Goal: Task Accomplishment & Management: Complete application form

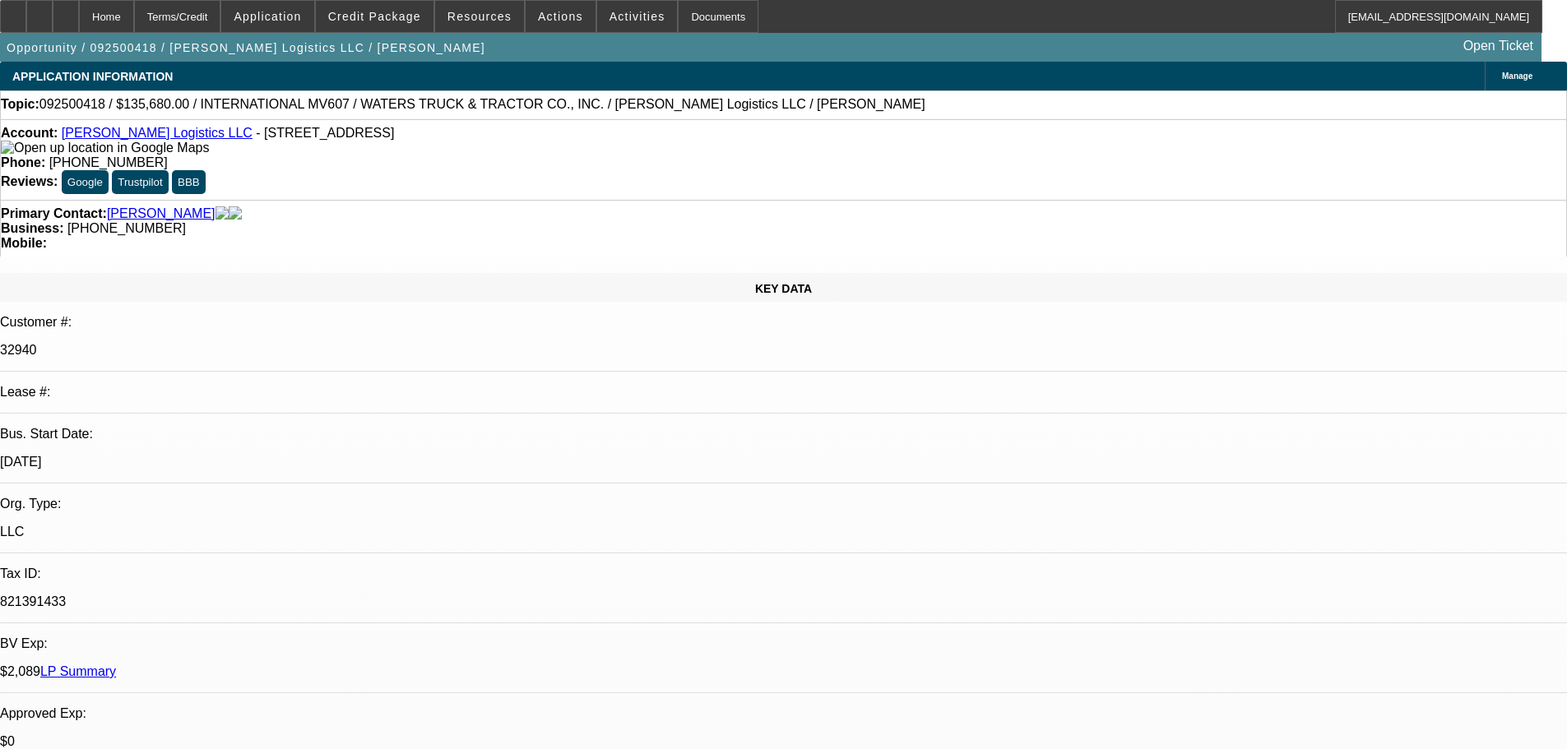
select select "0"
select select "2"
select select "0"
select select "6"
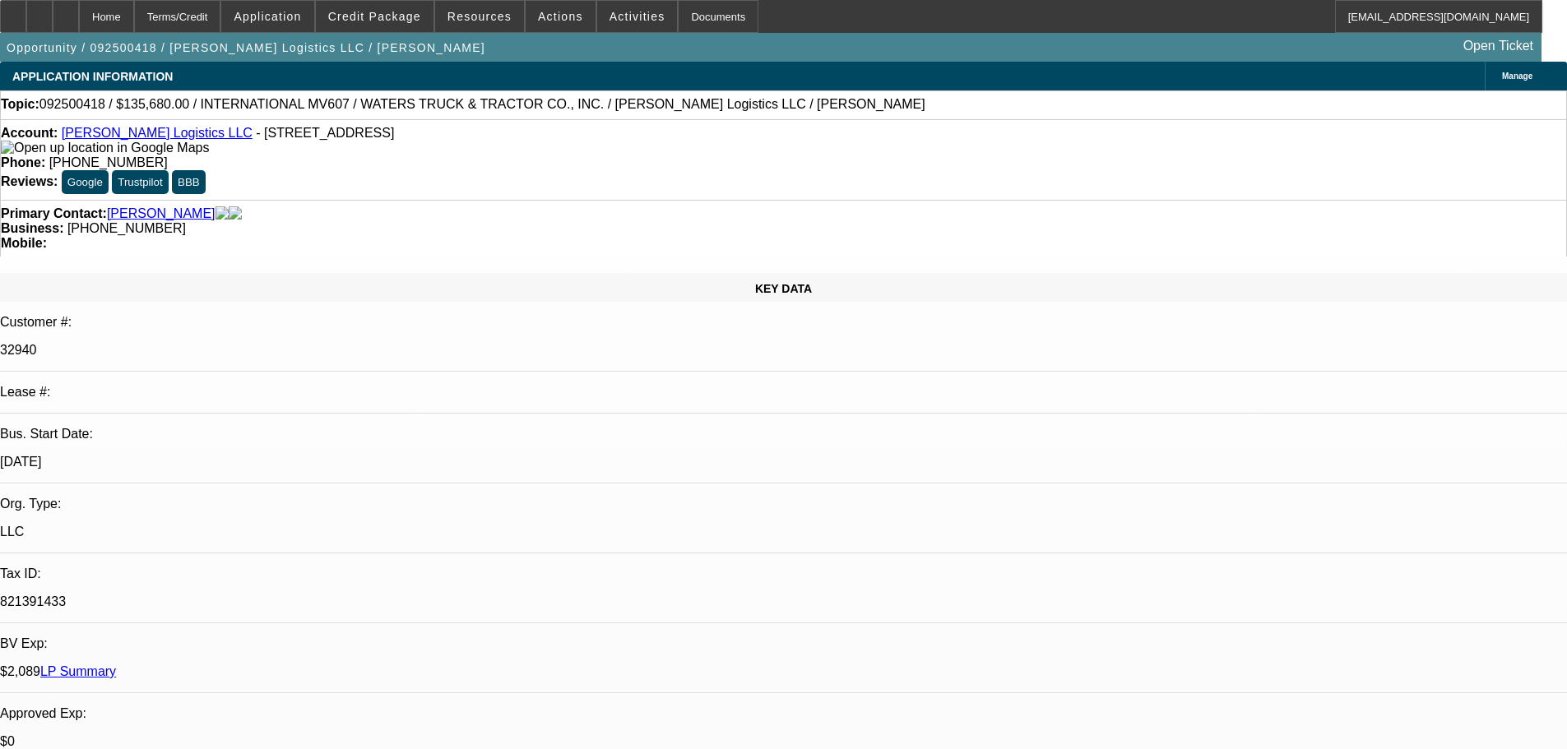
select select "0"
select select "2"
select select "0"
select select "6"
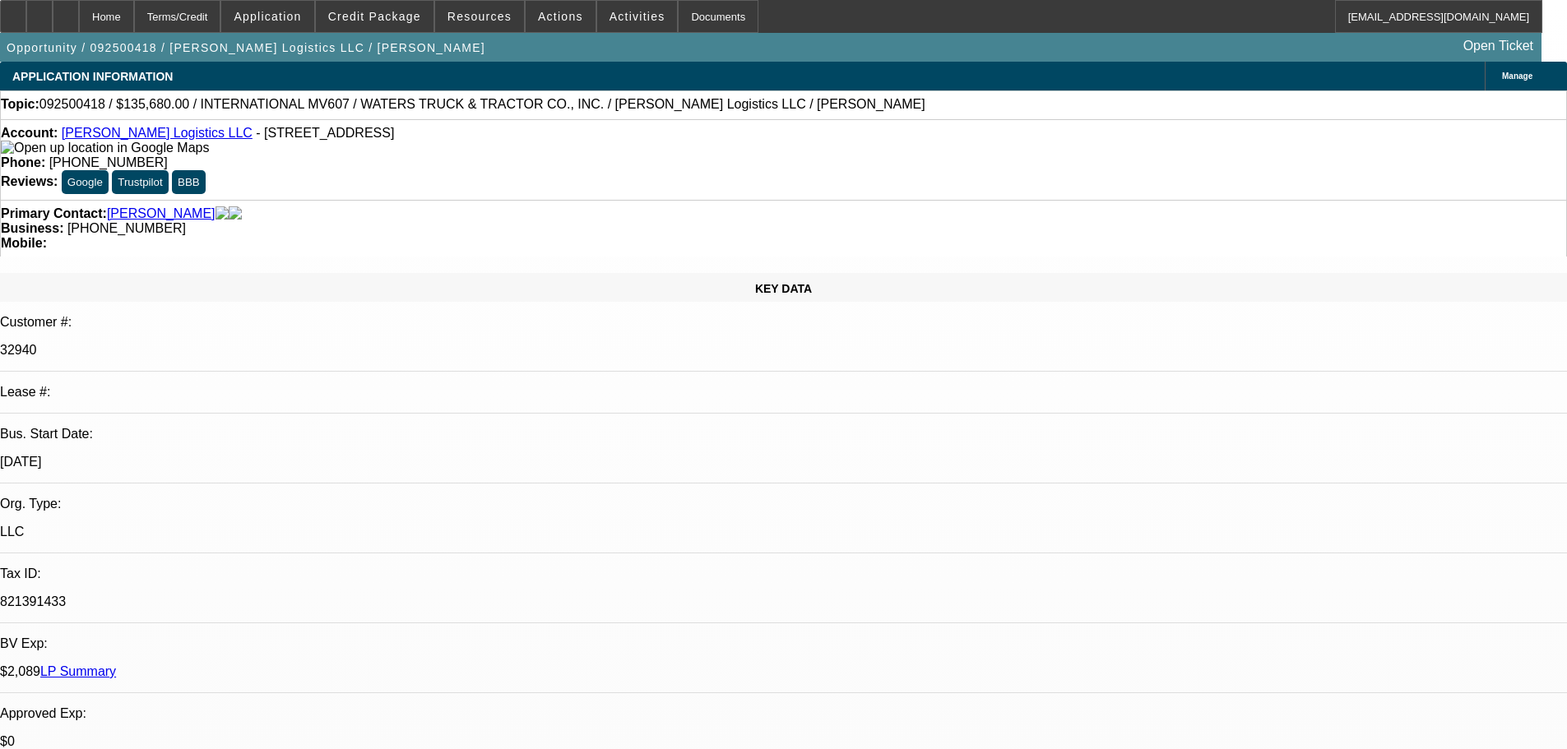
select select "0"
select select "2"
select select "0"
select select "6"
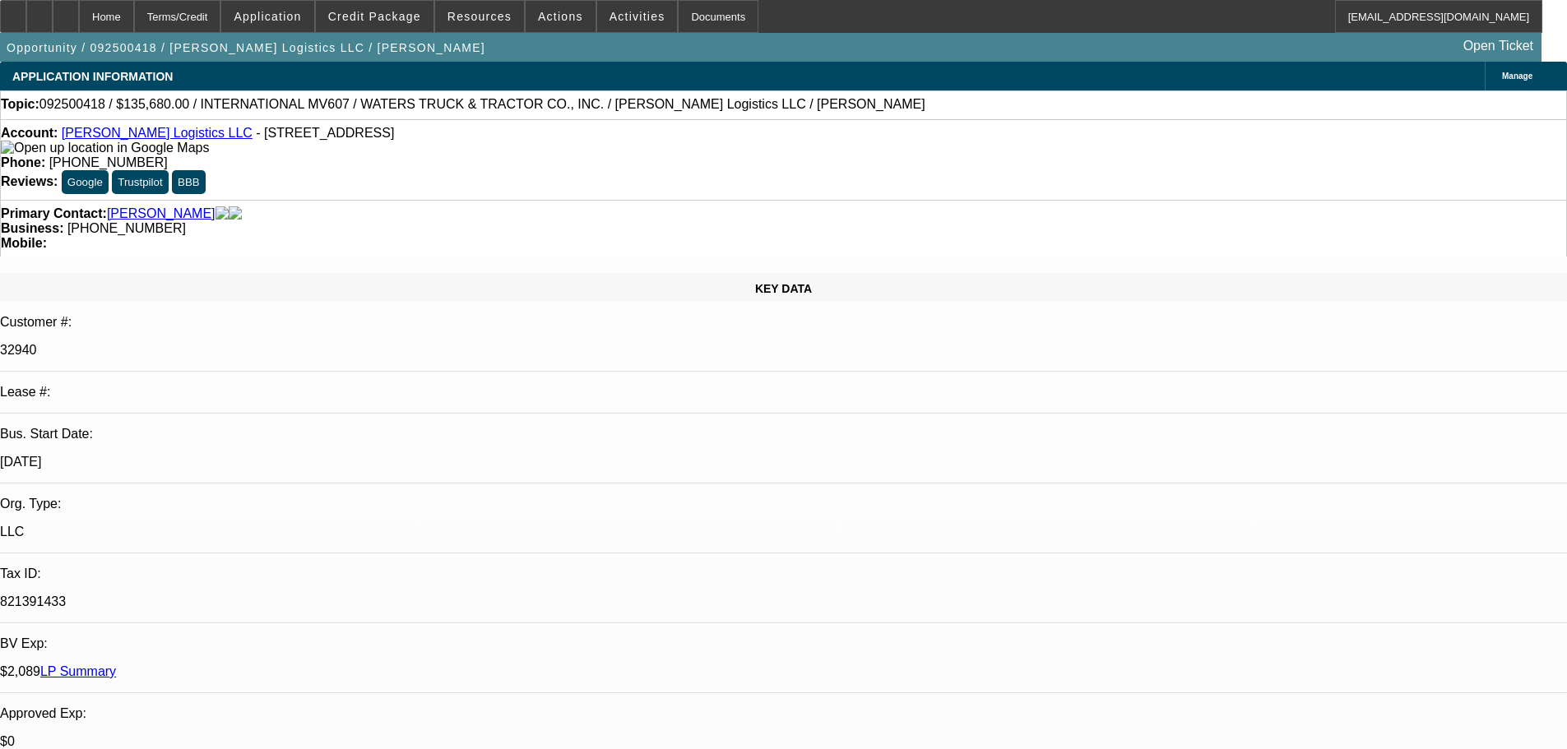
select select "0"
select select "2"
select select "0"
select select "6"
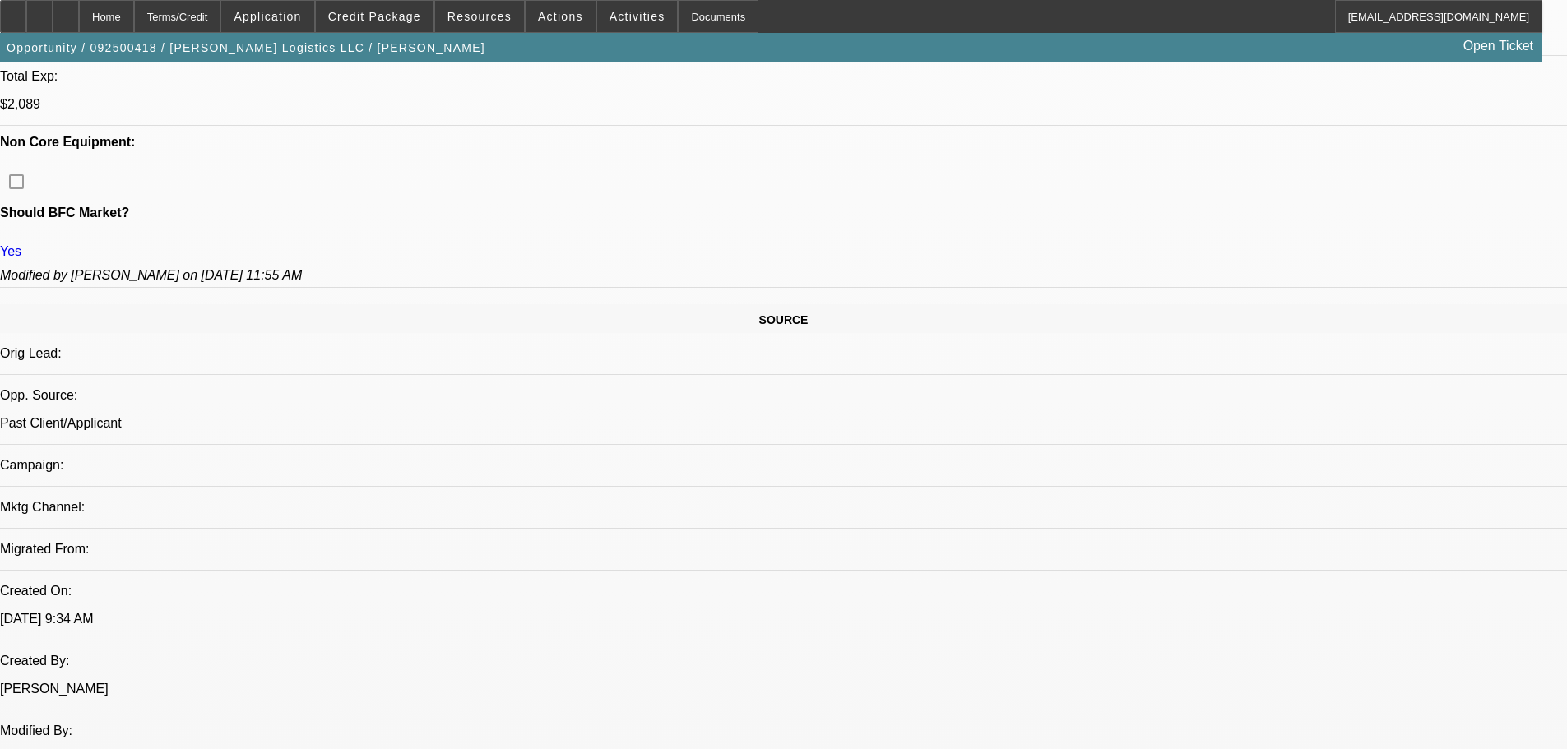
scroll to position [905, 0]
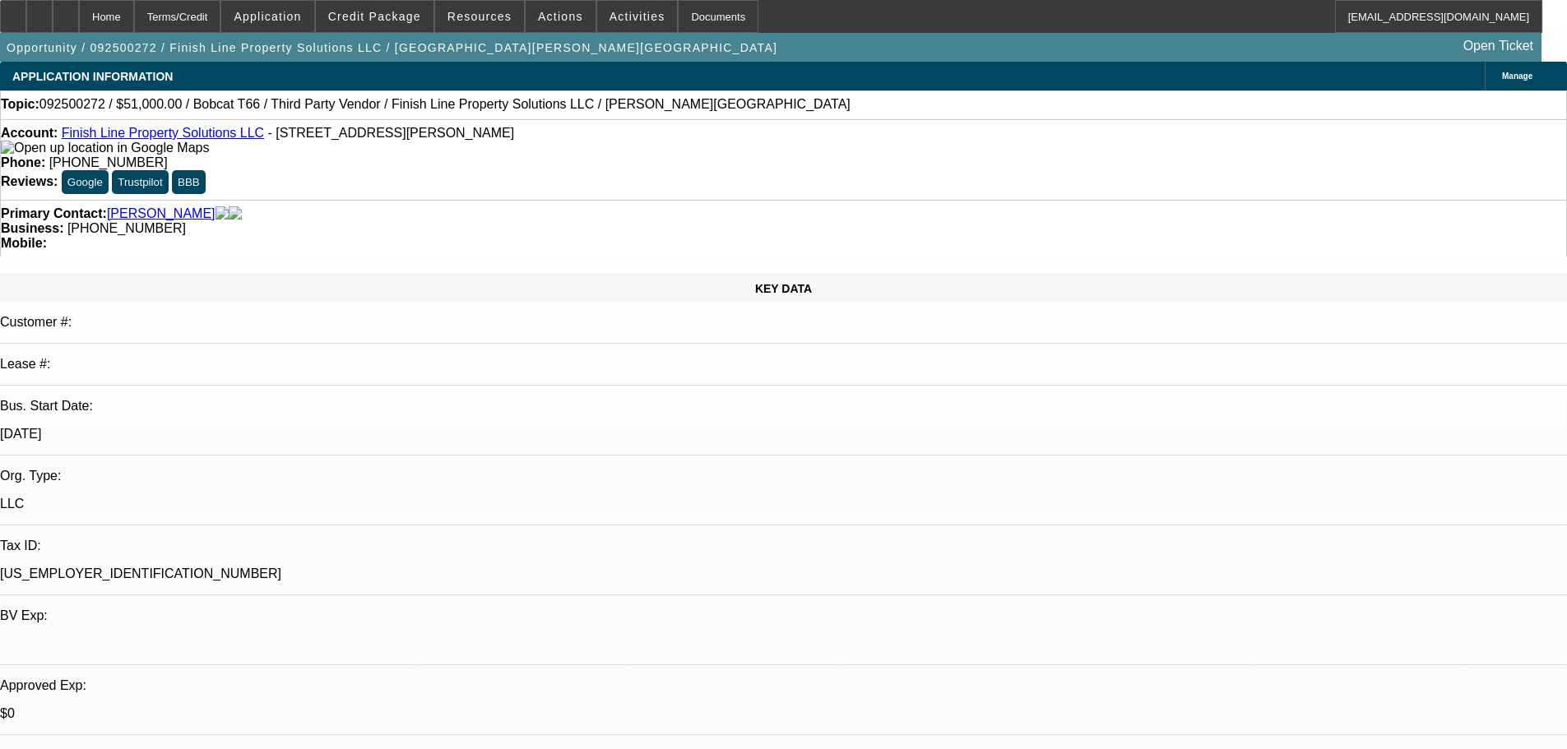
select select "0"
select select "6"
select select "0"
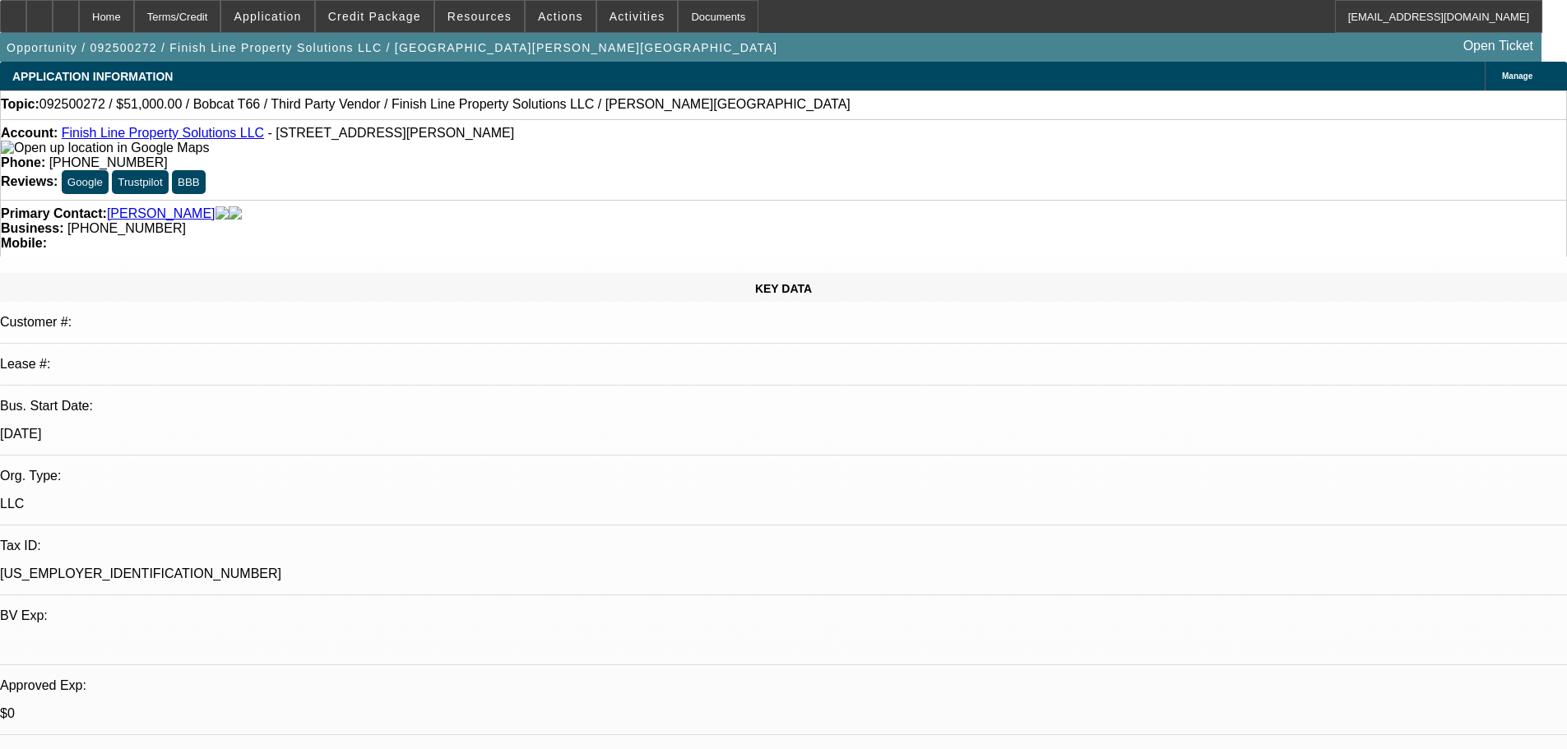
select select "0"
select select "6"
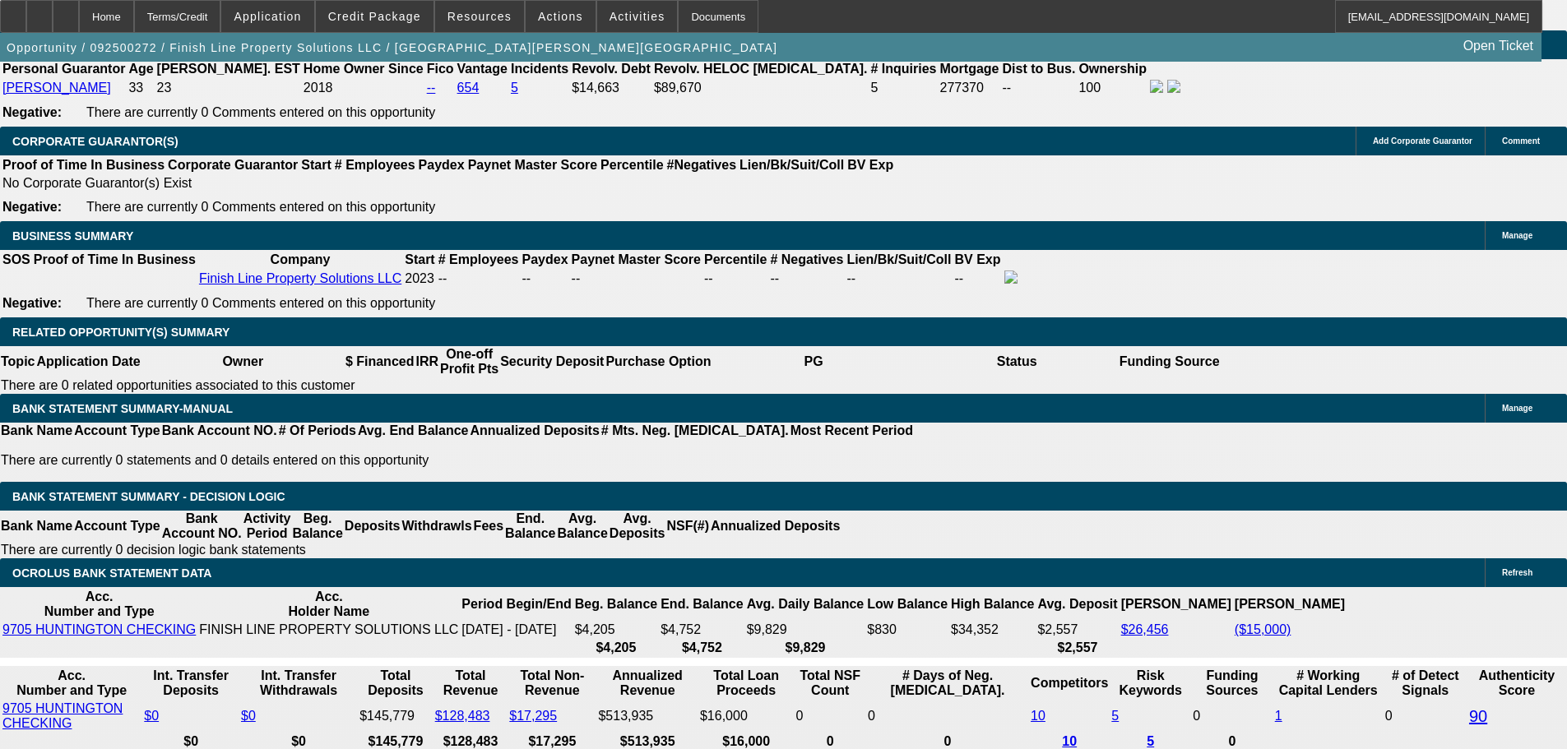
scroll to position [2482, 0]
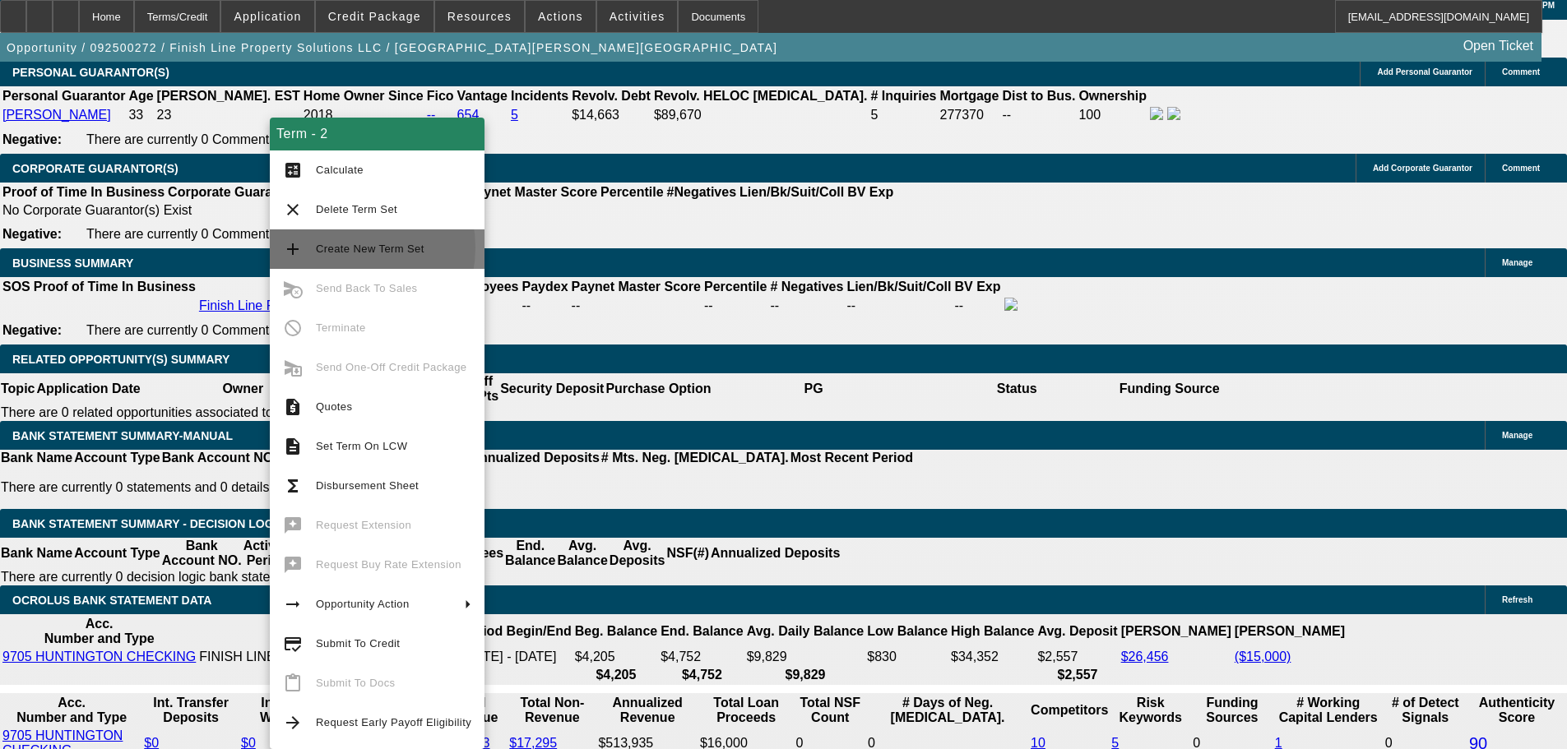
click at [343, 248] on span "Create New Term Set" at bounding box center [370, 249] width 109 height 12
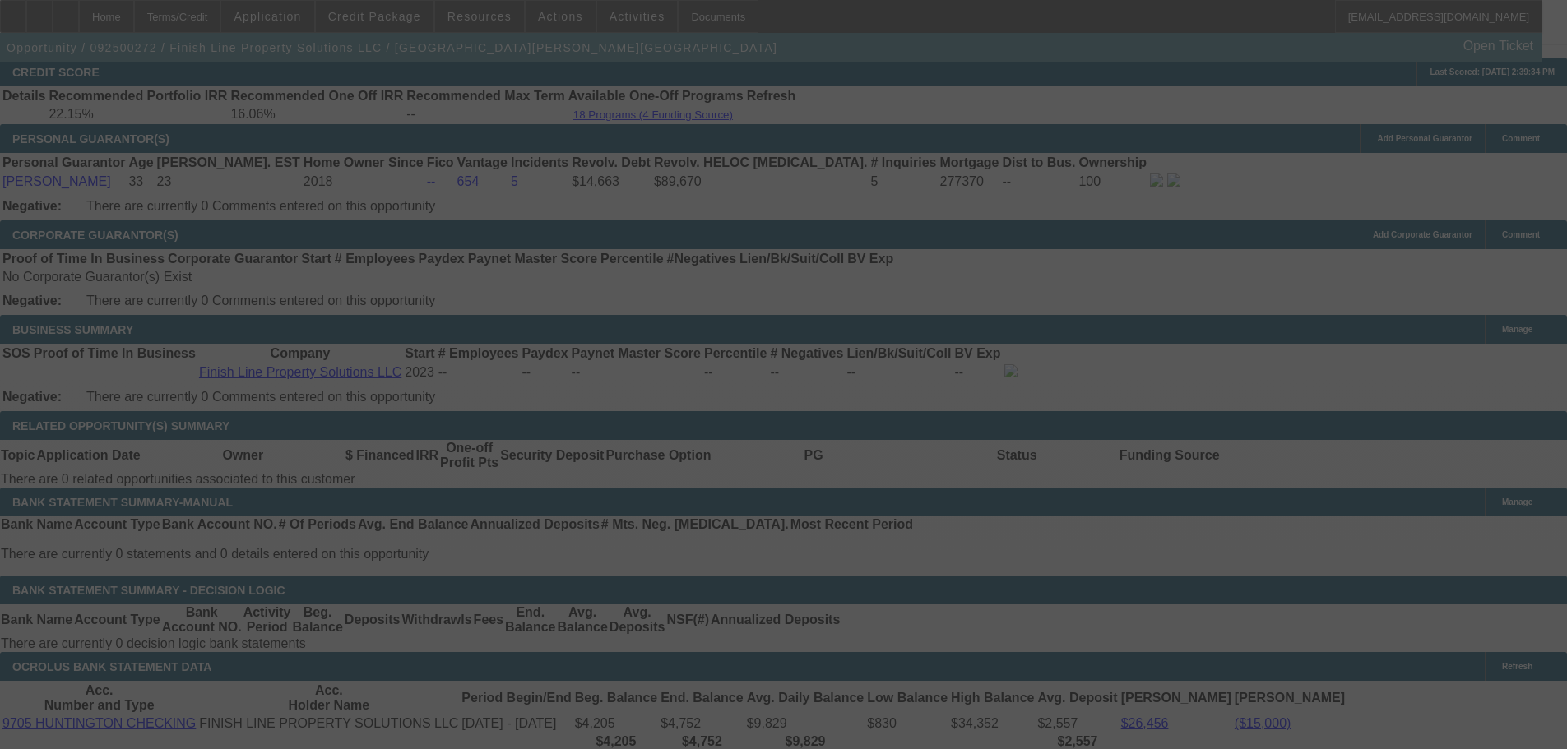
scroll to position [2408, 0]
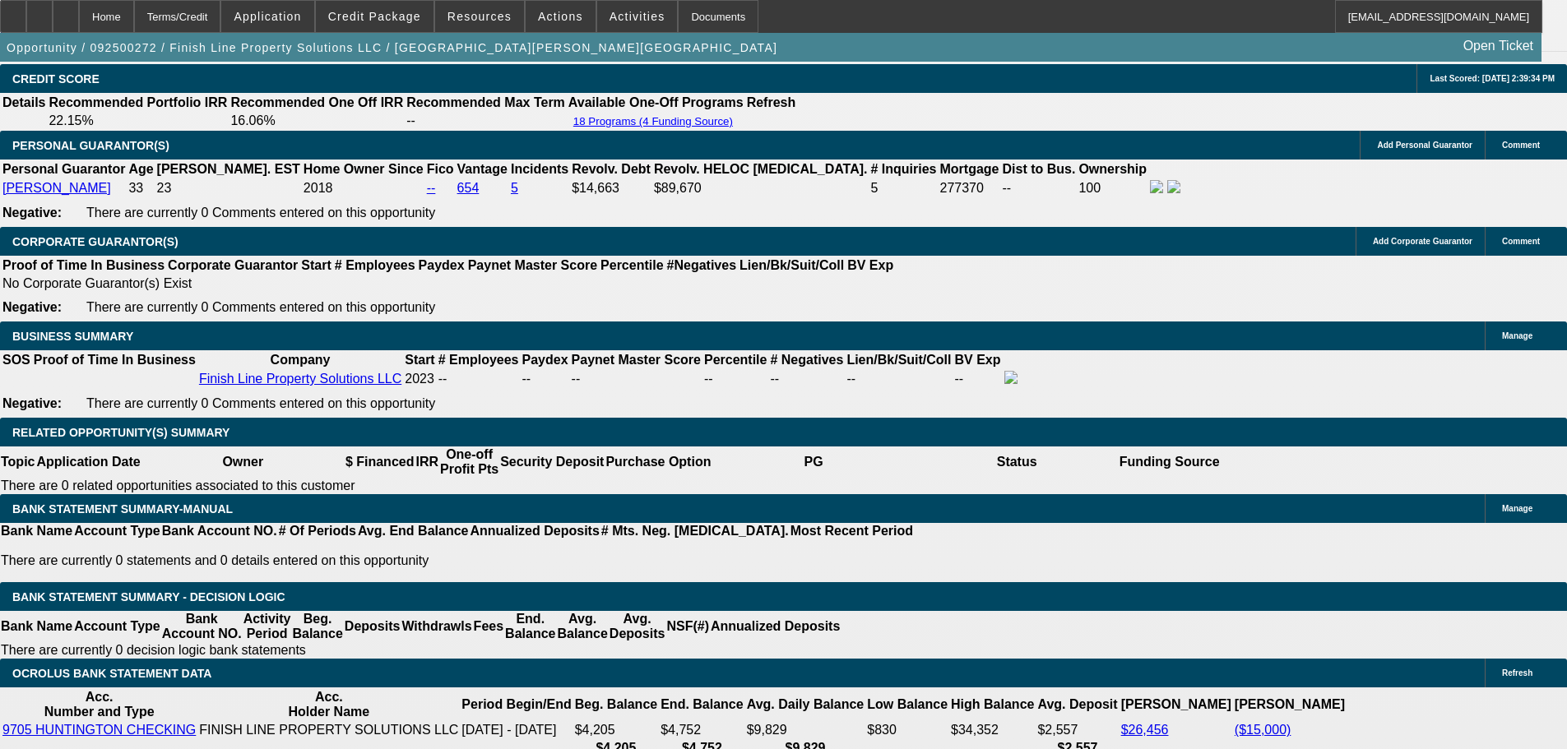
select select "0"
select select "6"
select select "0"
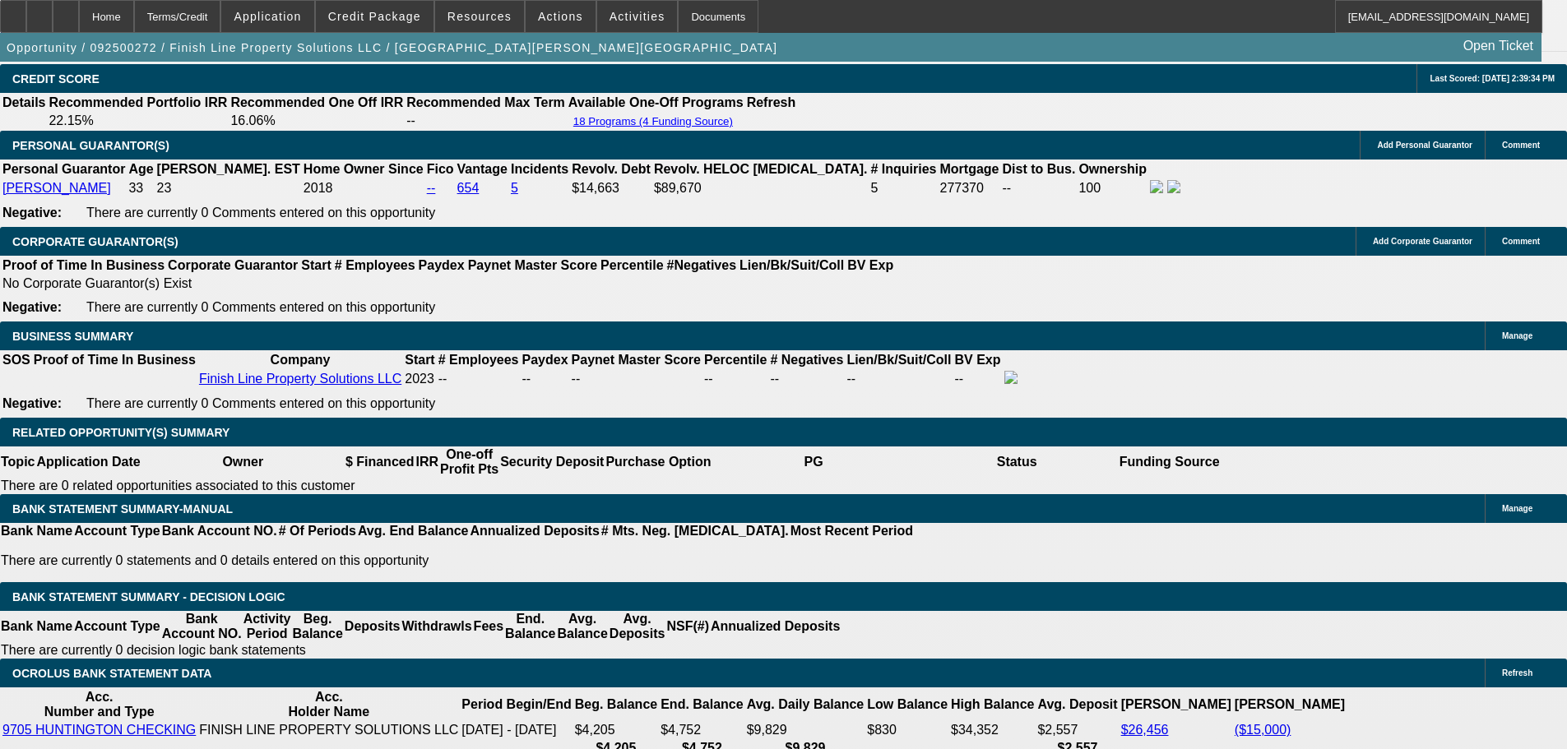
select select "0"
select select "6"
select select "0"
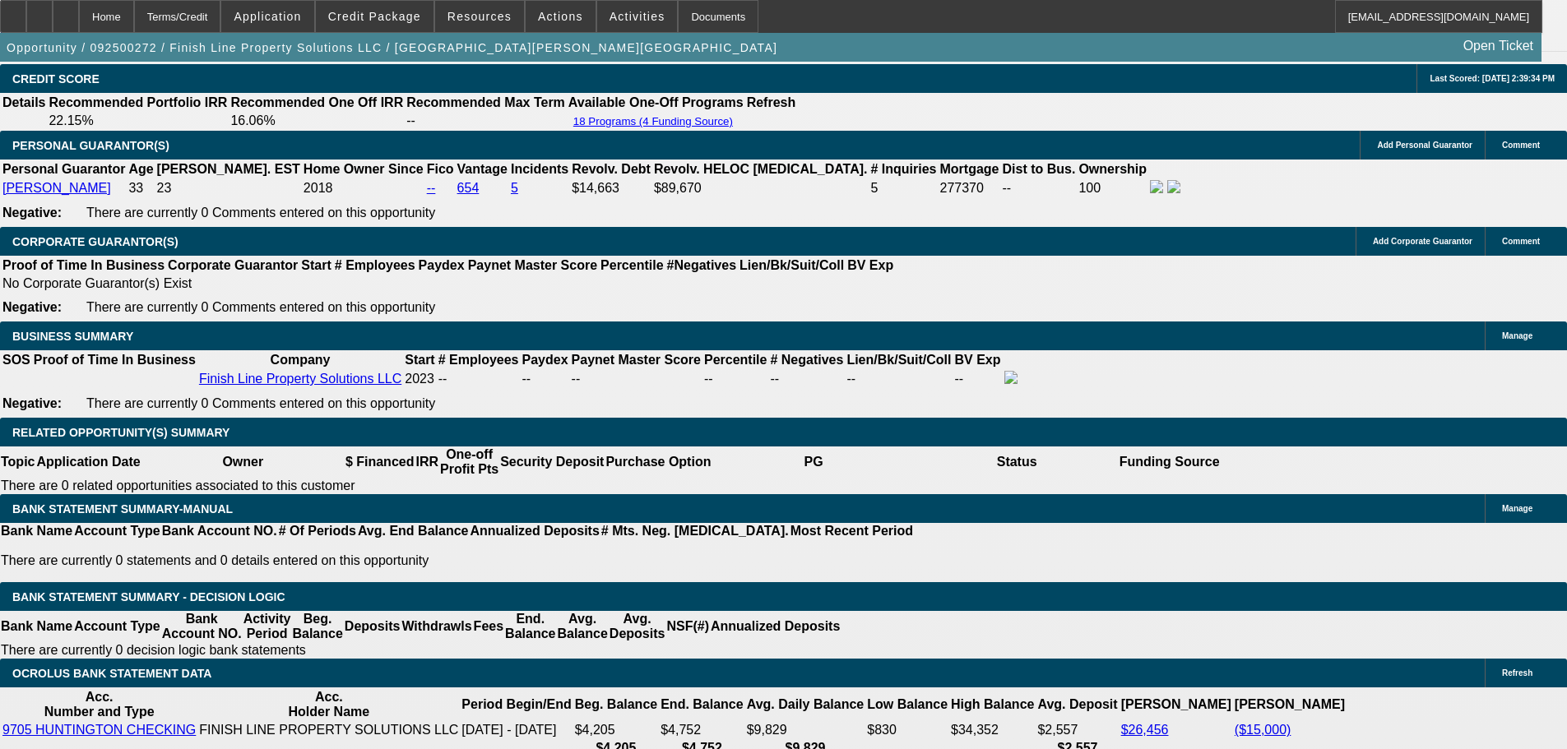
select select "0"
select select "6"
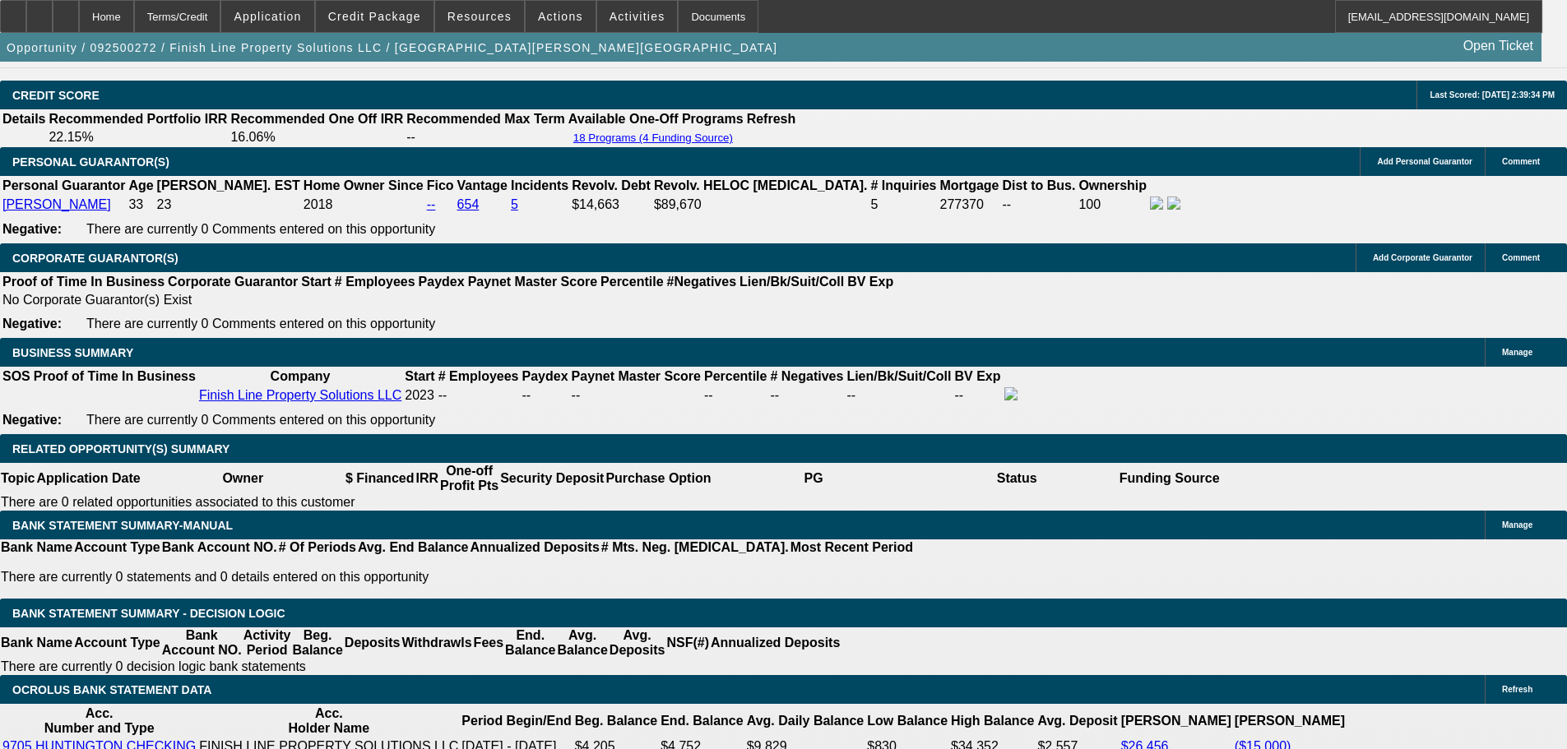
scroll to position [2487, 0]
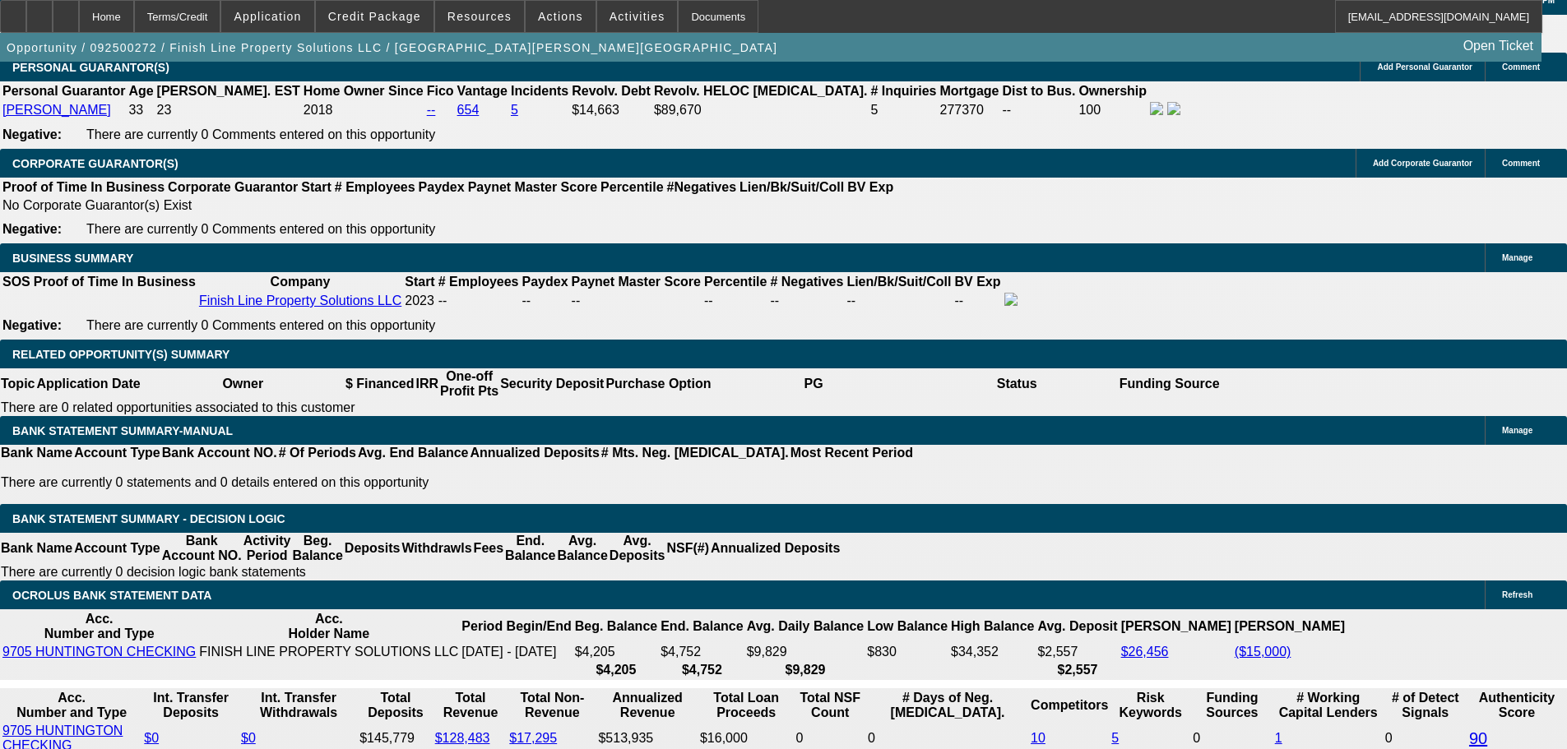
drag, startPoint x: 261, startPoint y: 452, endPoint x: 313, endPoint y: 454, distance: 51.8
type input "5"
type input "UNKNOWN"
type input "5200"
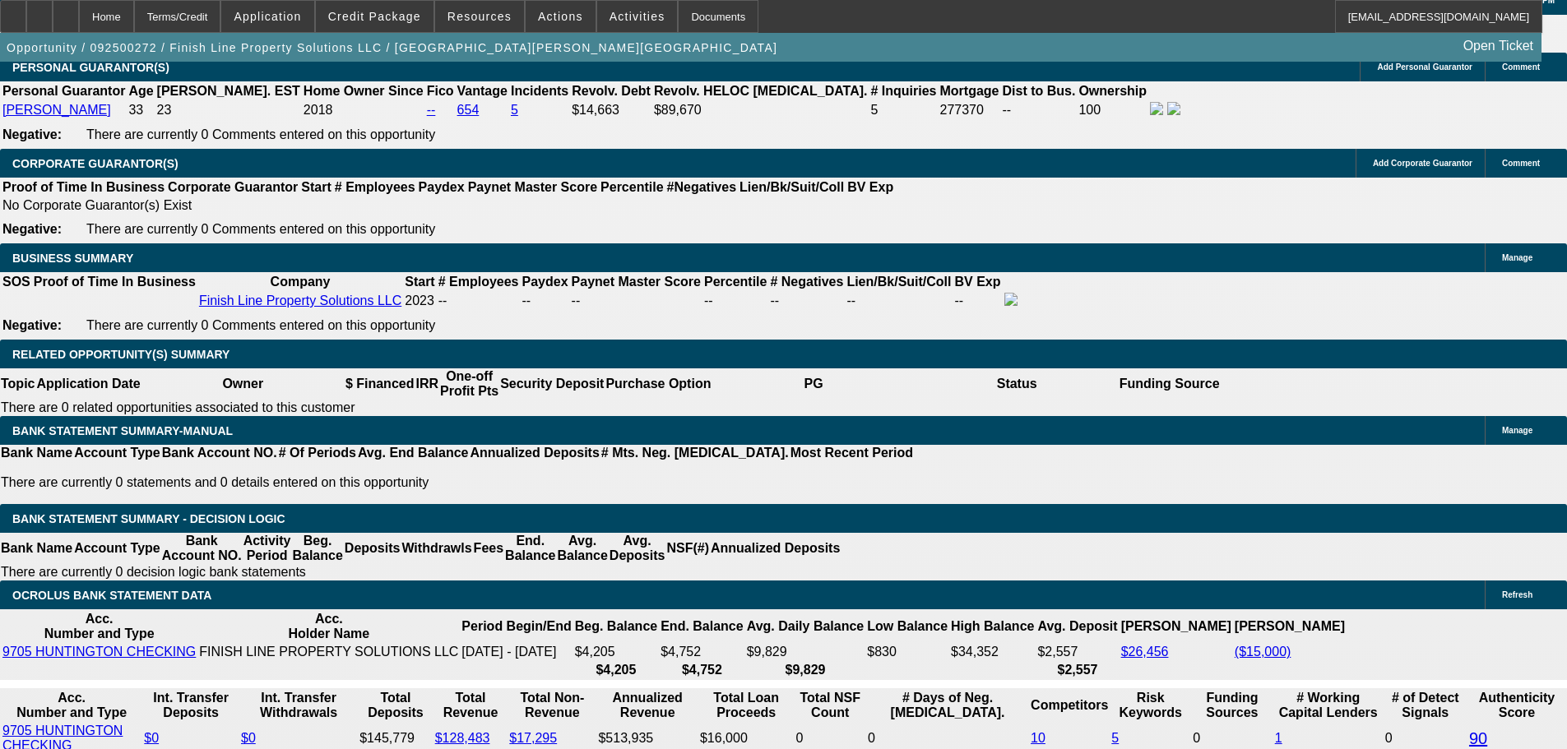
type input "1213.29"
type input "$5,200.00"
drag, startPoint x: 237, startPoint y: 429, endPoint x: 403, endPoint y: 423, distance: 166.3
type input "1"
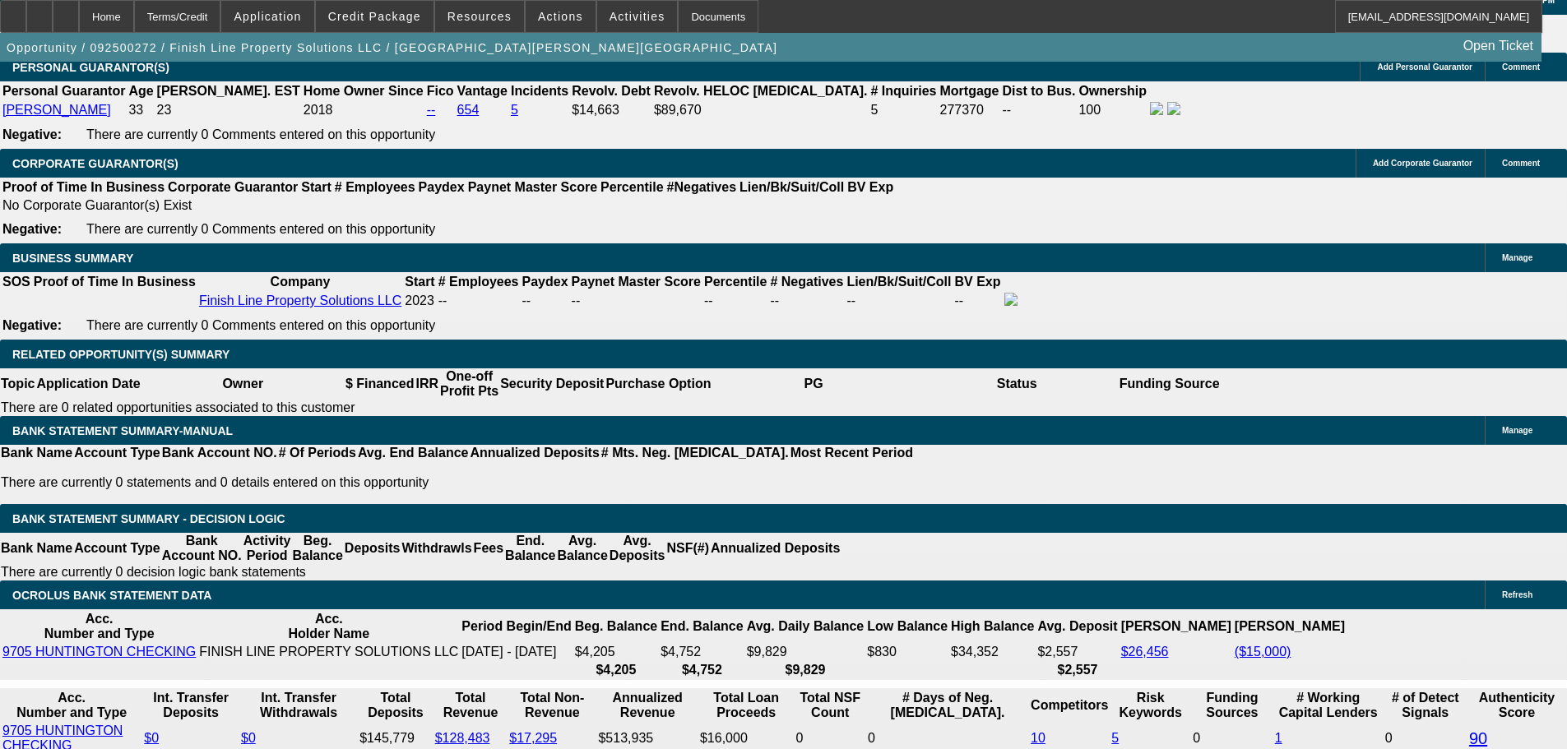
type input "1150"
type input "12.6"
type input "$1,150.00"
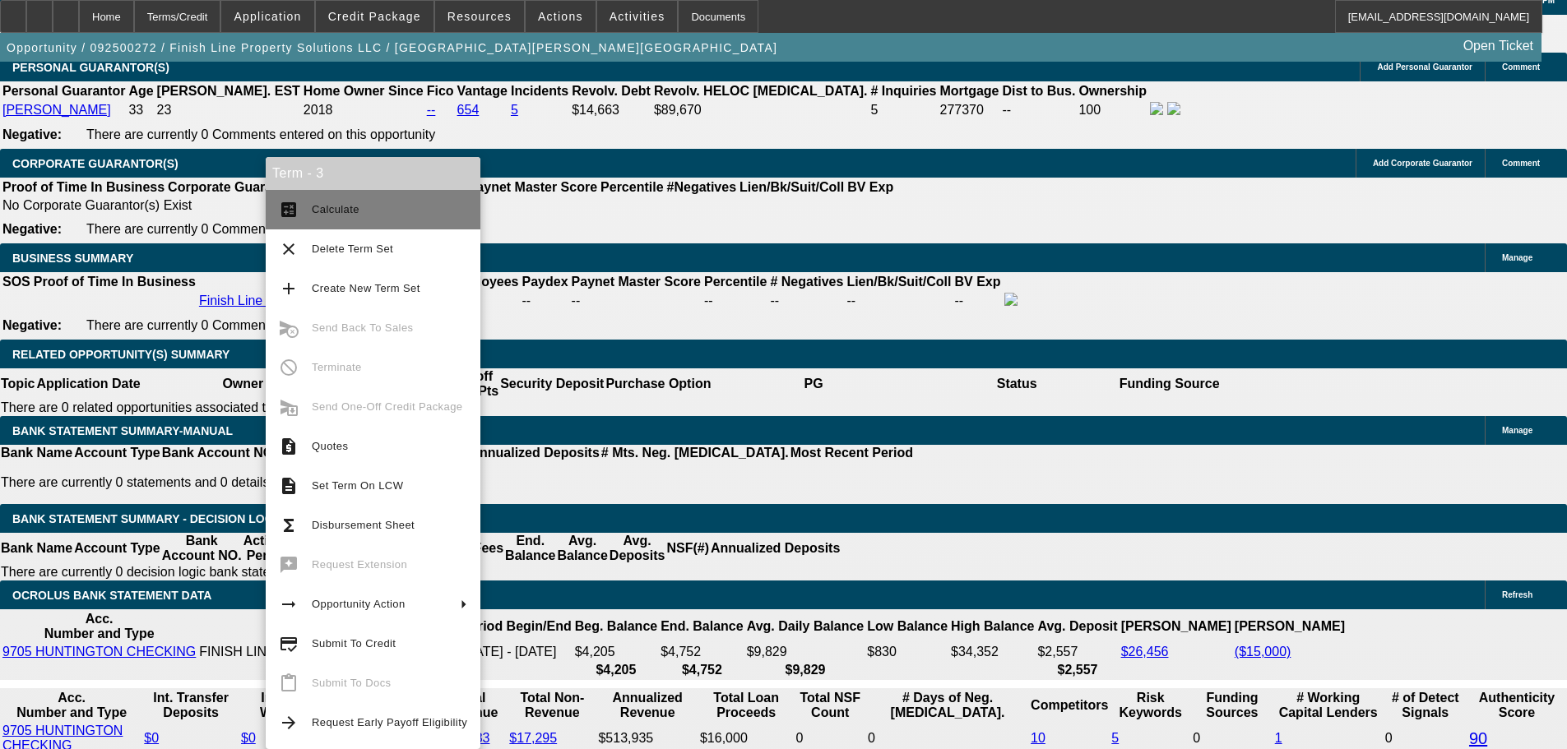
click at [373, 216] on span "Calculate" at bounding box center [389, 210] width 155 height 20
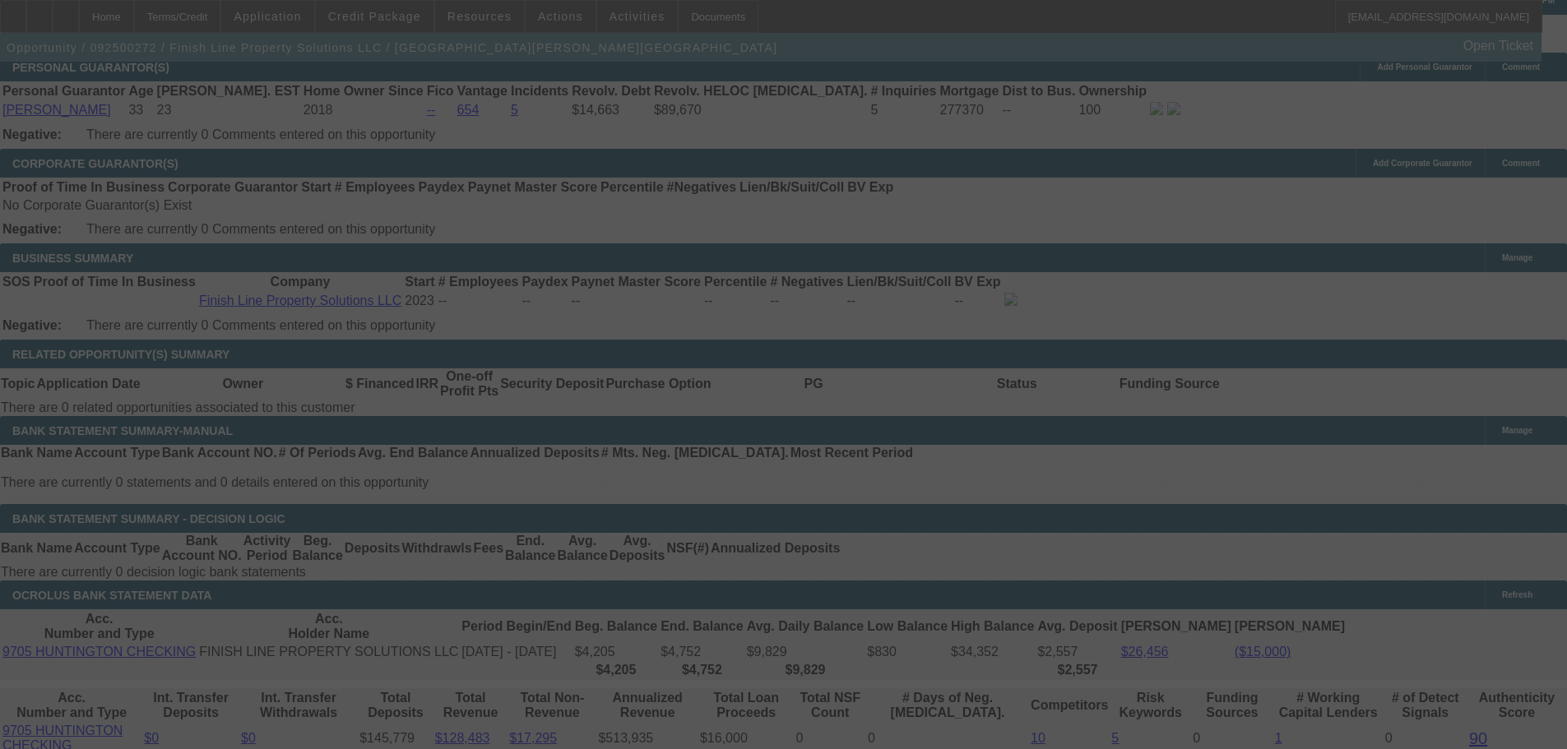
select select "0"
select select "6"
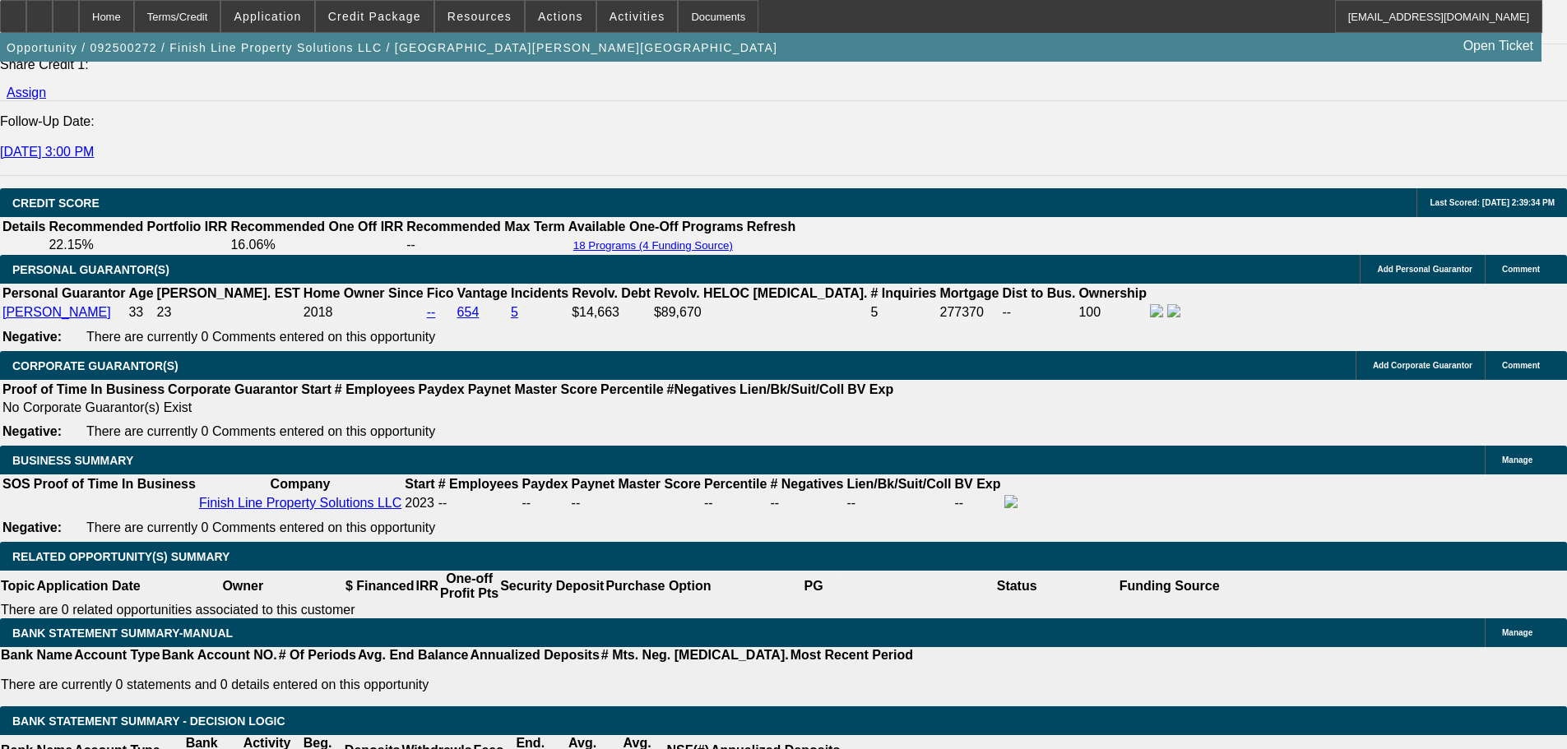
scroll to position [2404, 0]
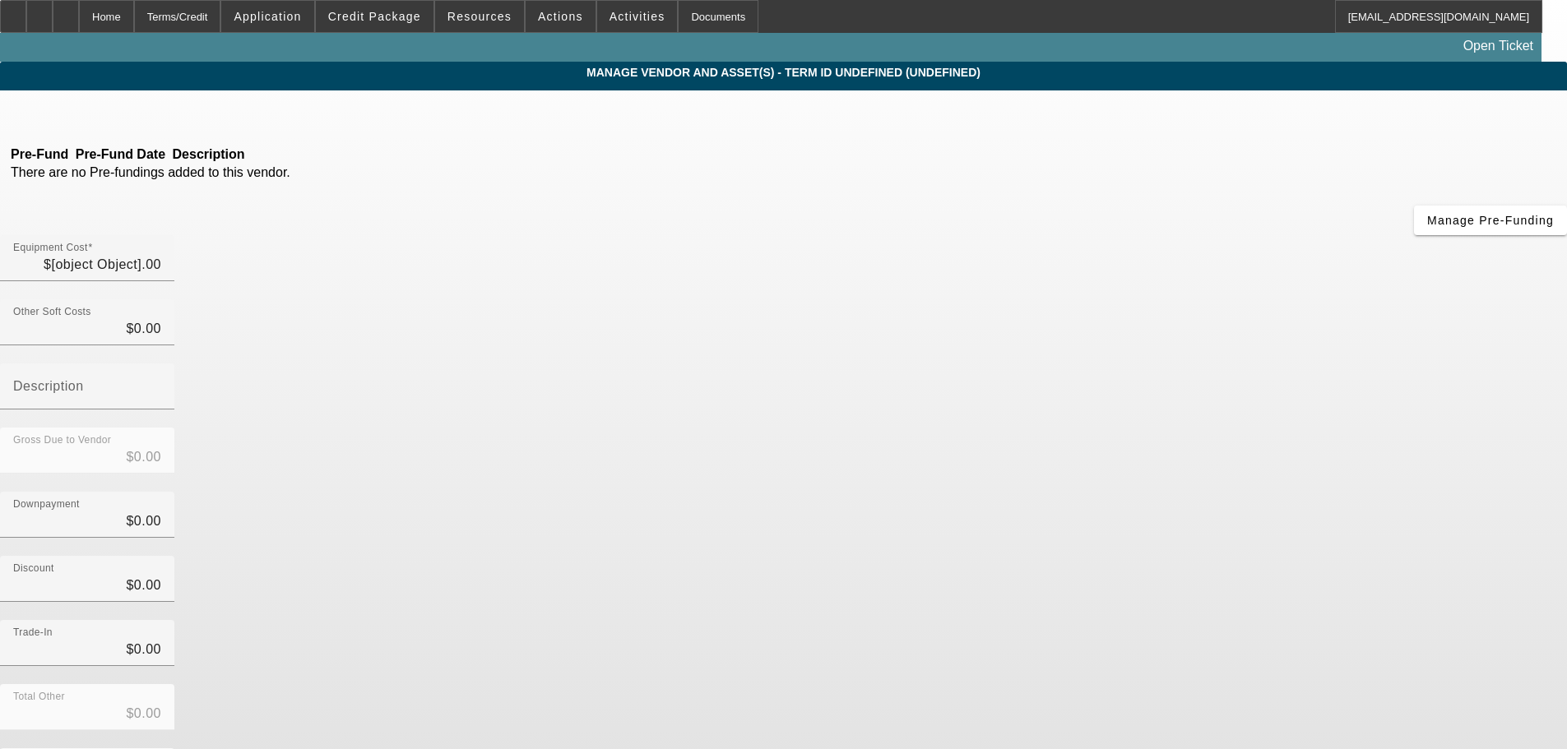
type input "$52,000.00"
type input "$1,000.00"
type input "$51,000.00"
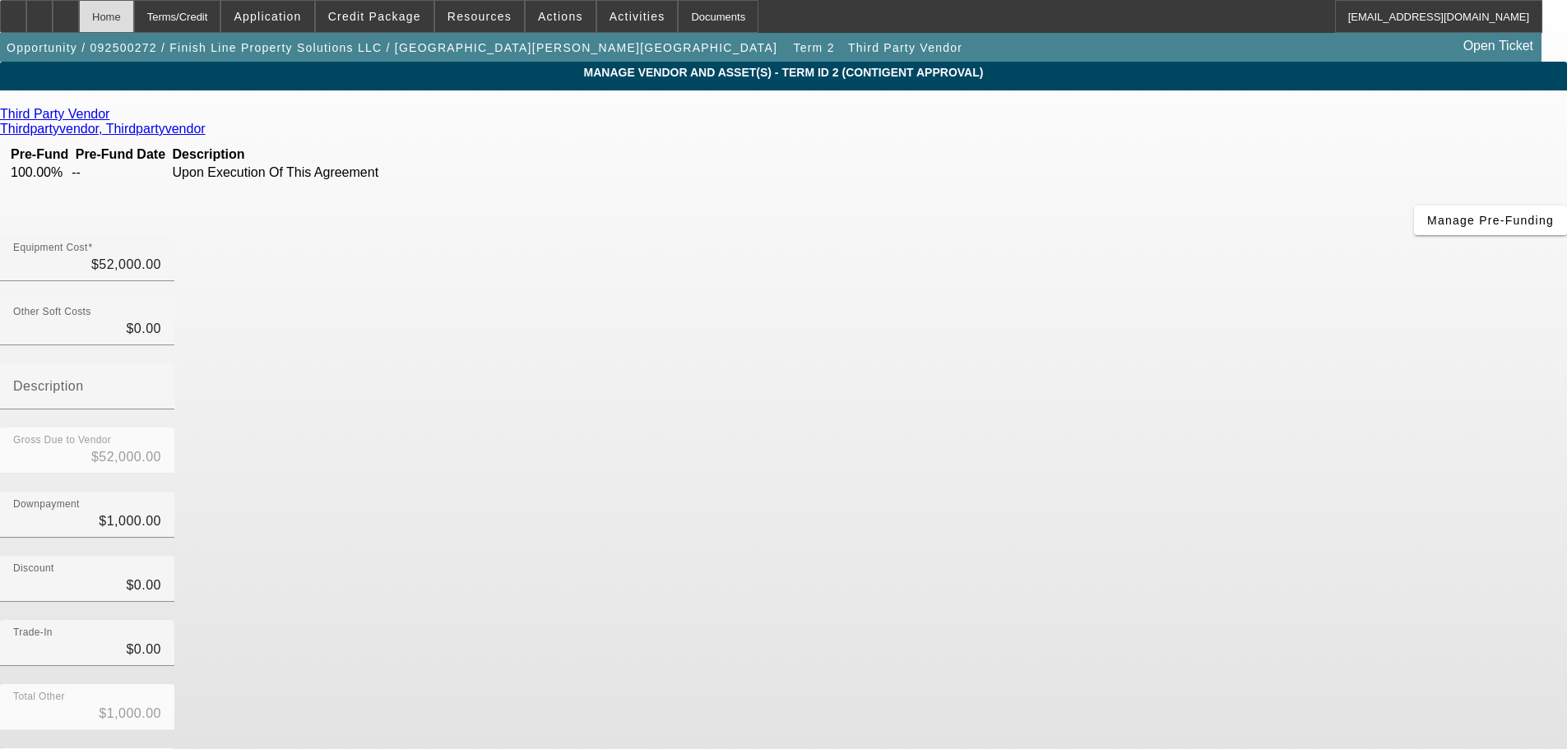
click at [134, 7] on div "Home" at bounding box center [106, 16] width 55 height 33
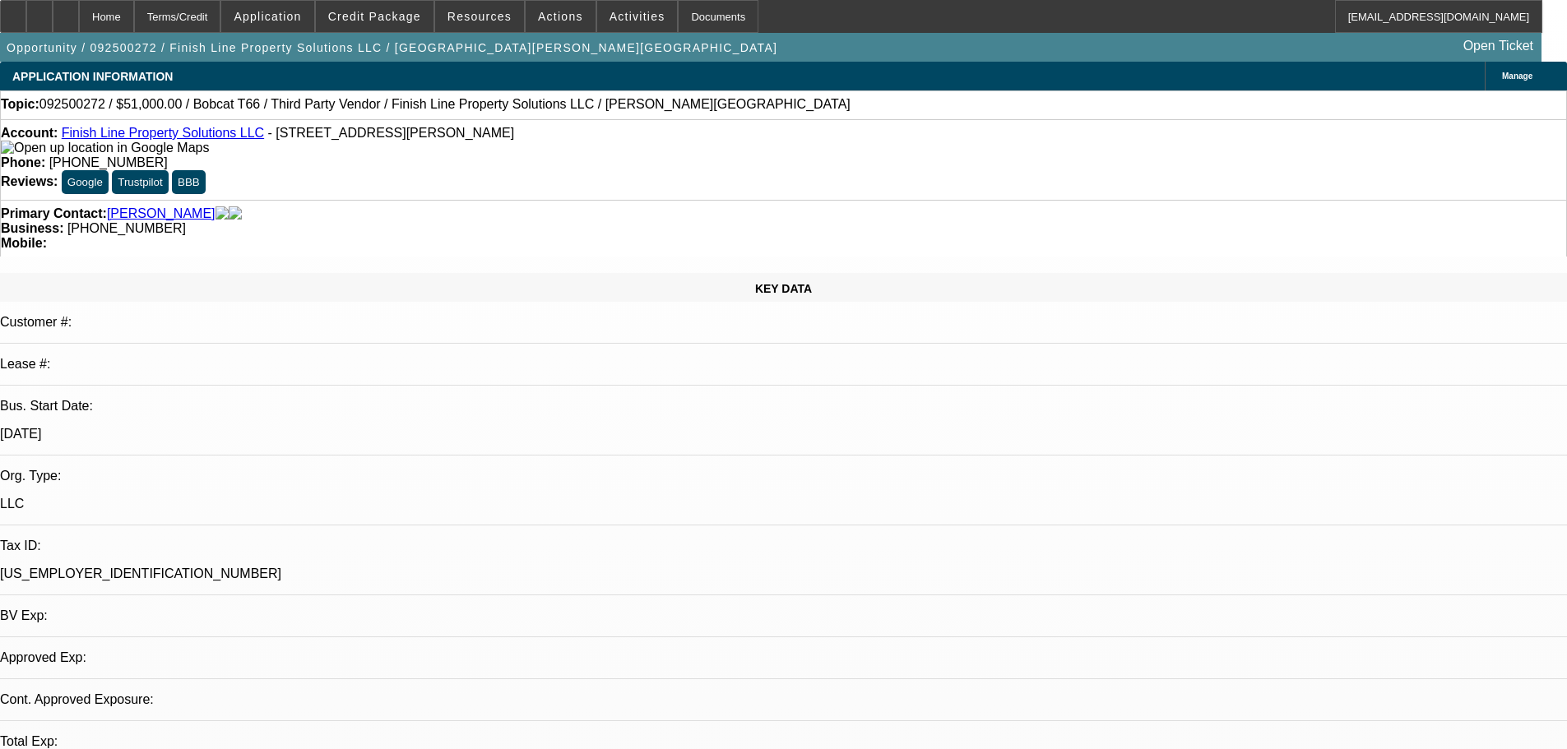
select select "0"
select select "6"
select select "0"
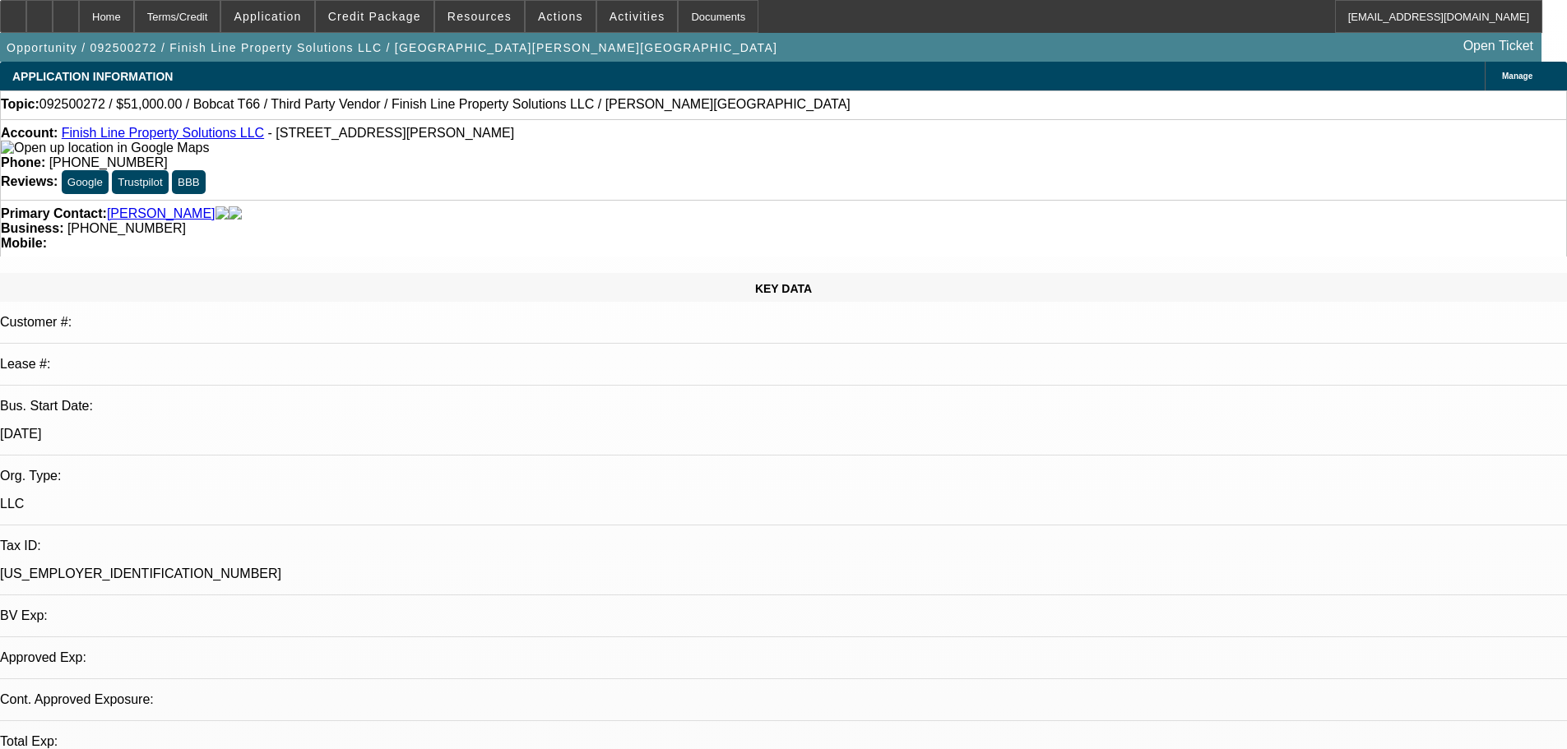
select select "0"
select select "6"
select select "0"
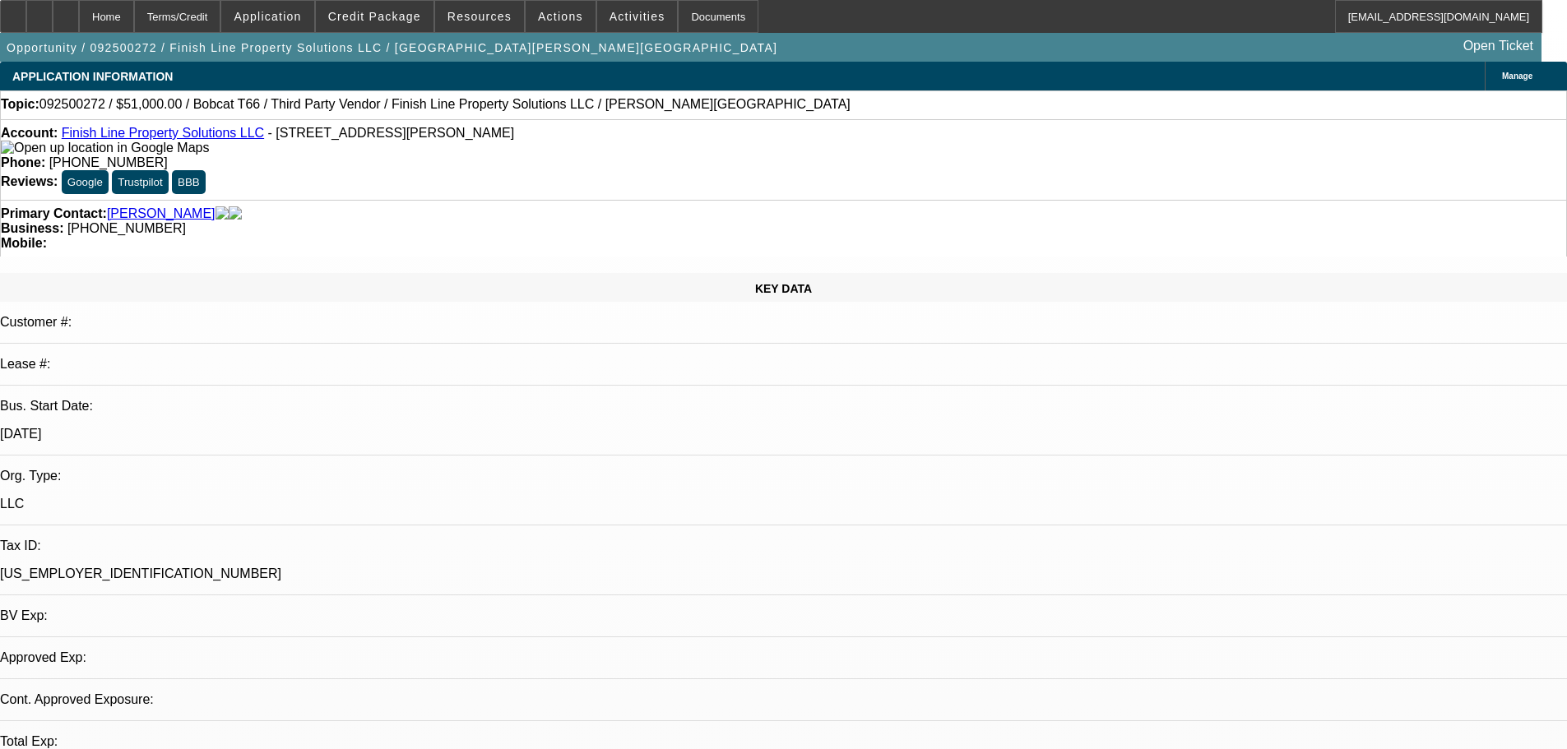
select select "0"
select select "6"
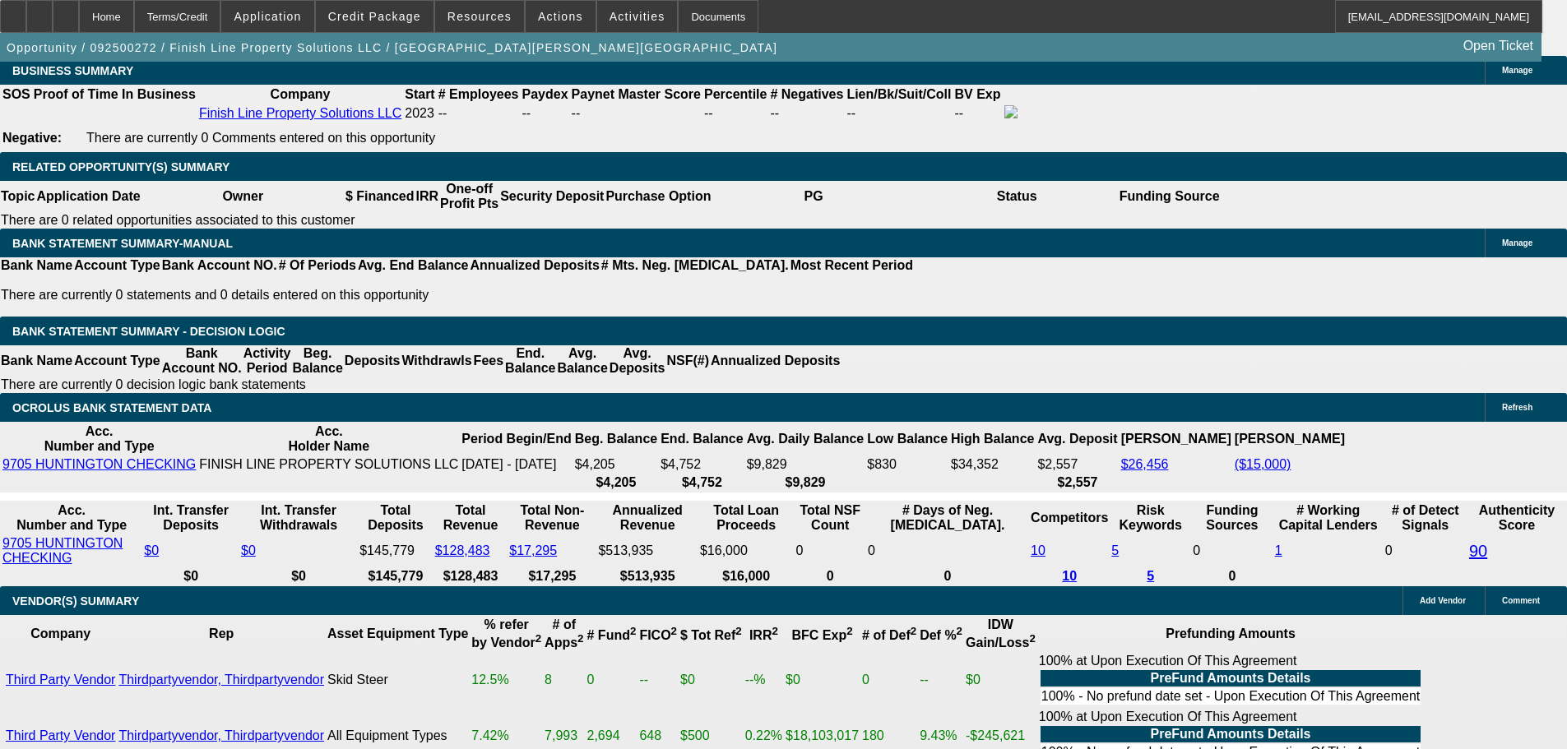
scroll to position [2550, 0]
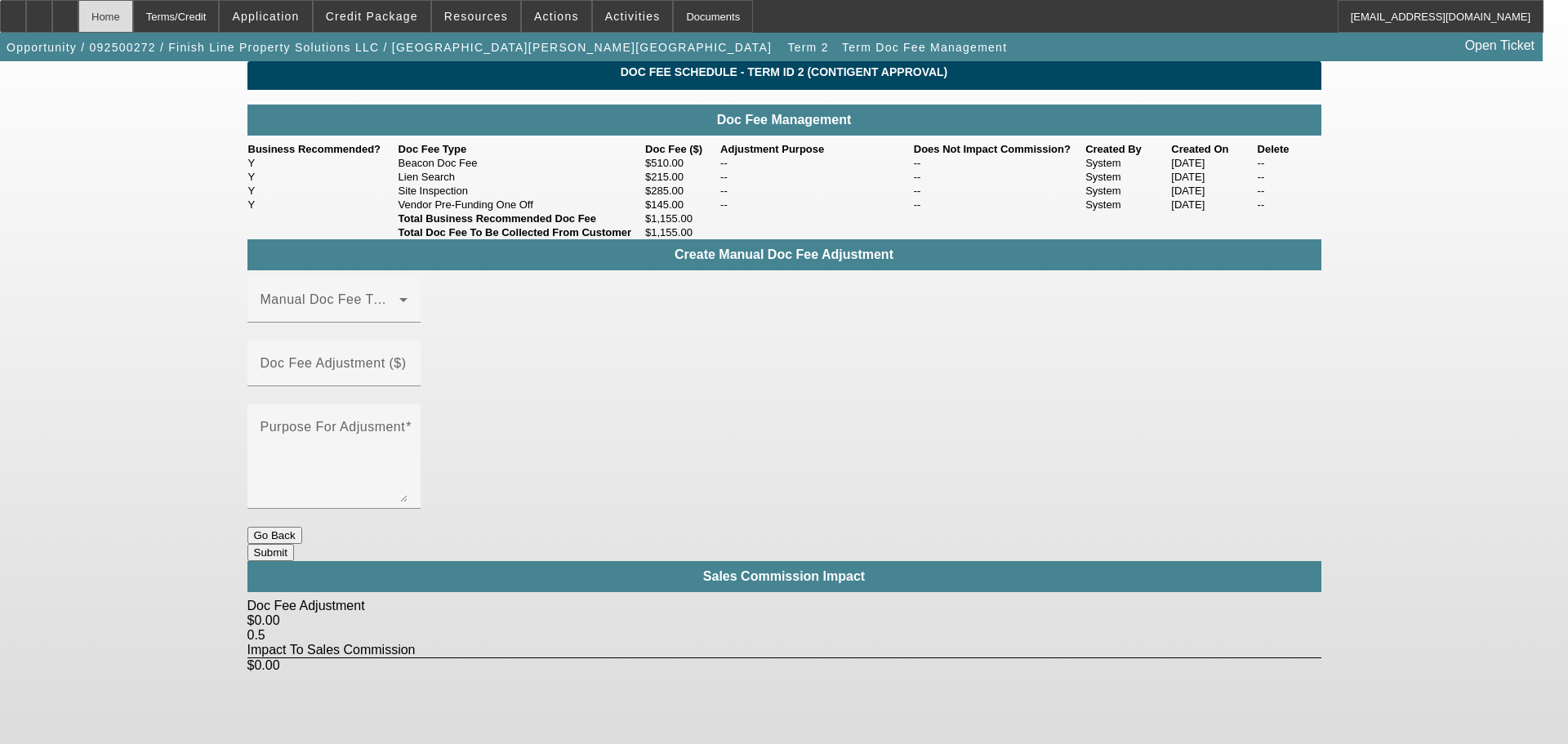
click at [133, 17] on div "Home" at bounding box center [105, 16] width 55 height 33
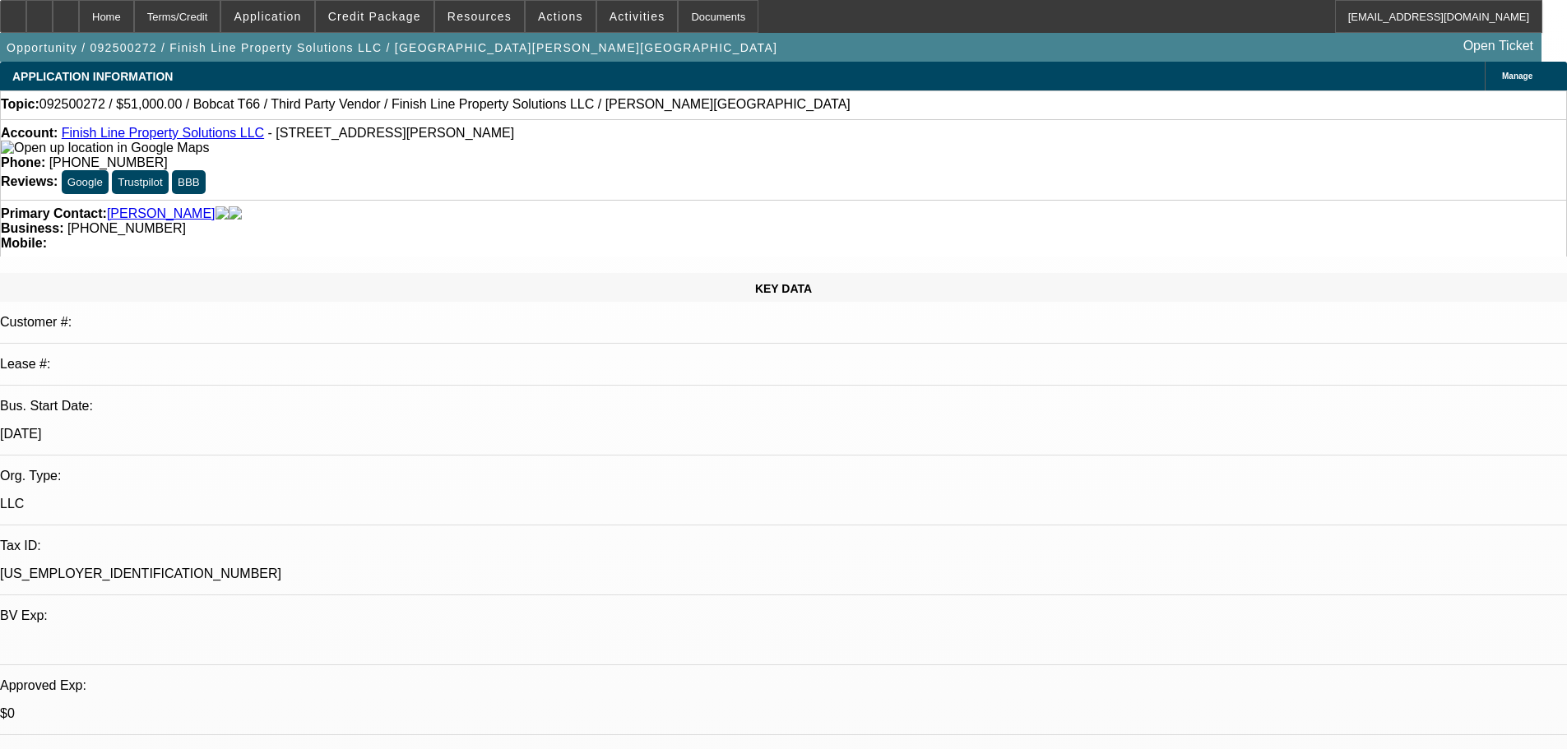
select select "0"
select select "6"
select select "0"
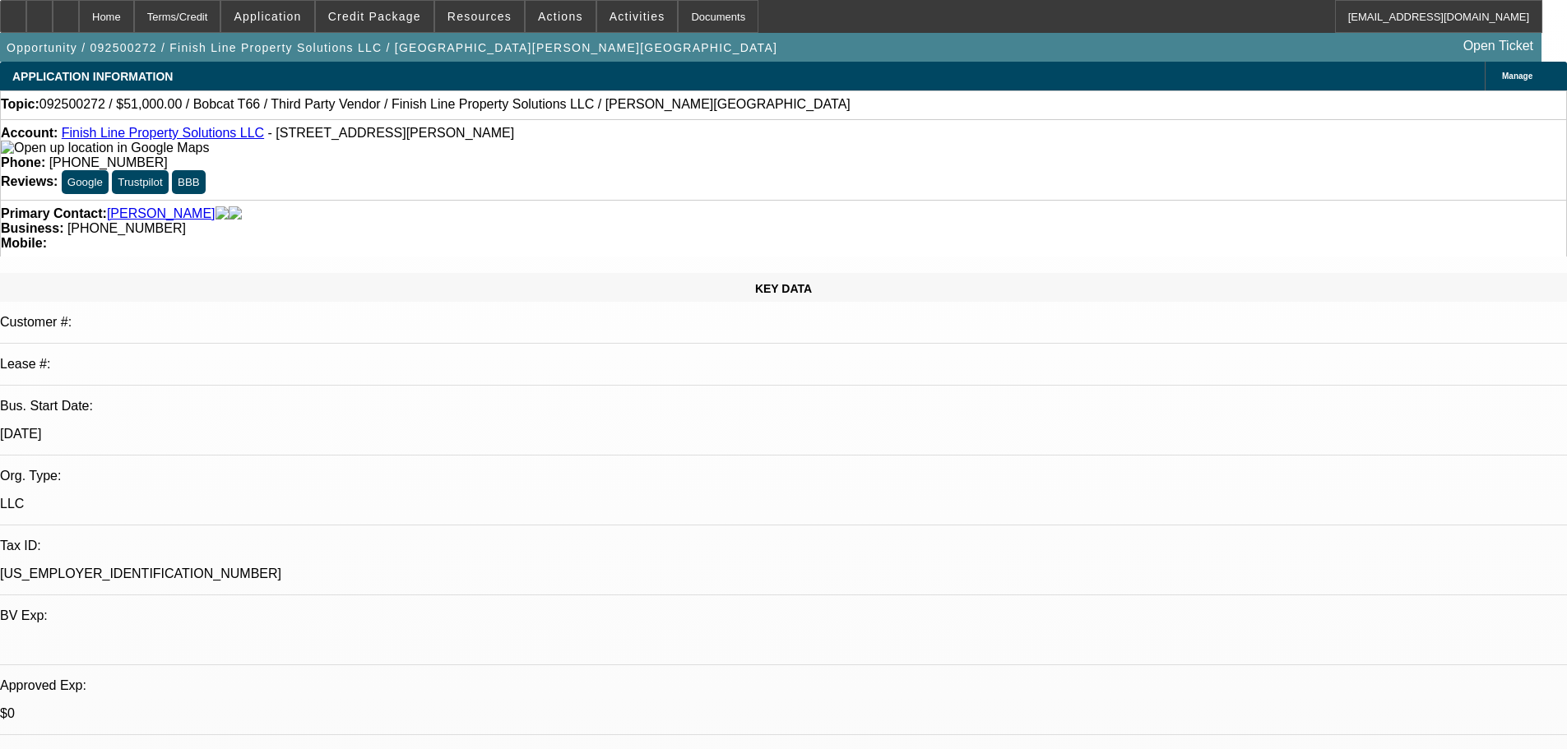
select select "0"
select select "6"
select select "0"
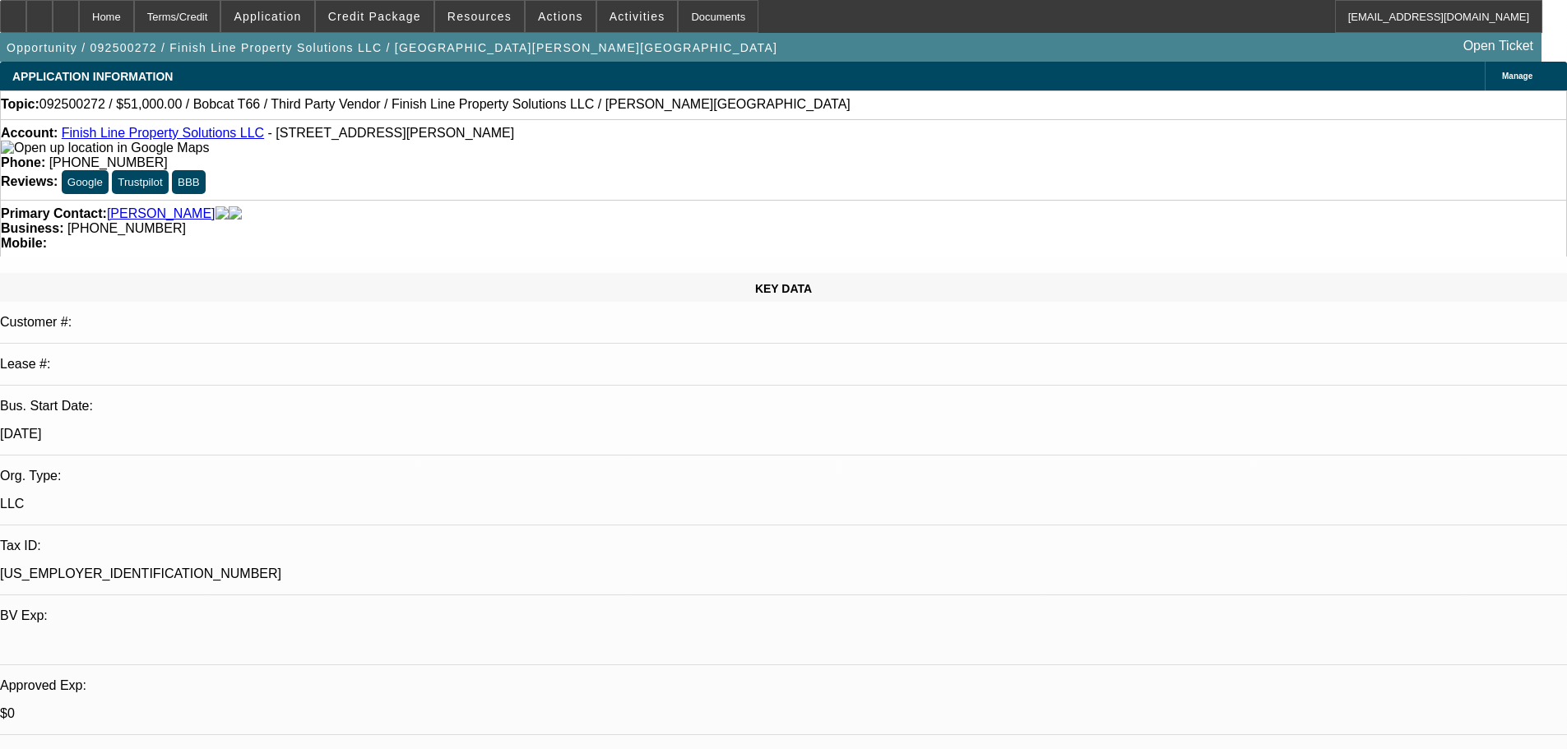
select select "0"
select select "6"
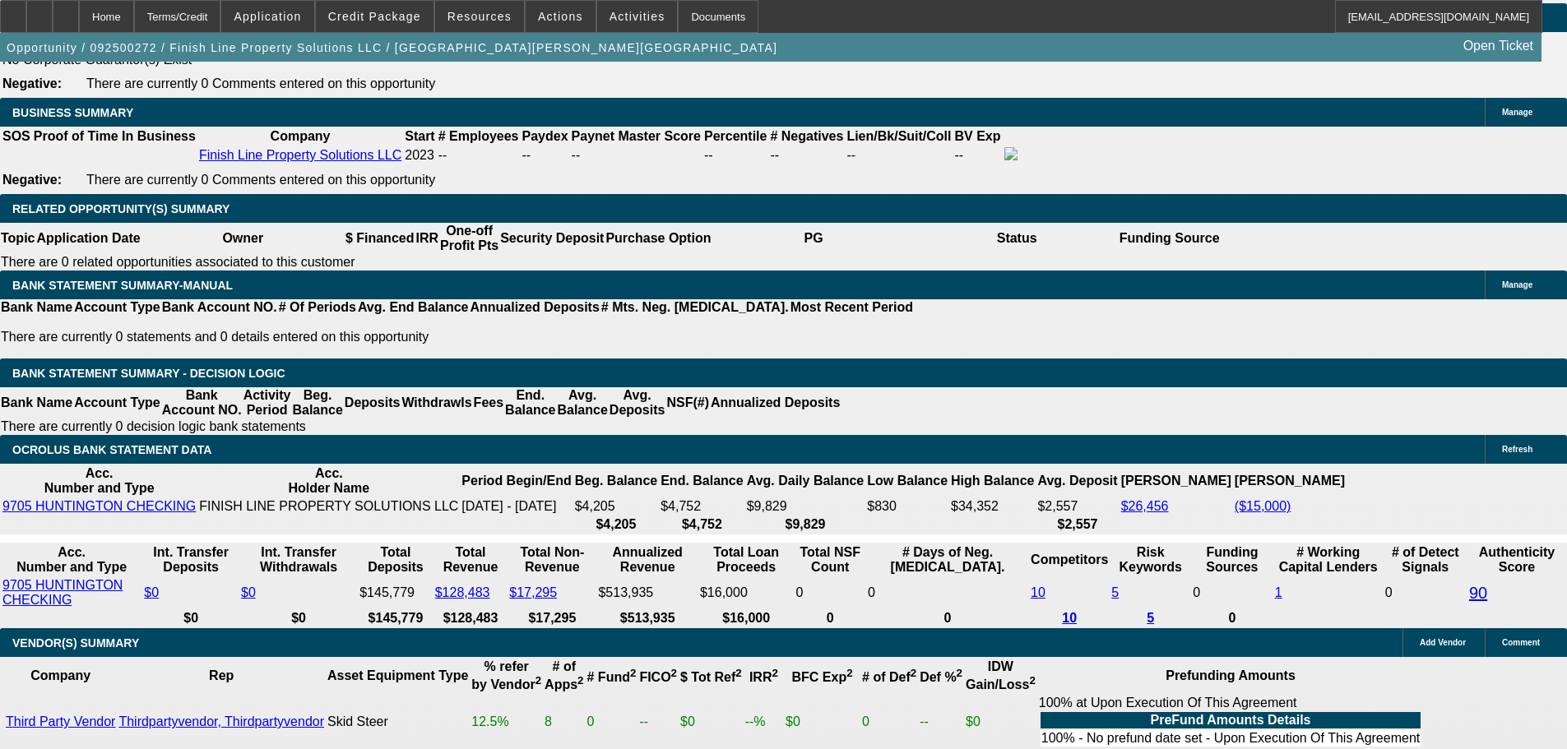
scroll to position [2550, 0]
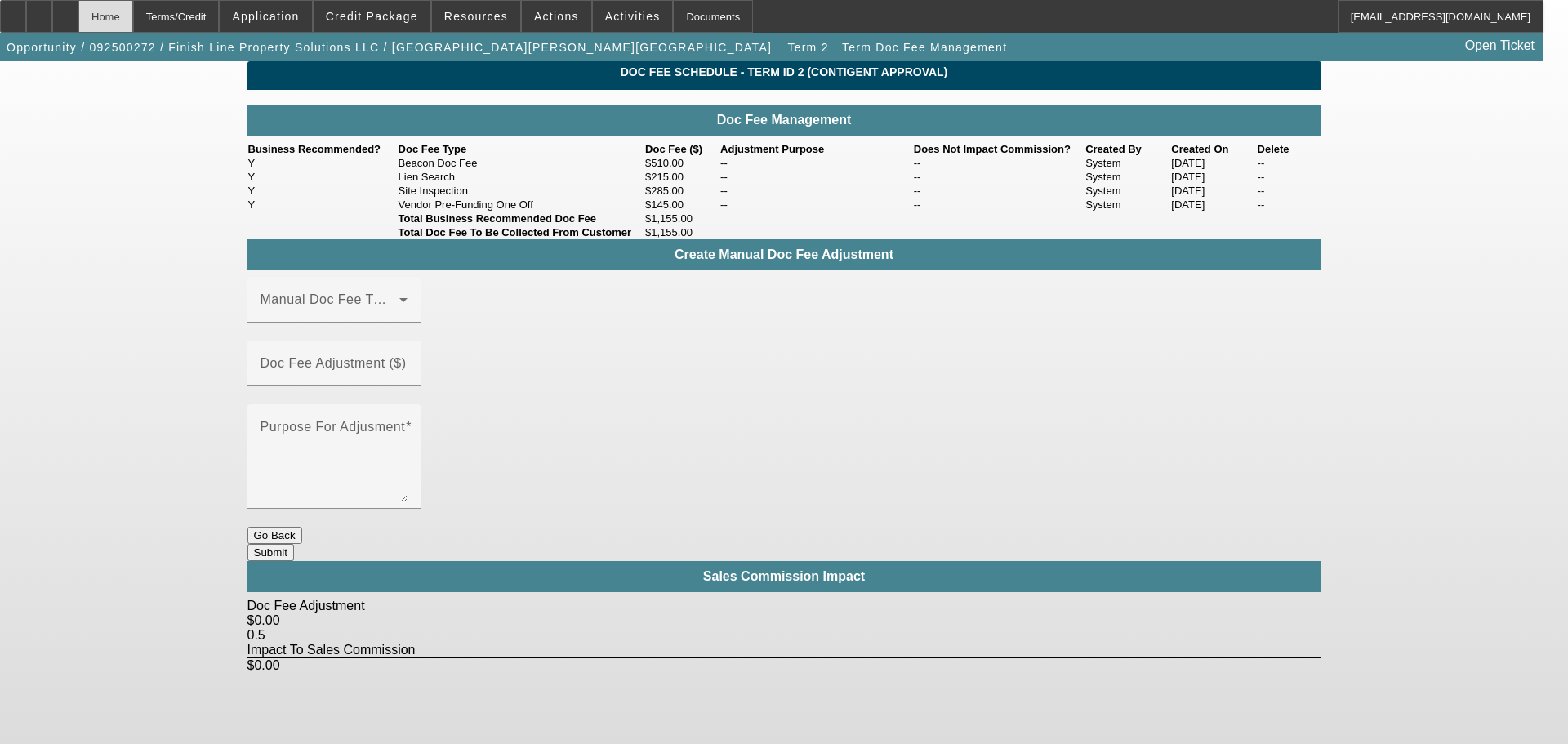
click at [133, 15] on div "Home" at bounding box center [105, 16] width 55 height 33
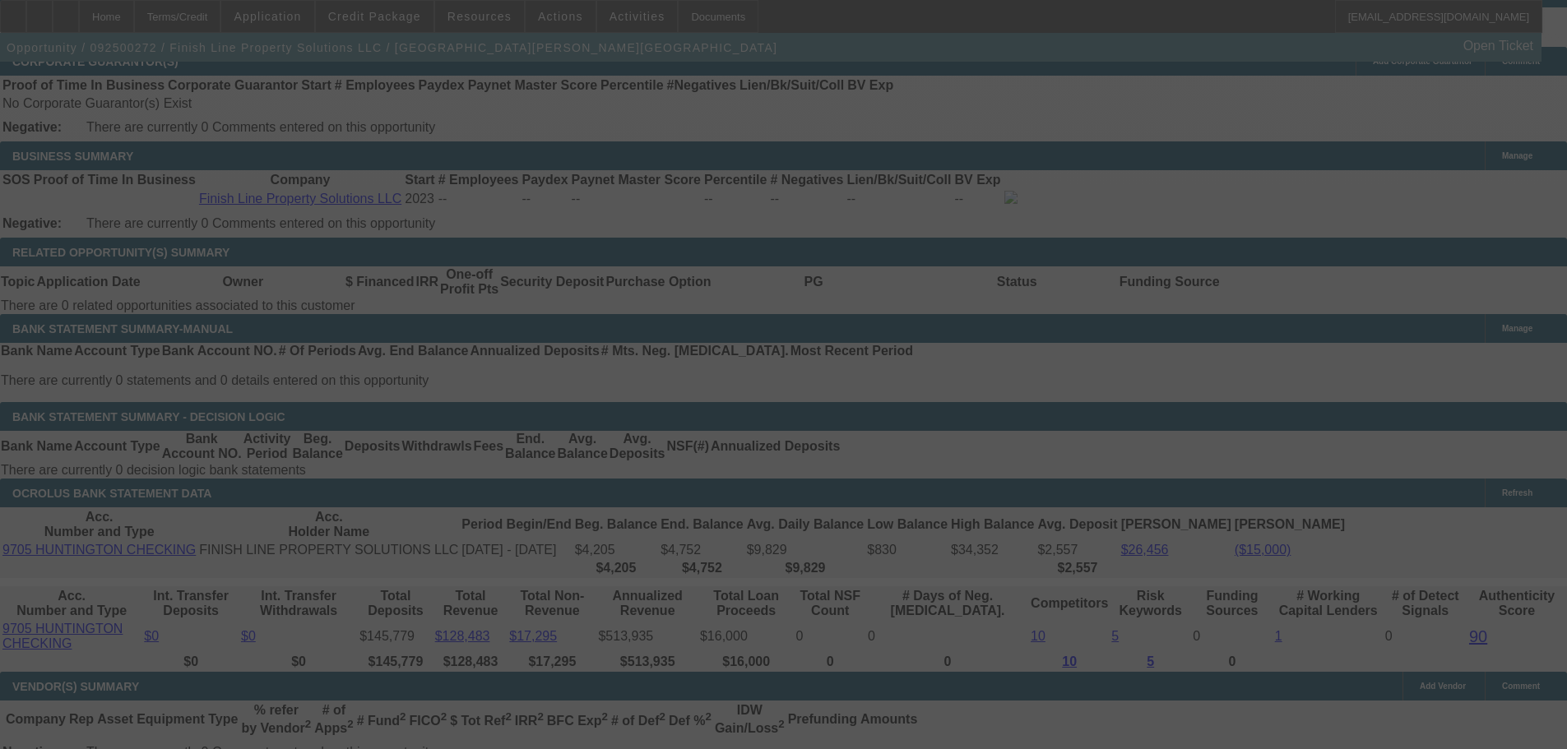
scroll to position [2473, 0]
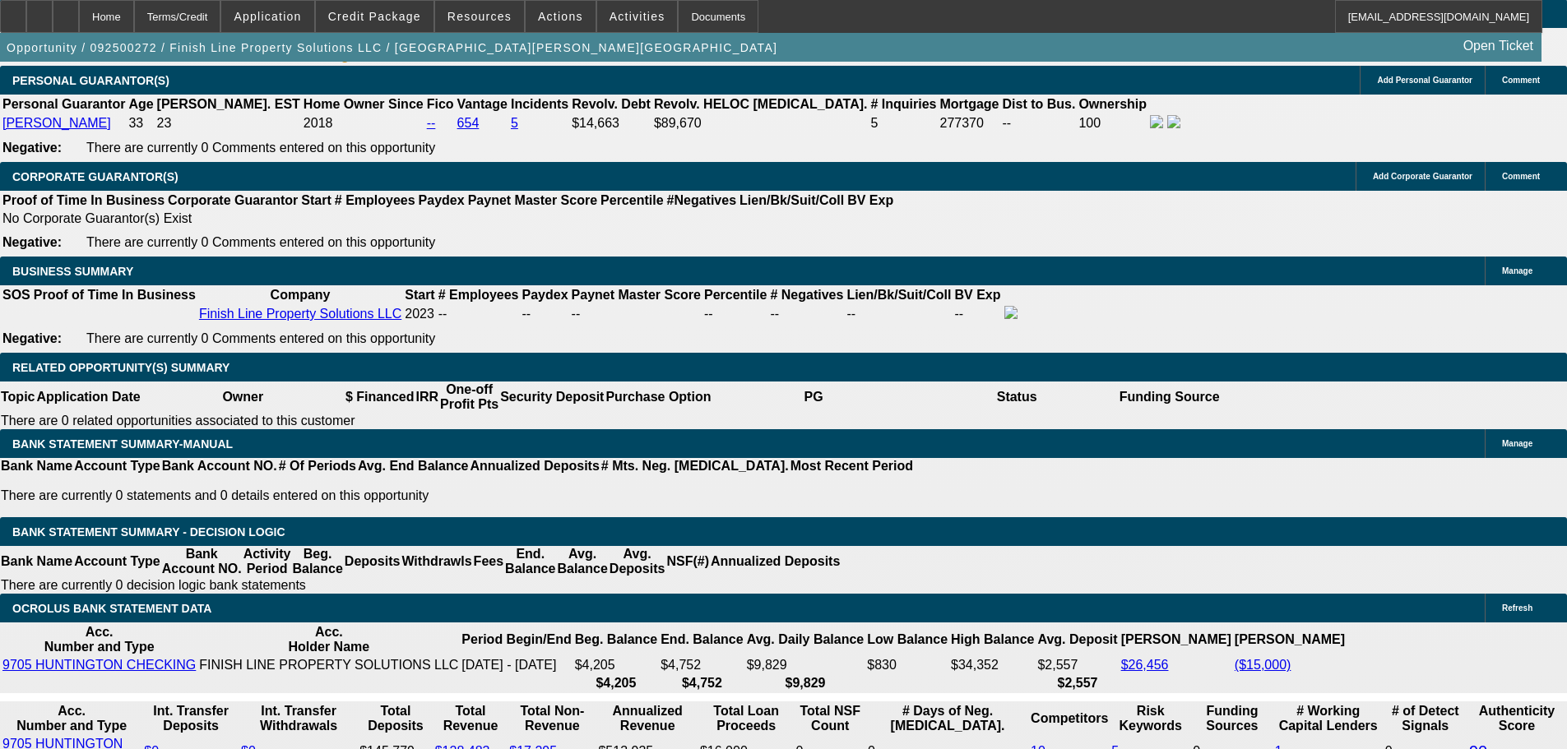
select select "0"
select select "6"
select select "0"
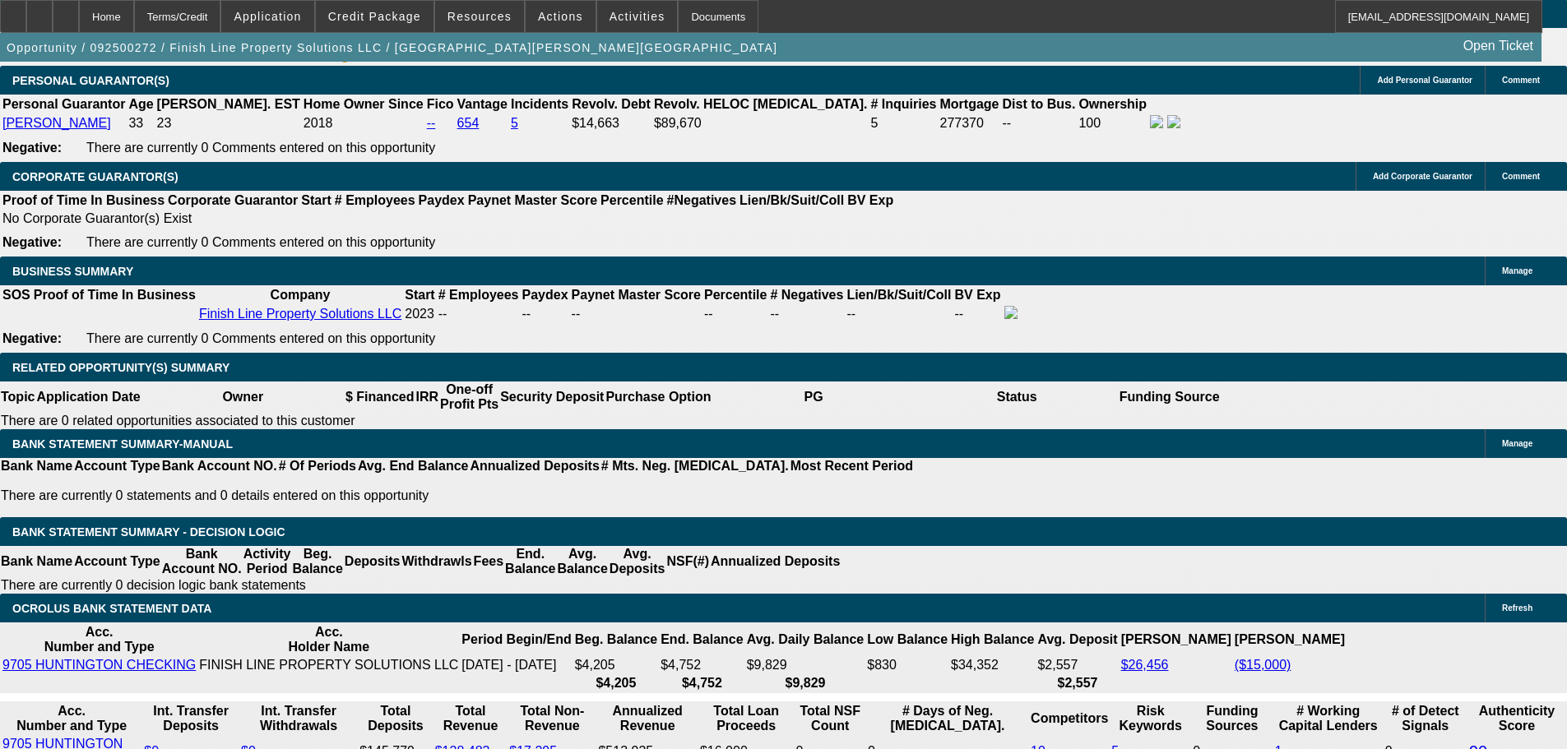
select select "0"
select select "6"
select select "0"
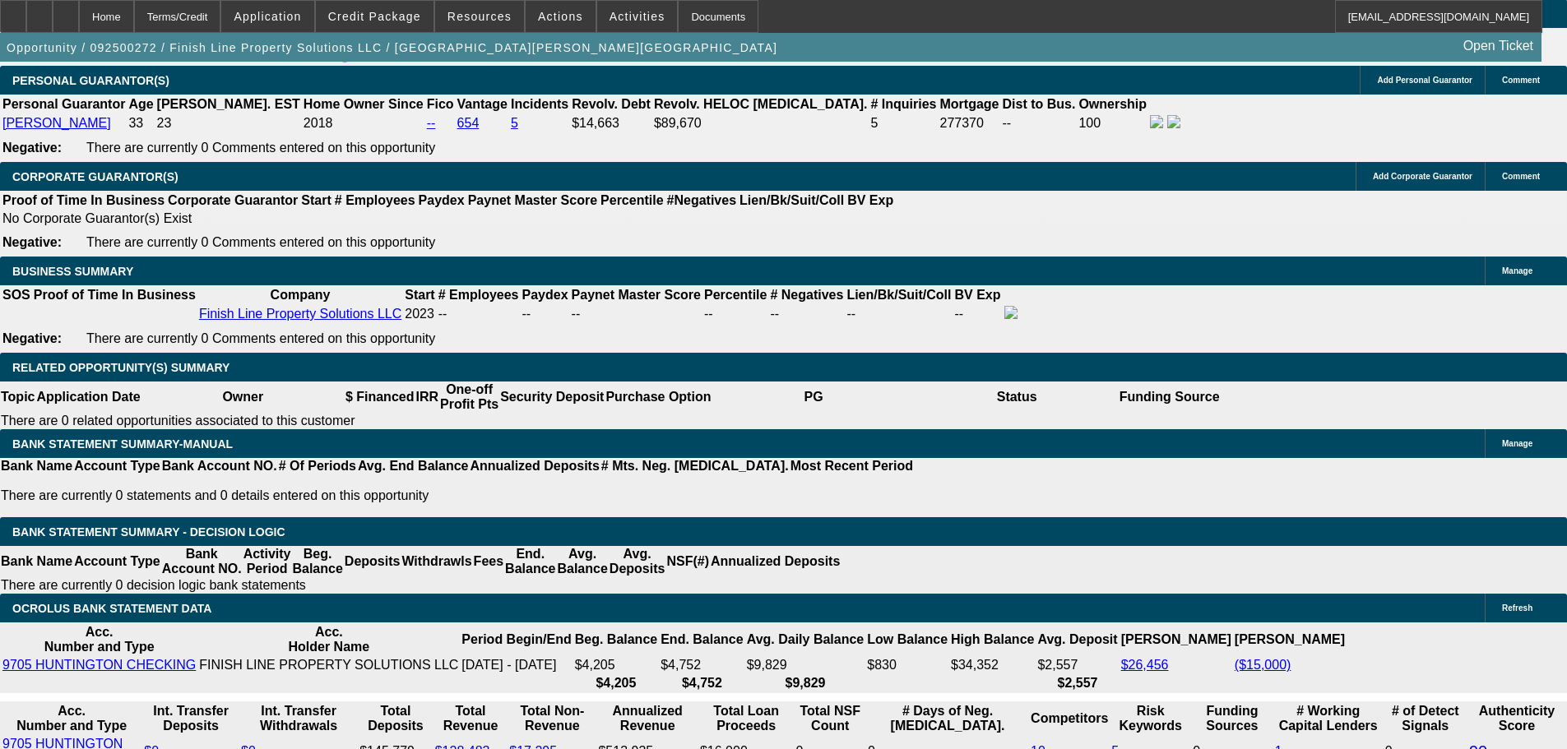
select select "0"
select select "6"
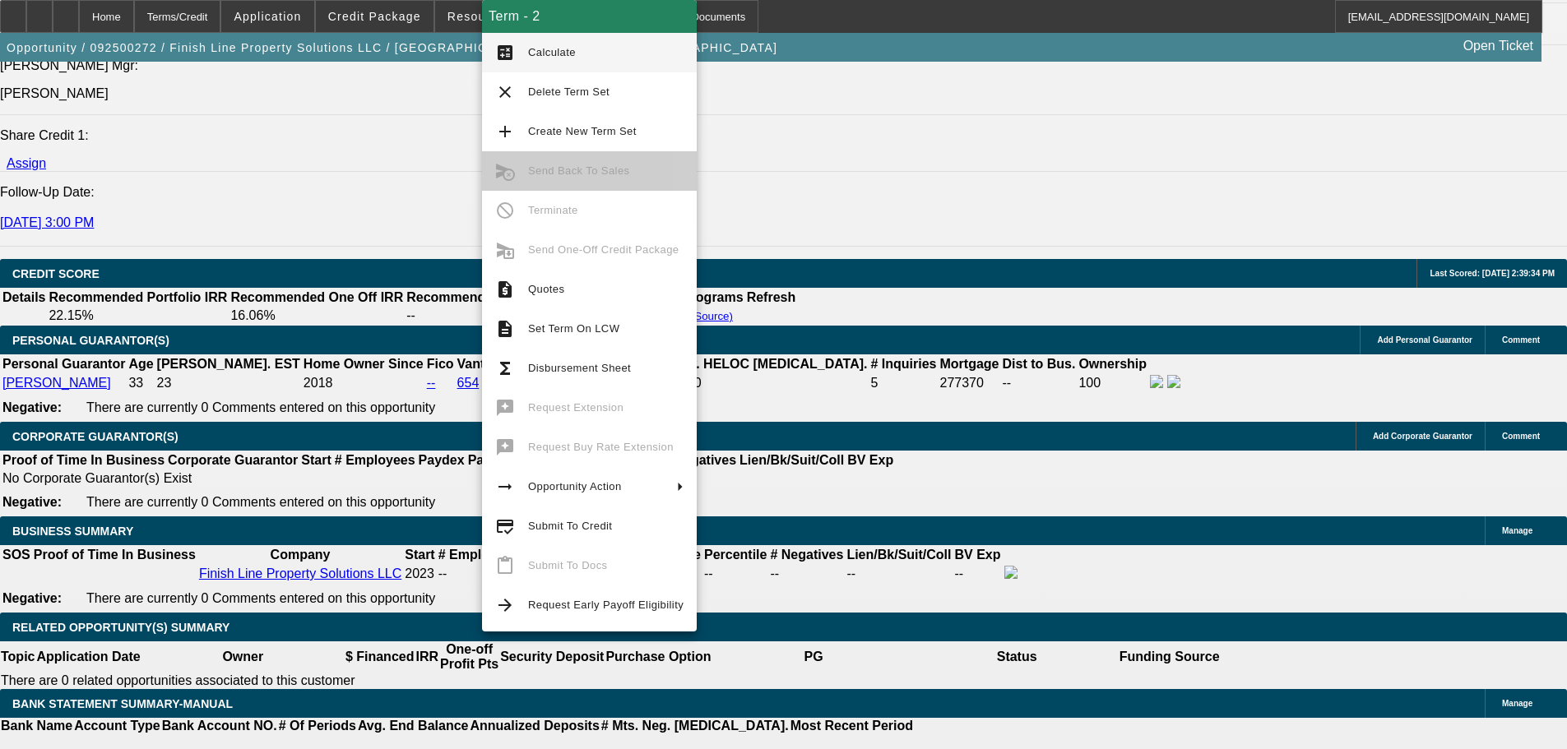
scroll to position [2308, 0]
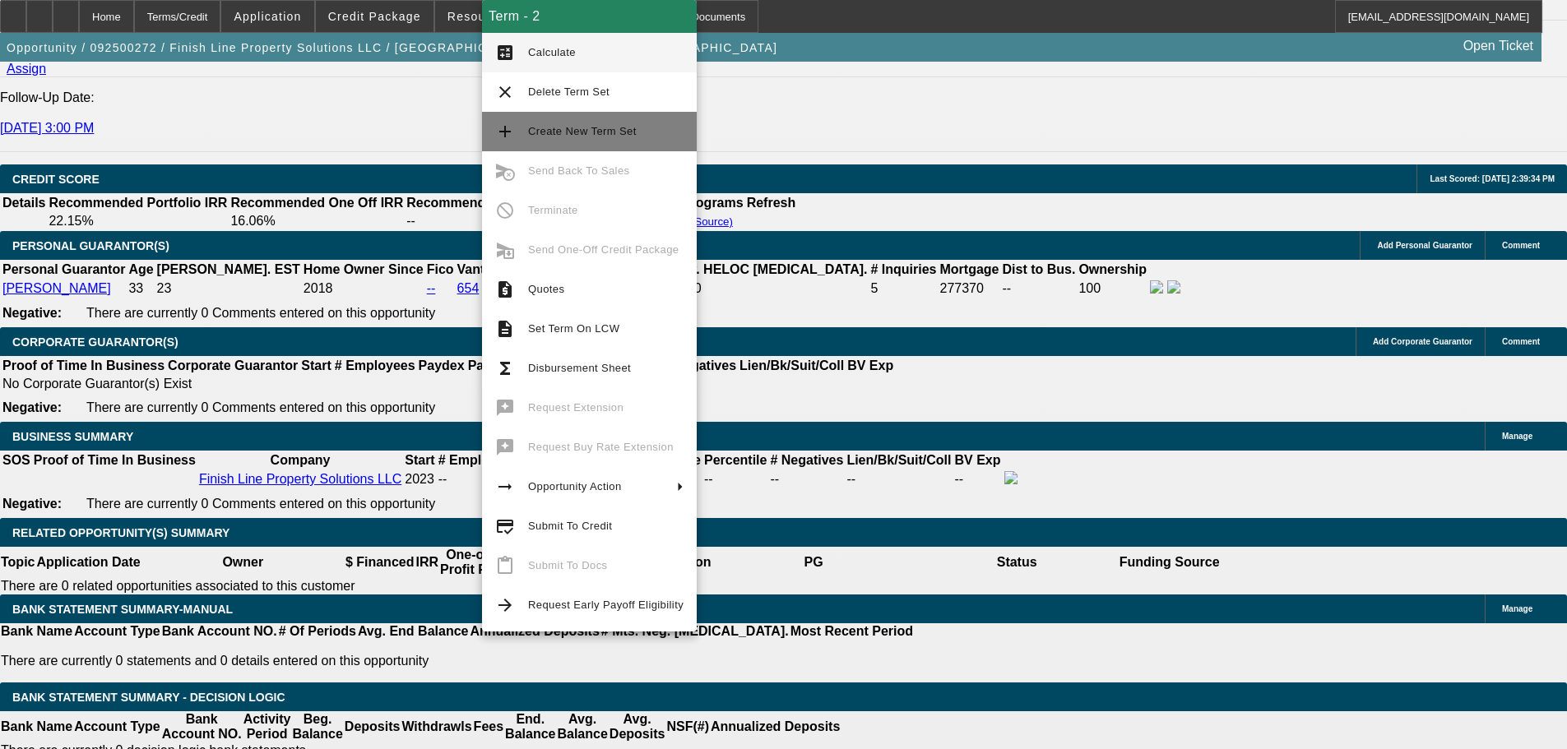
click at [619, 126] on span "Create New Term Set" at bounding box center [582, 131] width 109 height 12
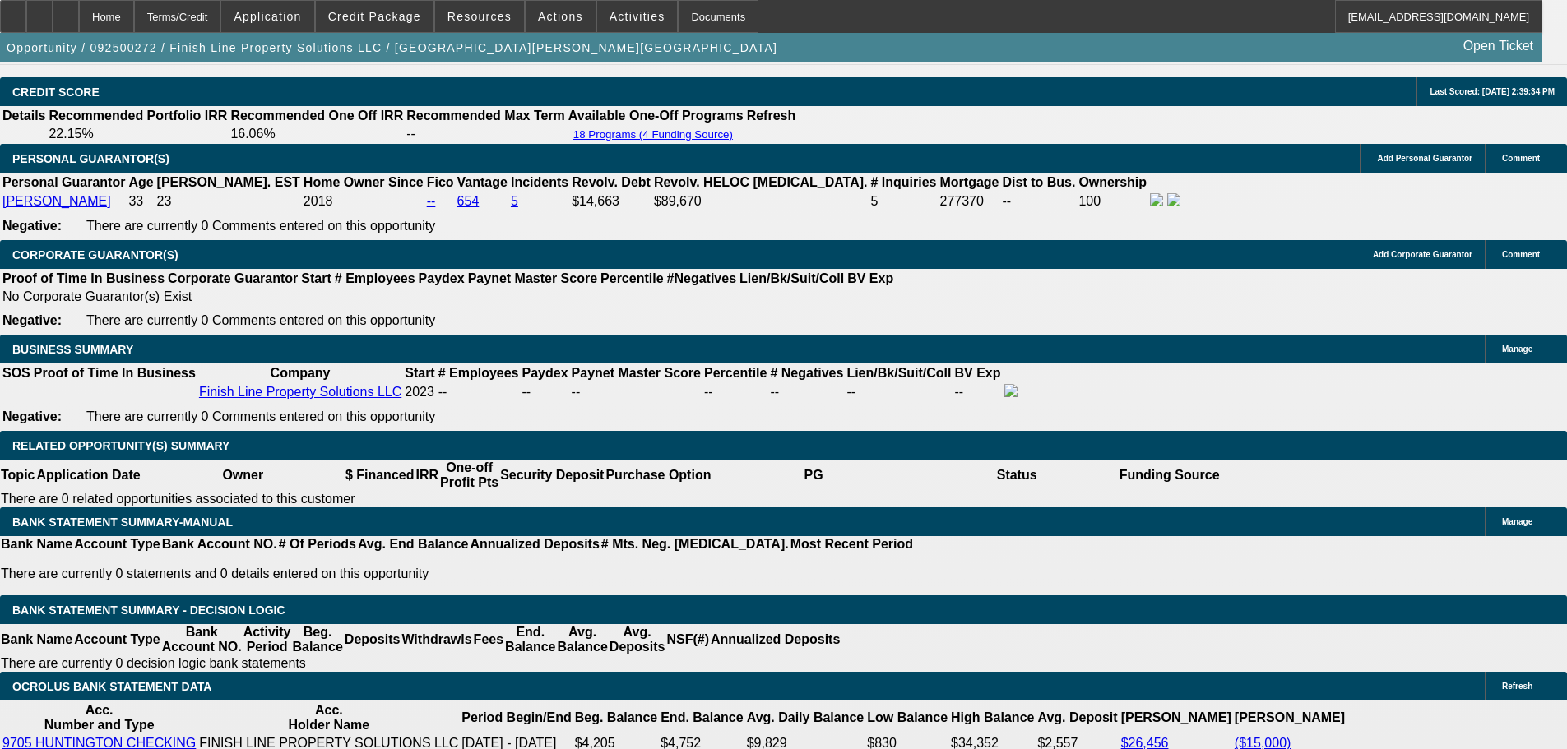
select select "0"
select select "6"
select select "0"
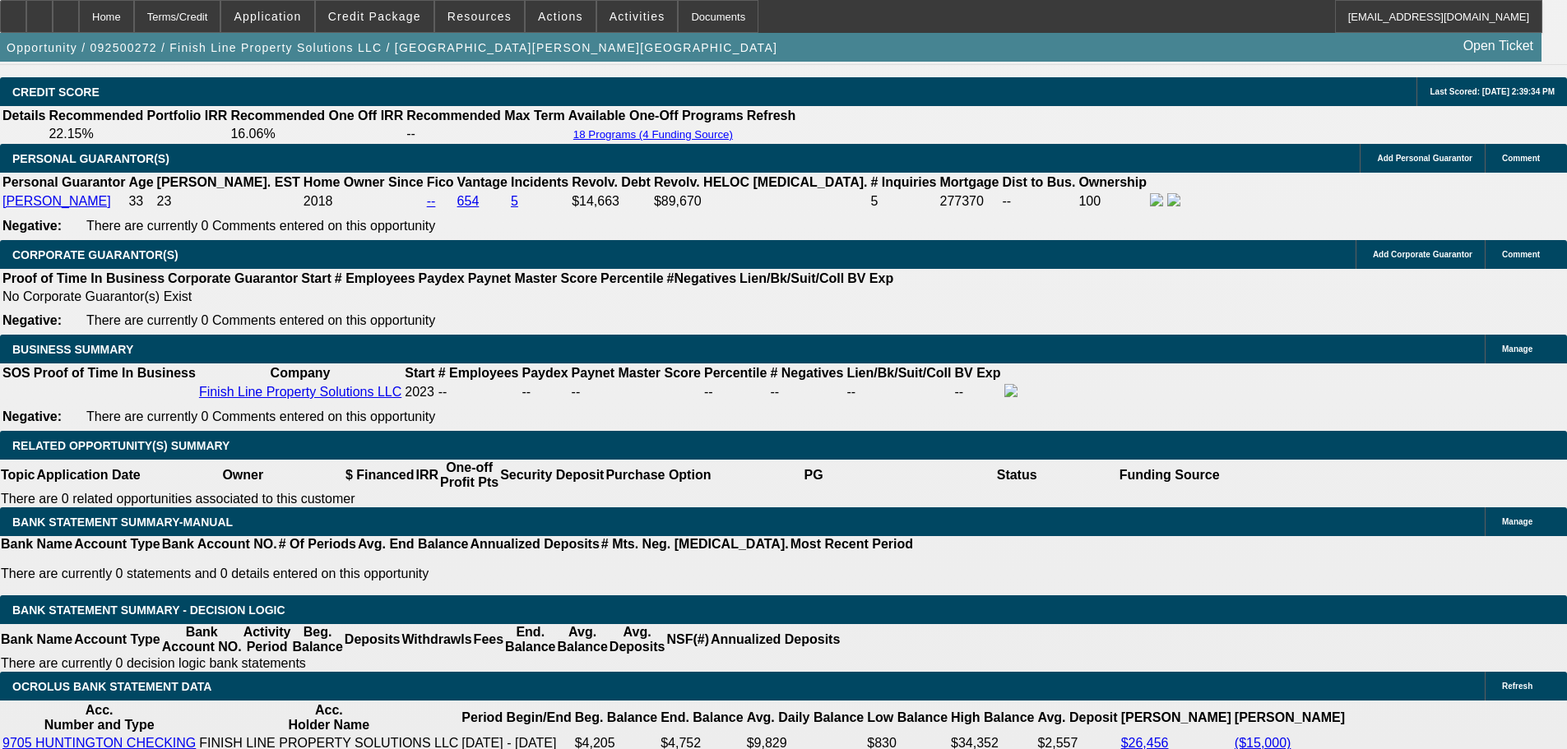
select select "0"
select select "6"
select select "0"
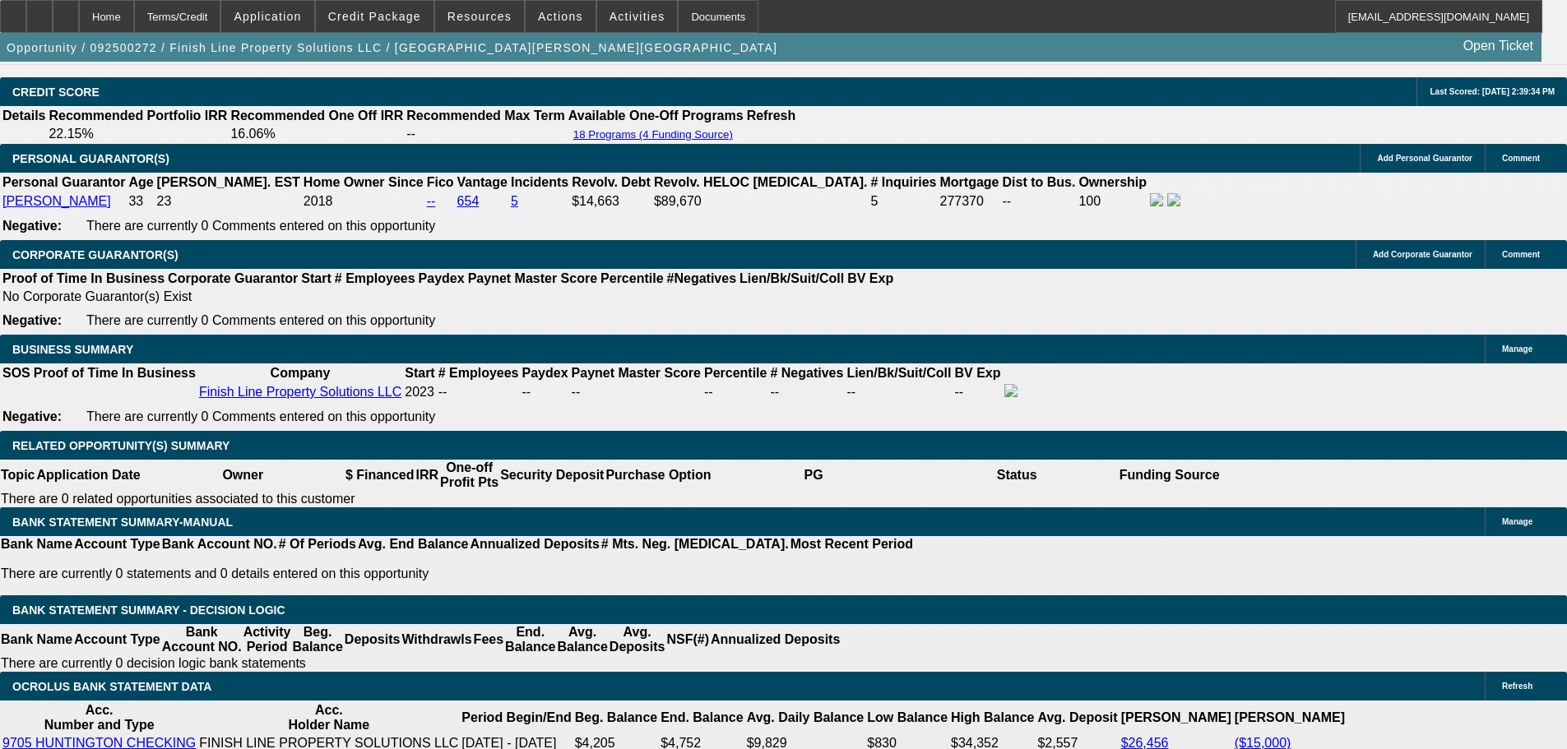
select select "0"
select select "6"
select select "0"
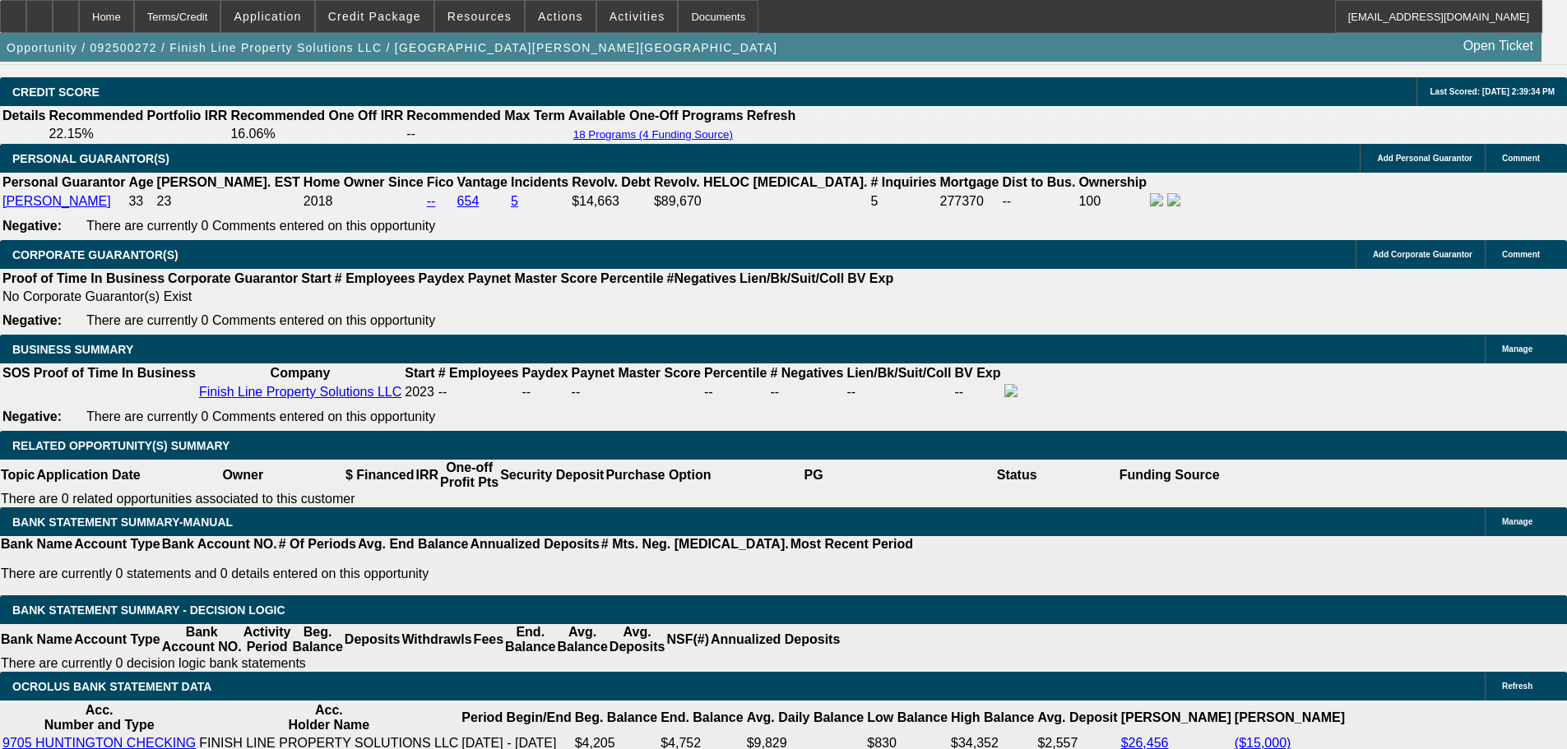
select select "6"
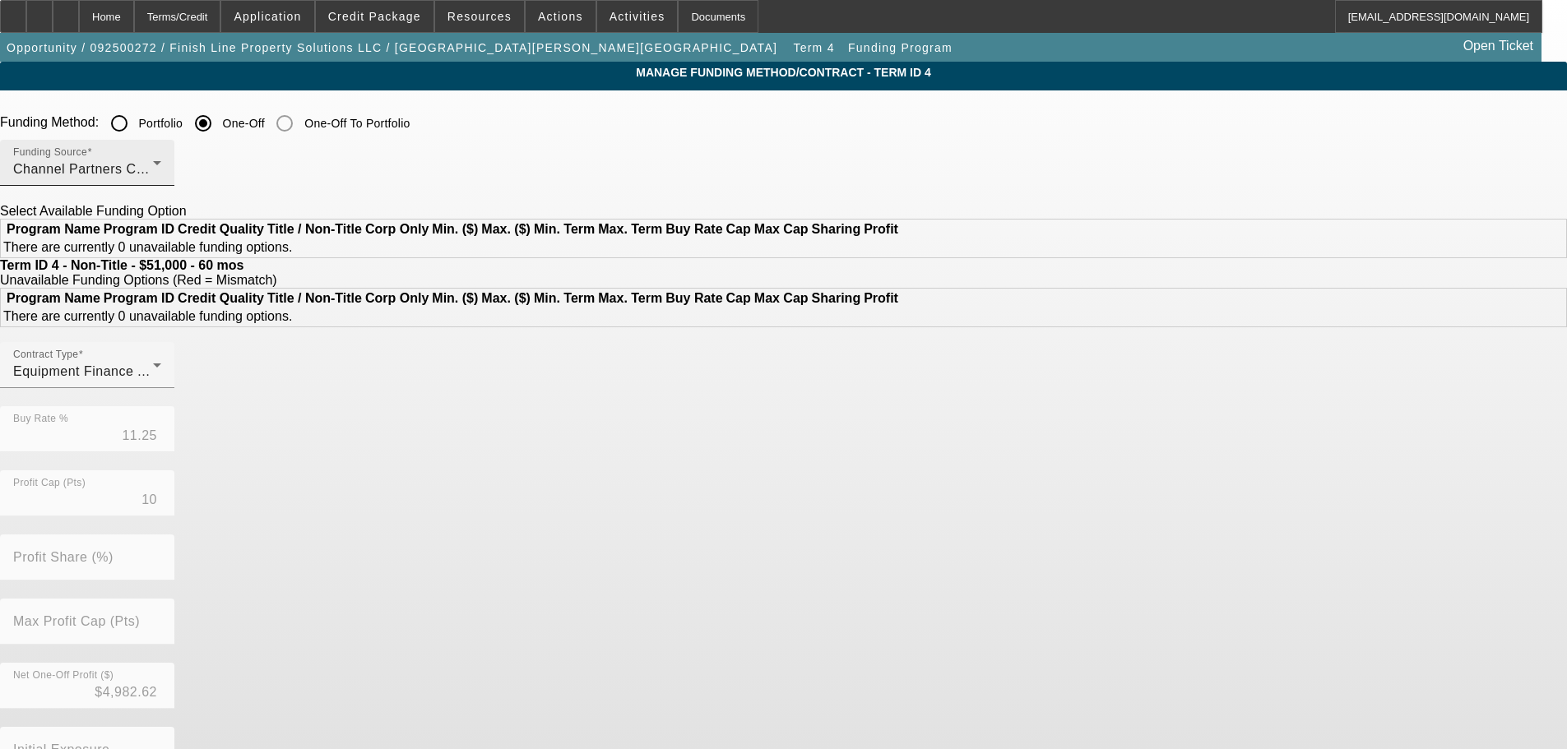
click at [153, 164] on div "Channel Partners Capital LLC (EF)" at bounding box center [83, 170] width 140 height 20
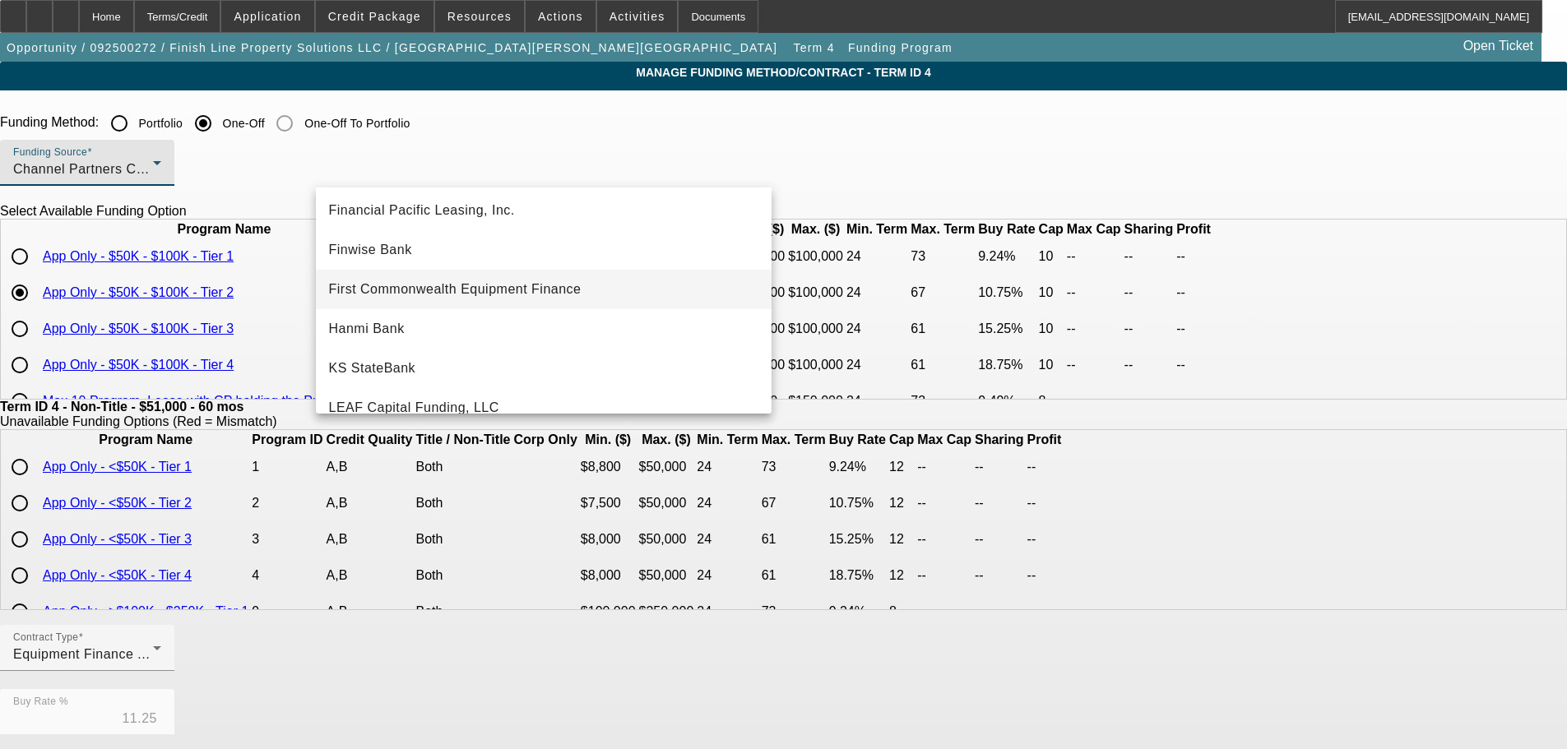
scroll to position [165, 0]
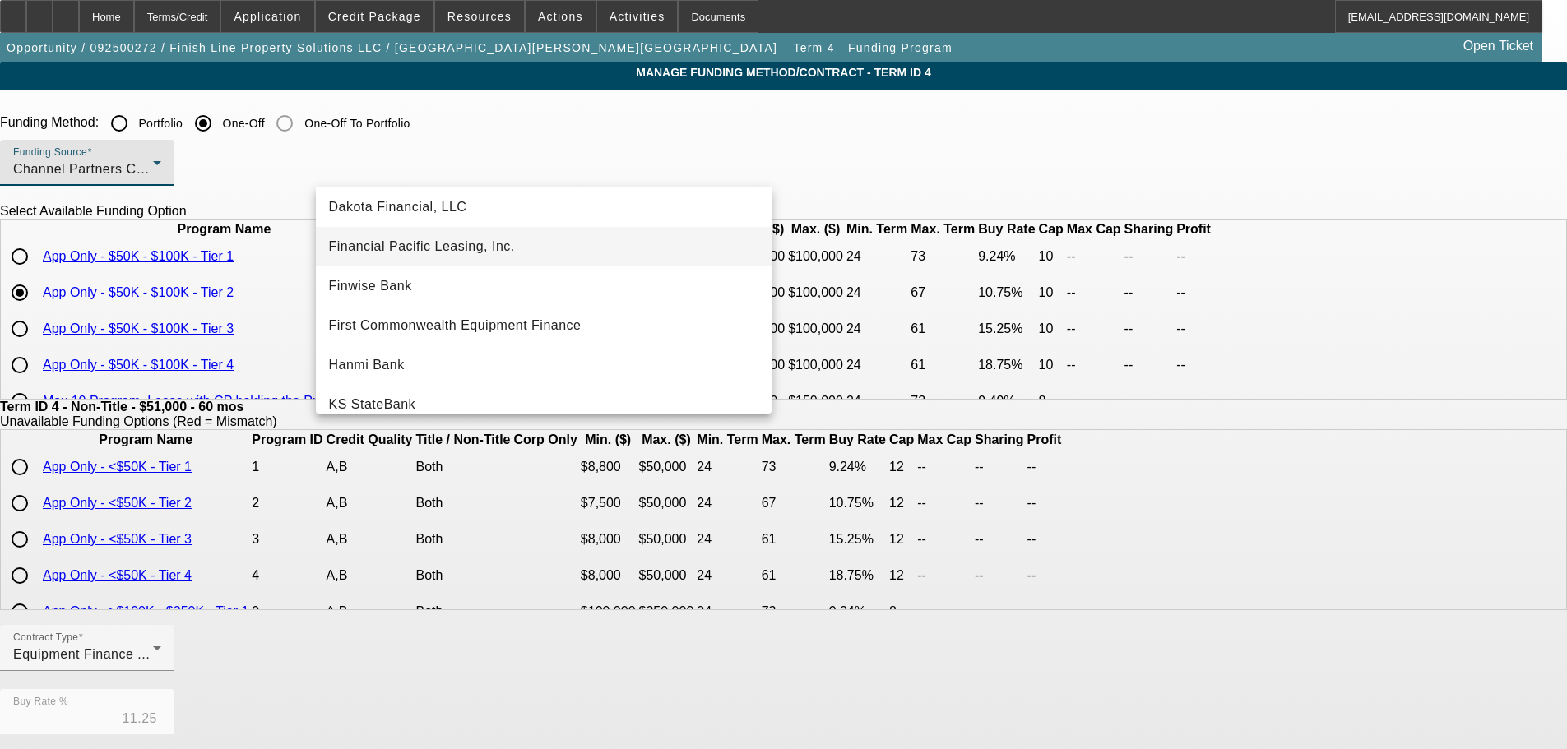
click at [494, 245] on span "Financial Pacific Leasing, Inc." at bounding box center [422, 247] width 186 height 20
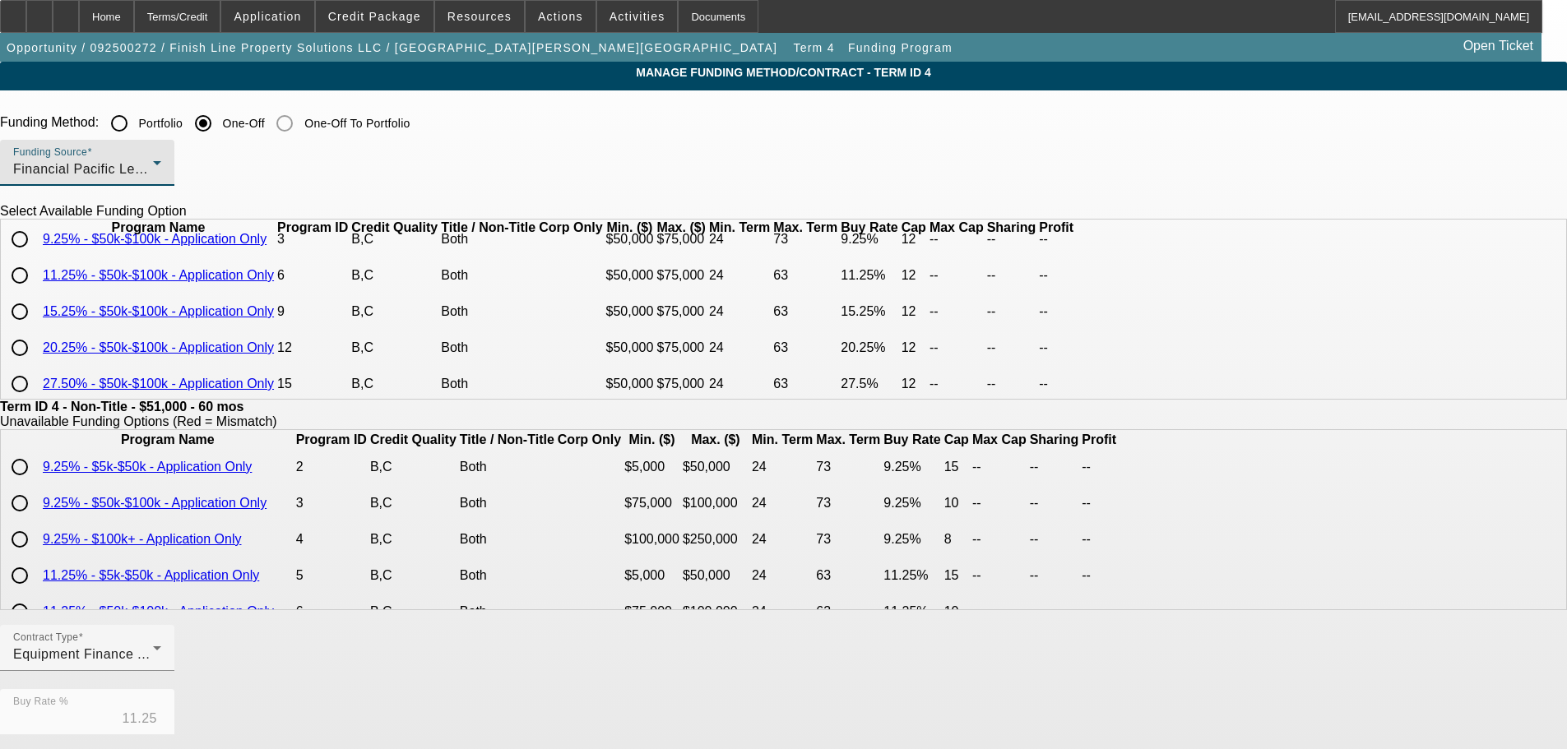
scroll to position [82, 0]
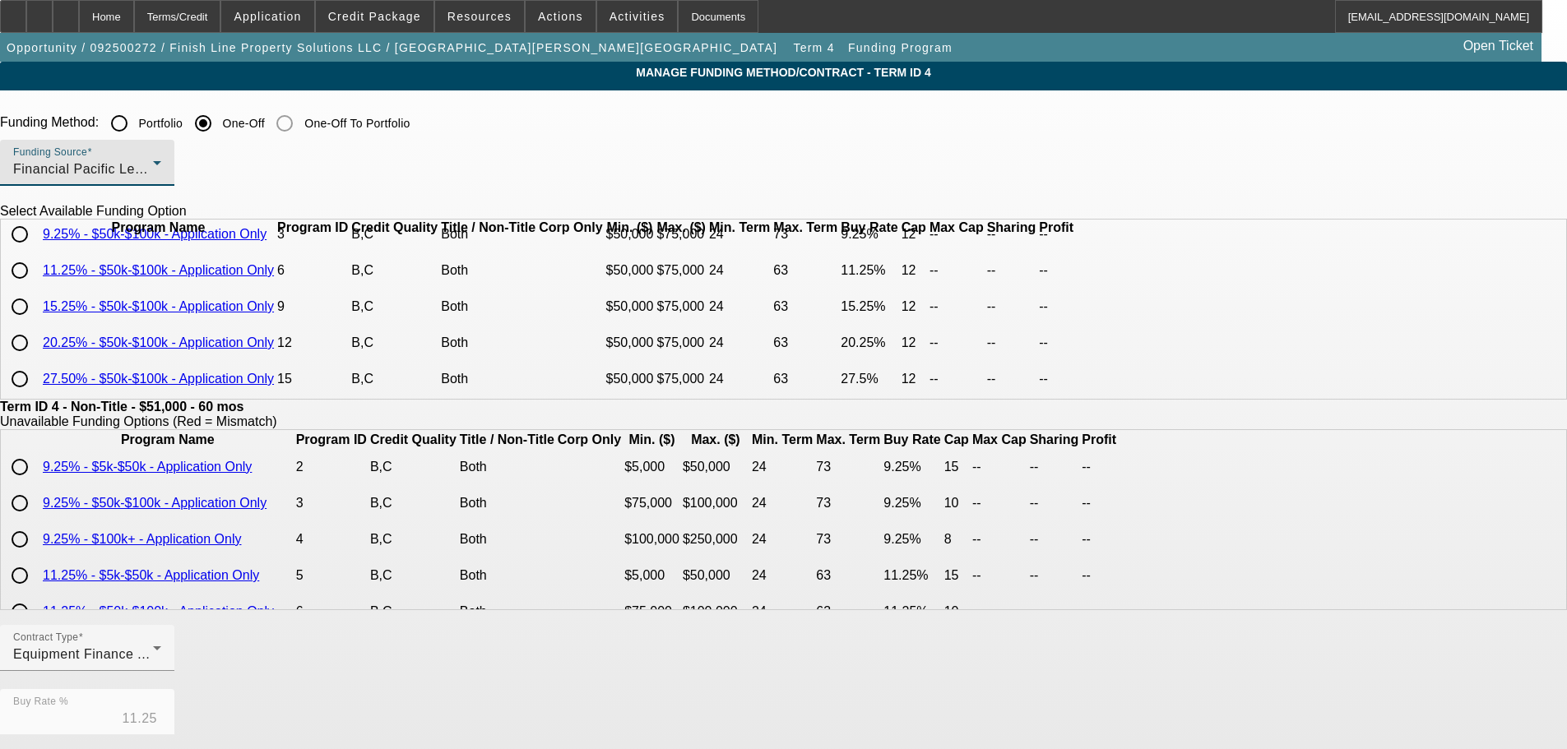
click at [36, 287] on input "radio" at bounding box center [19, 270] width 33 height 33
radio input "true"
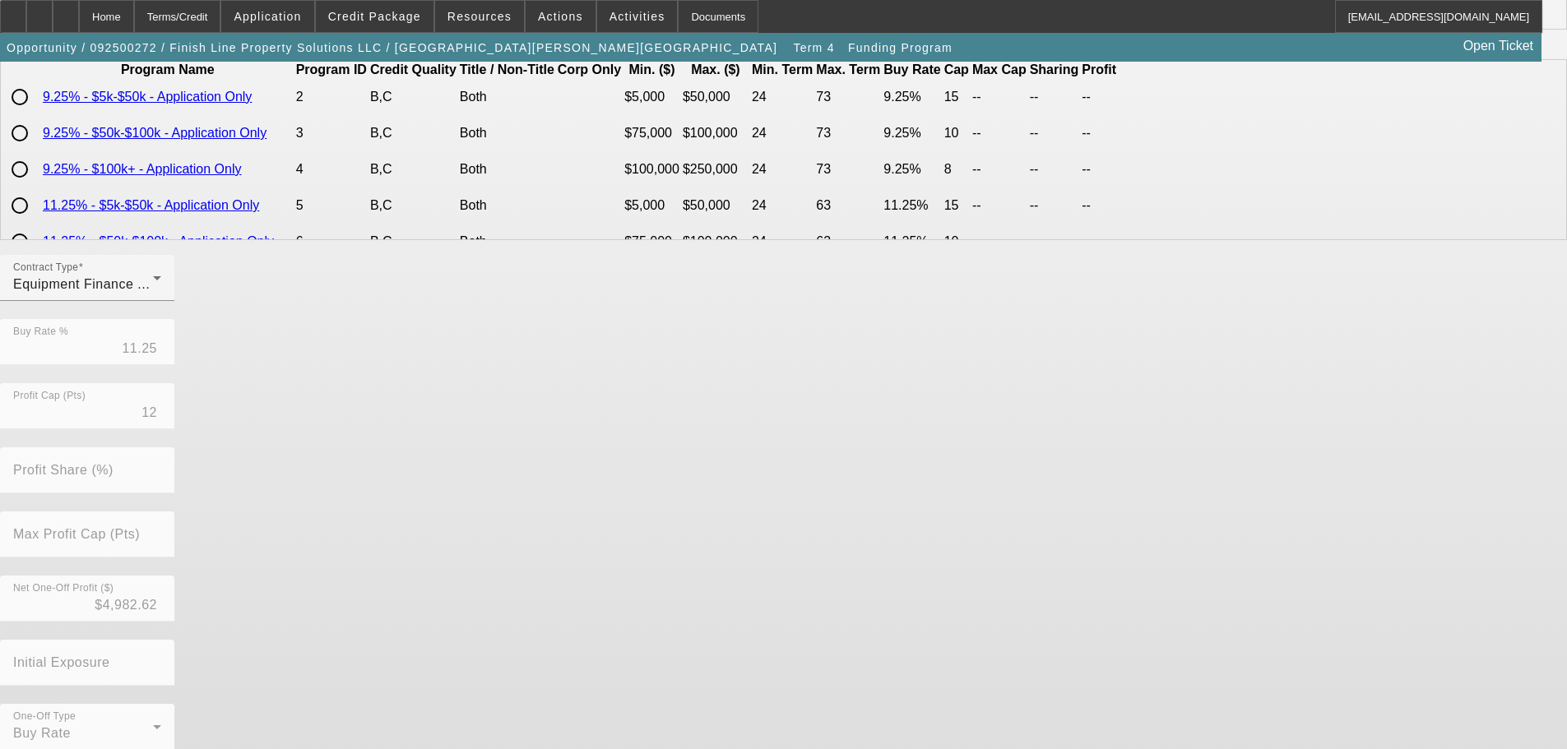
scroll to position [388, 0]
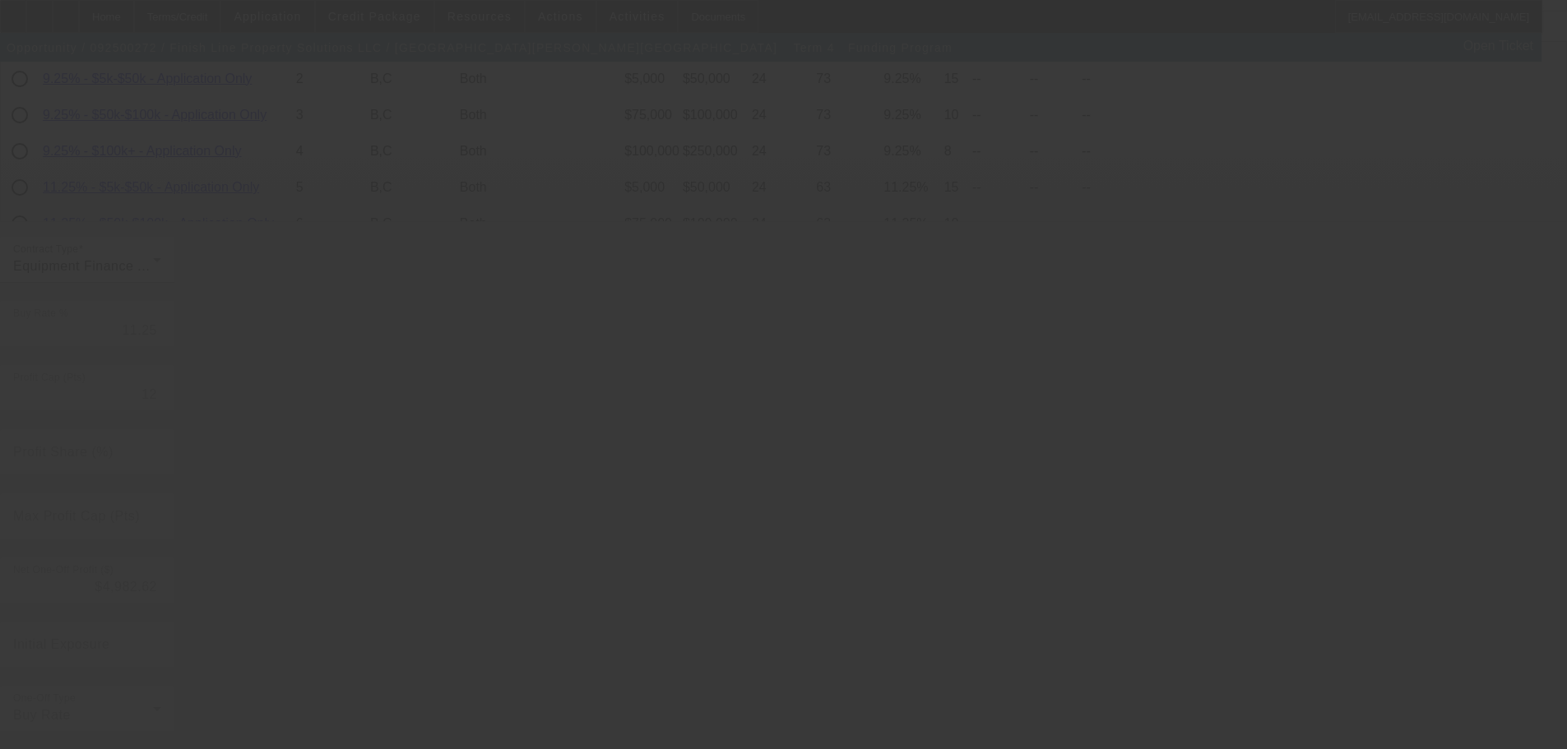
type input "10"
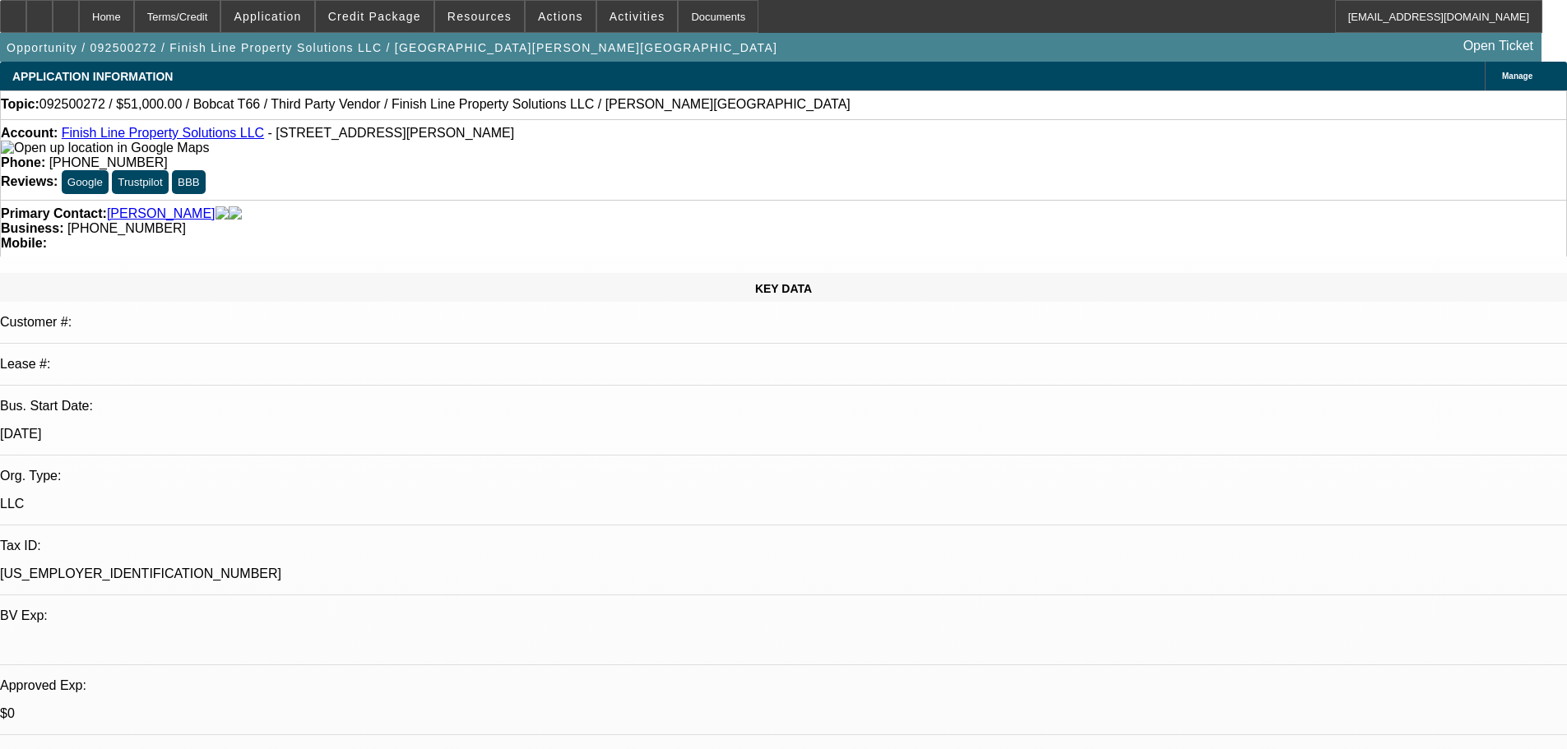
select select "0"
select select "6"
select select "0"
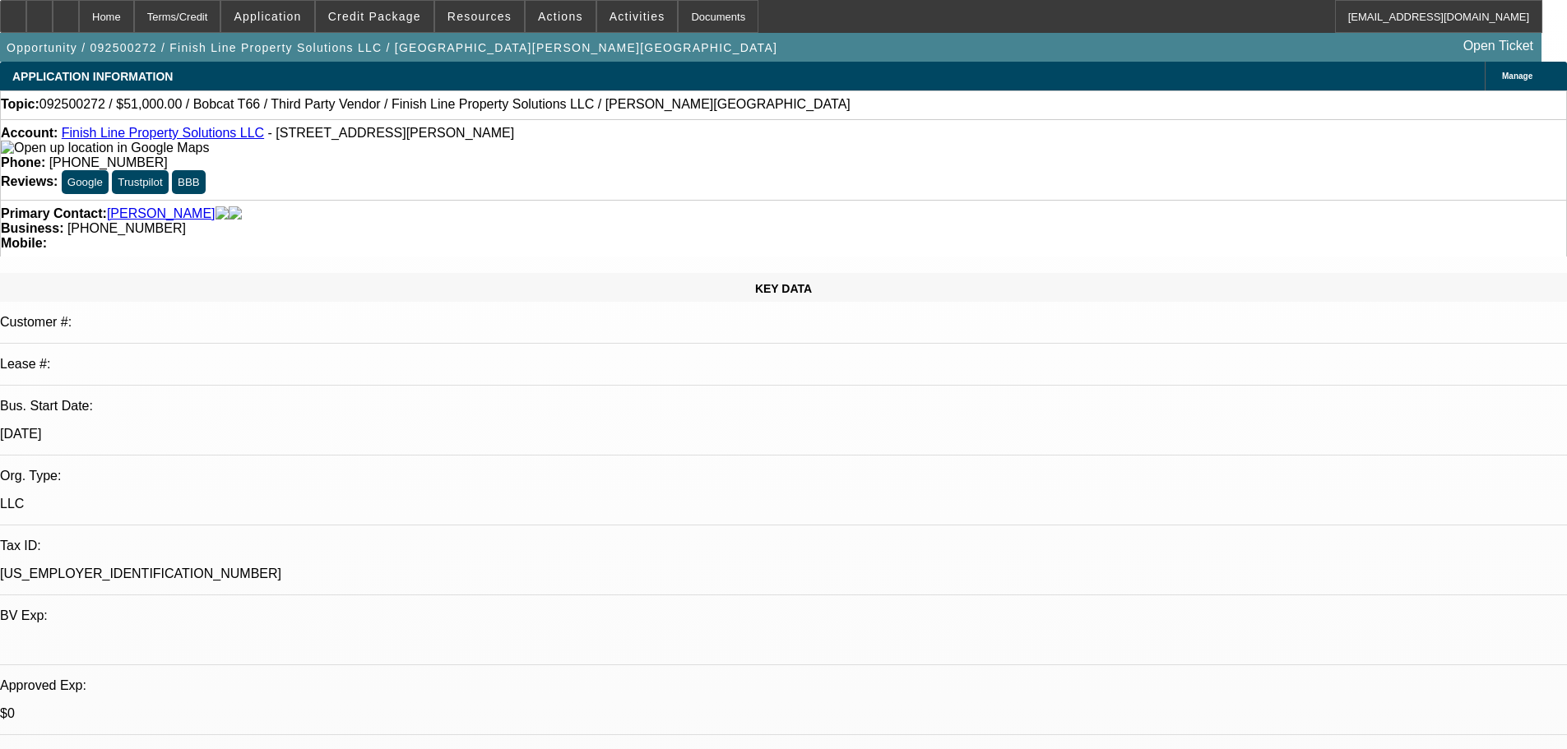
select select "0"
select select "6"
select select "0"
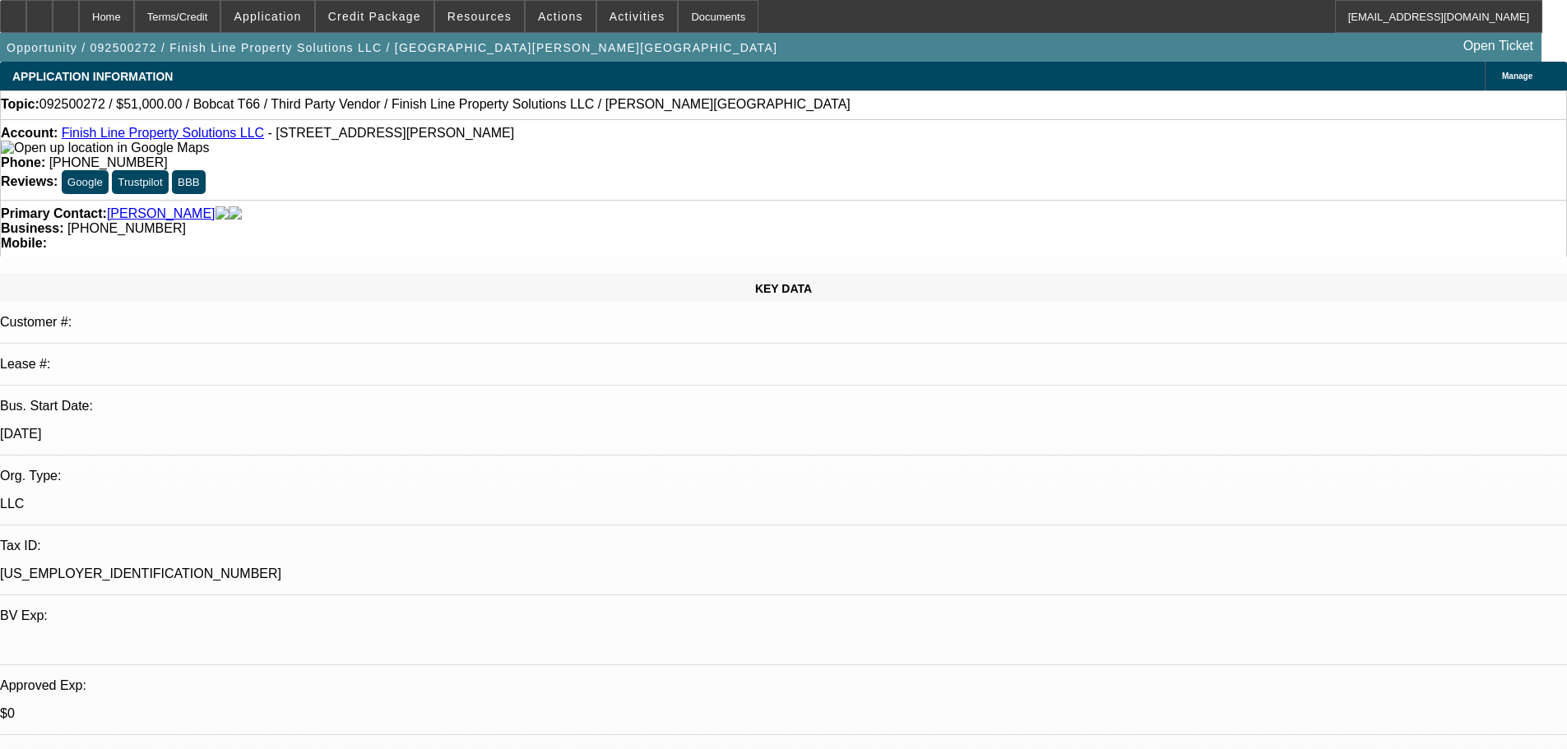
select select "0"
select select "6"
select select "0"
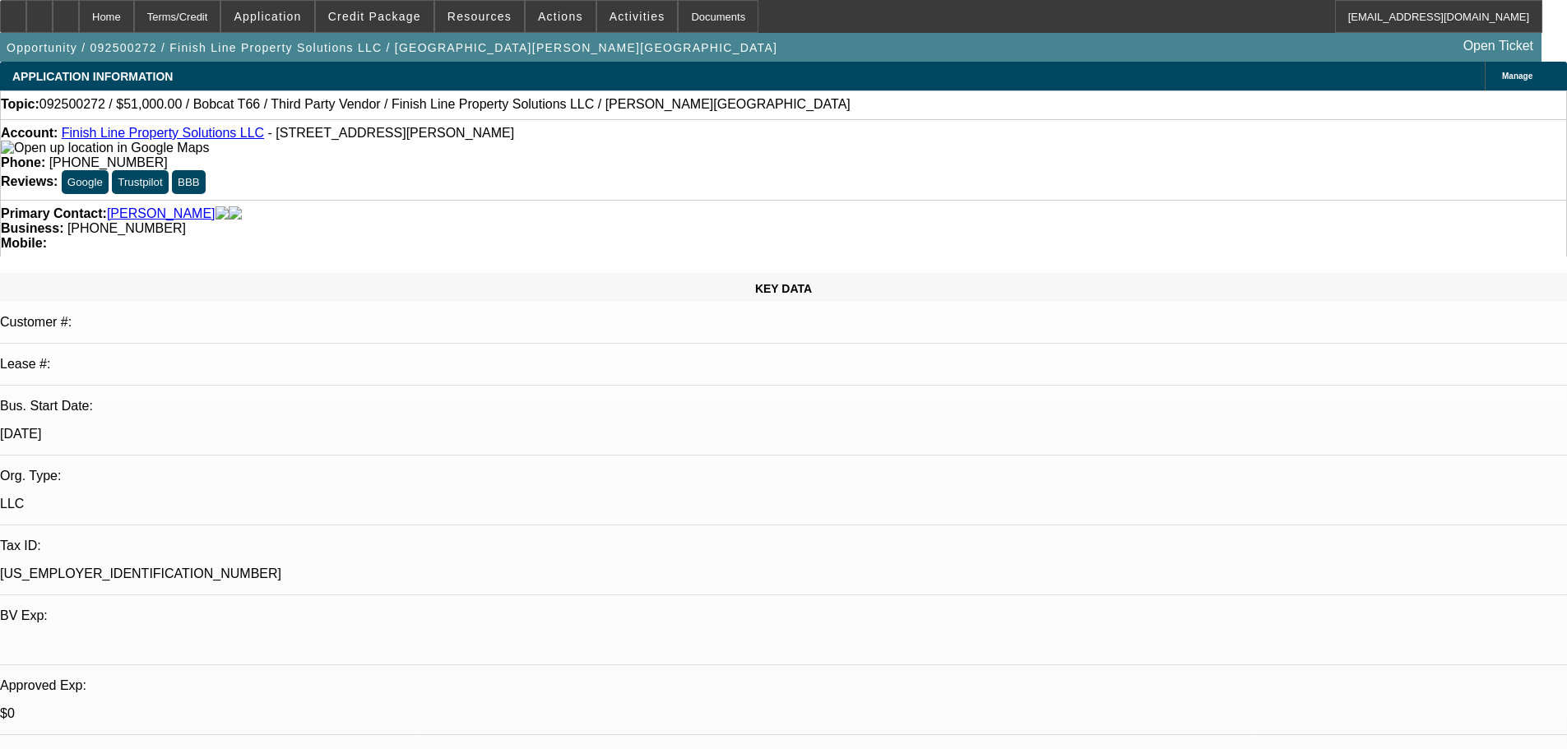
select select "6"
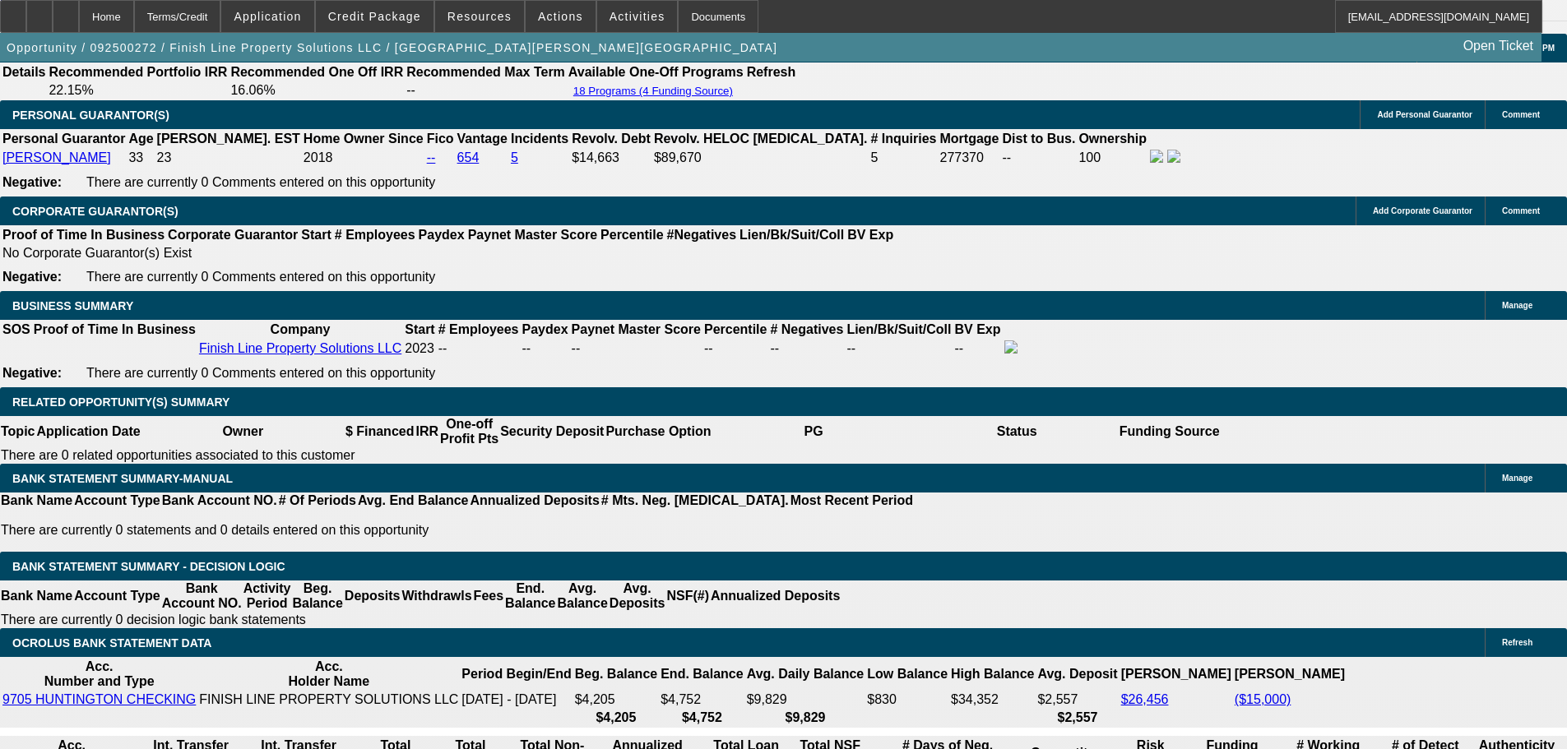
scroll to position [2468, 0]
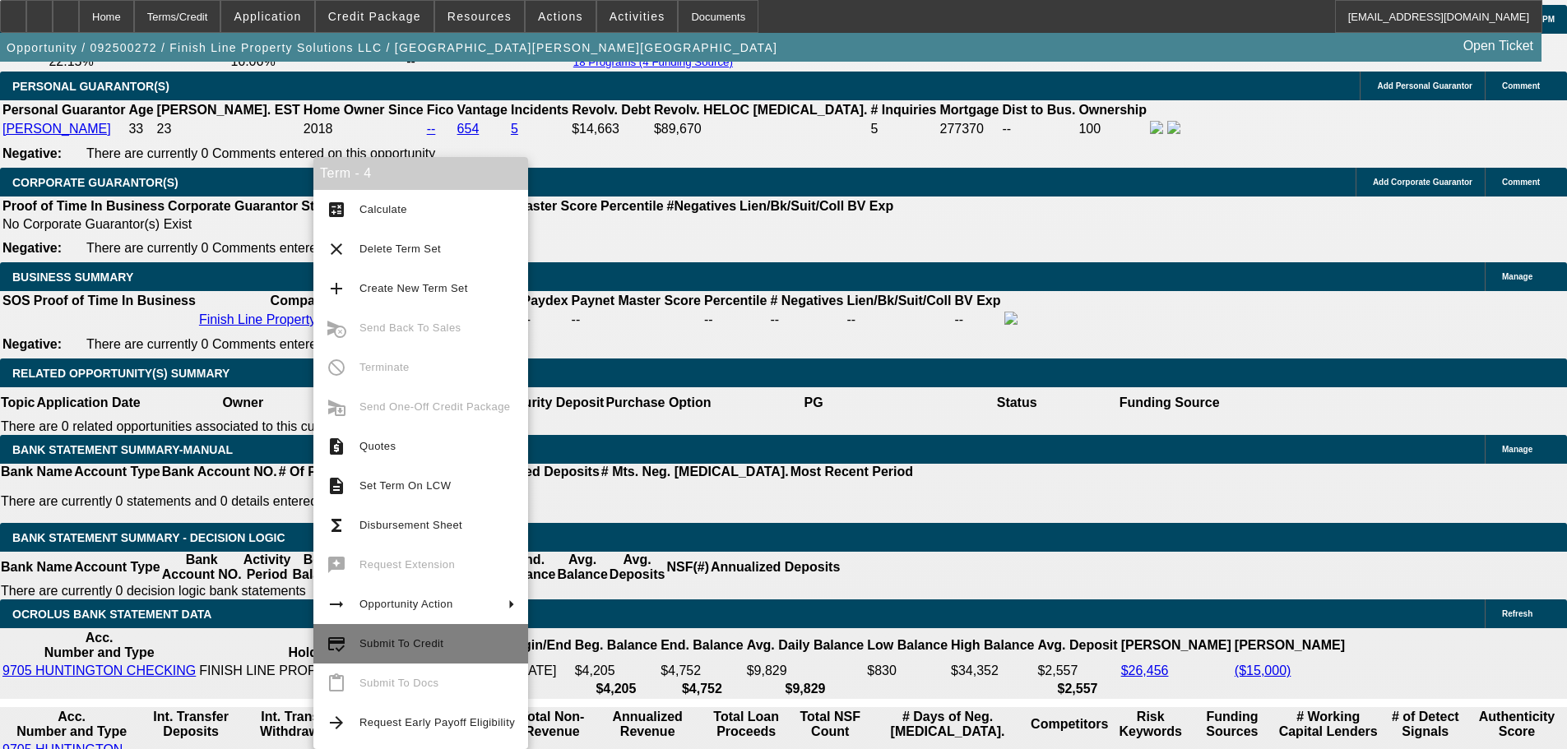
click at [443, 651] on span "Submit To Credit" at bounding box center [436, 644] width 155 height 20
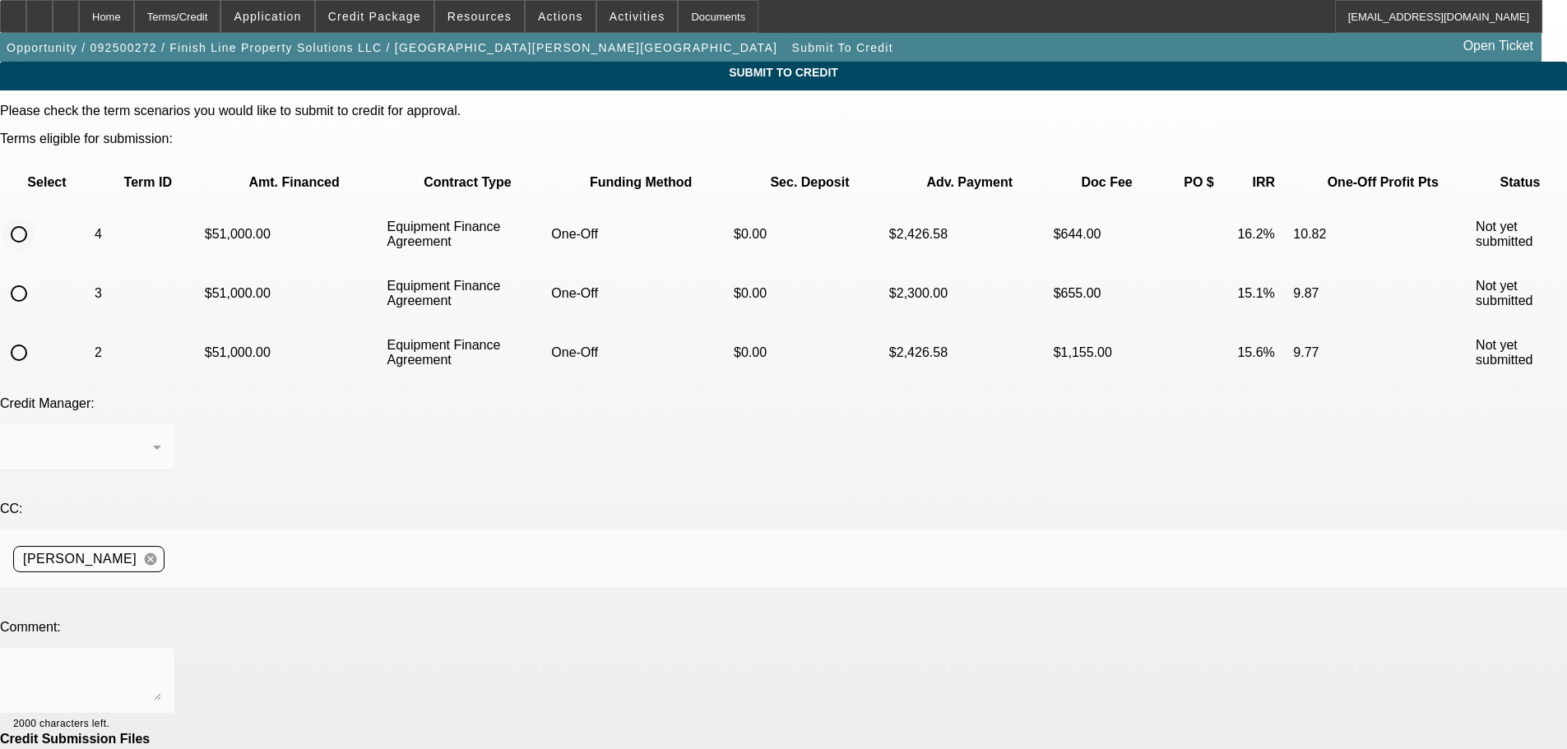
click at [35, 218] on input "radio" at bounding box center [18, 234] width 33 height 33
radio input "true"
click at [161, 661] on textarea at bounding box center [87, 680] width 148 height 39
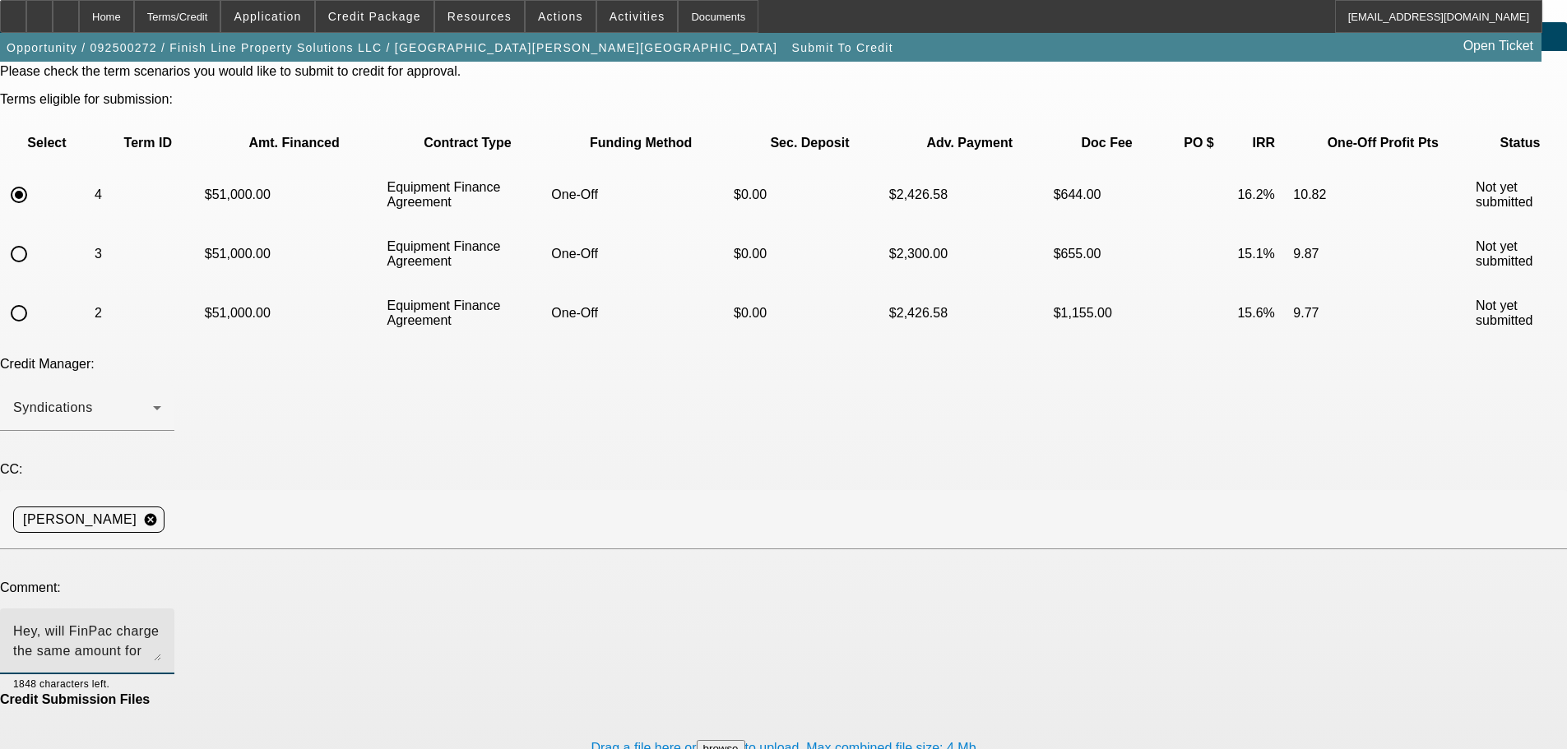
scroll to position [61, 0]
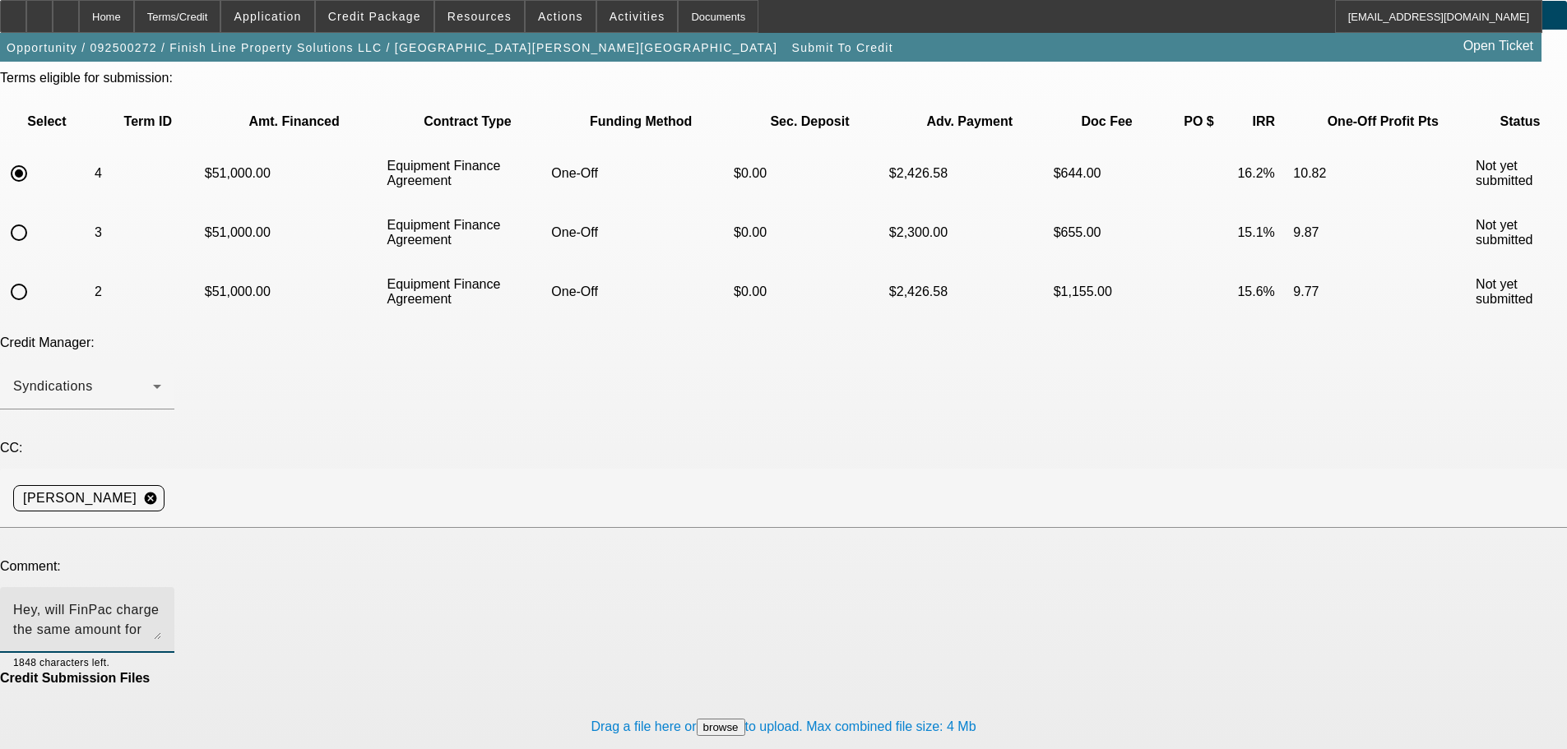
type textarea "Hey, will FinPac charge the same amount for the pre-funding, doc, site inspecti…"
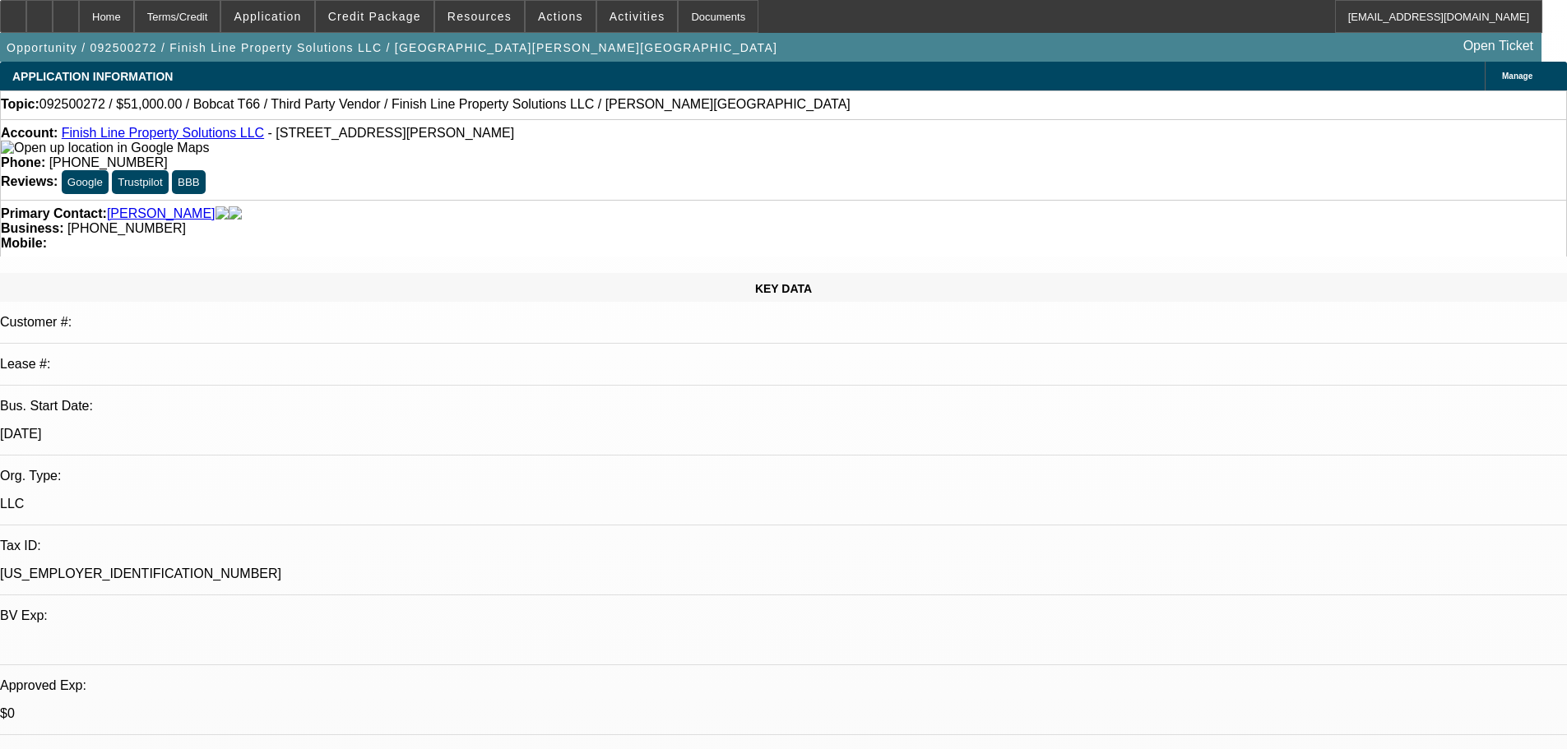
select select "0"
select select "6"
select select "0"
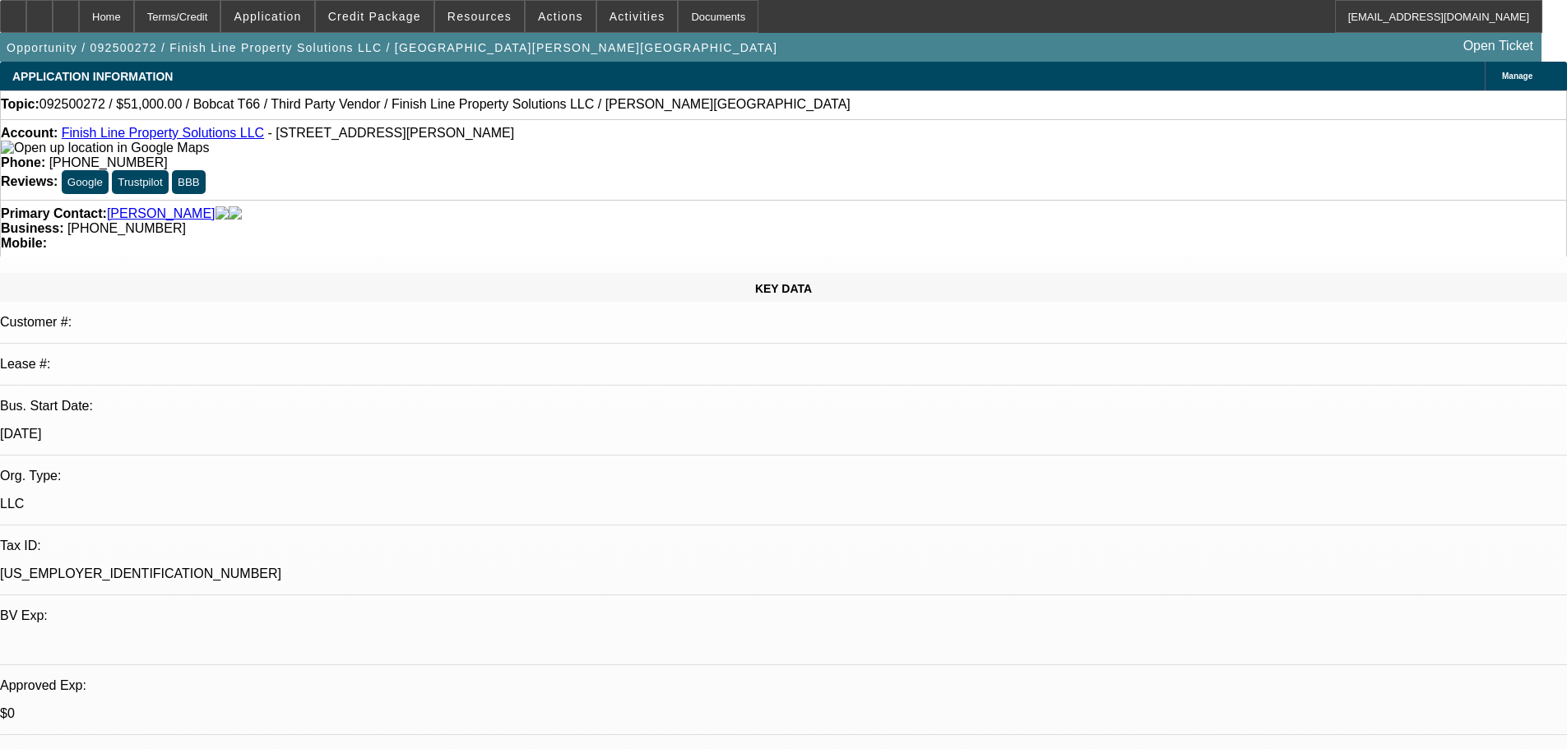
select select "0"
select select "6"
select select "0"
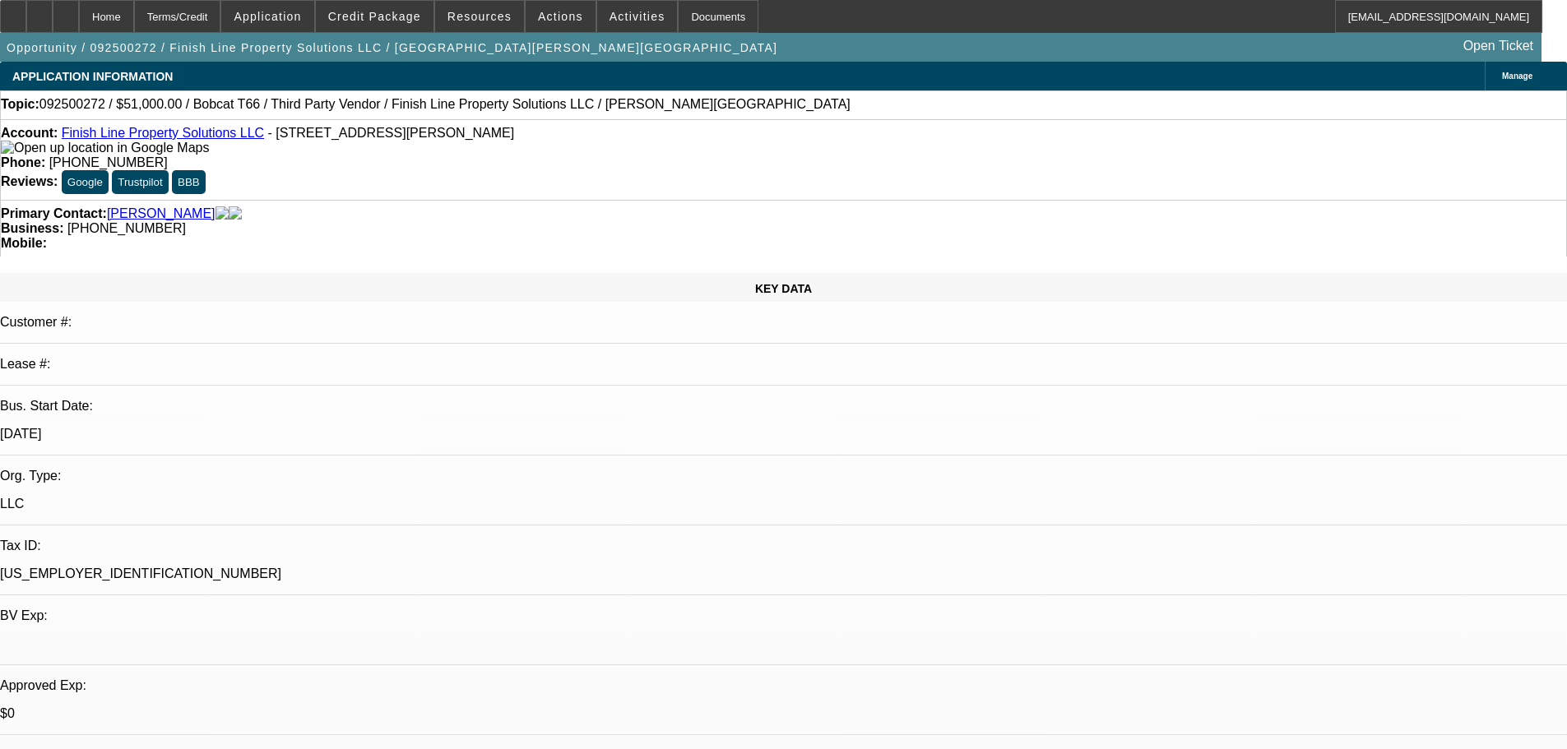
select select "0"
select select "6"
select select "0"
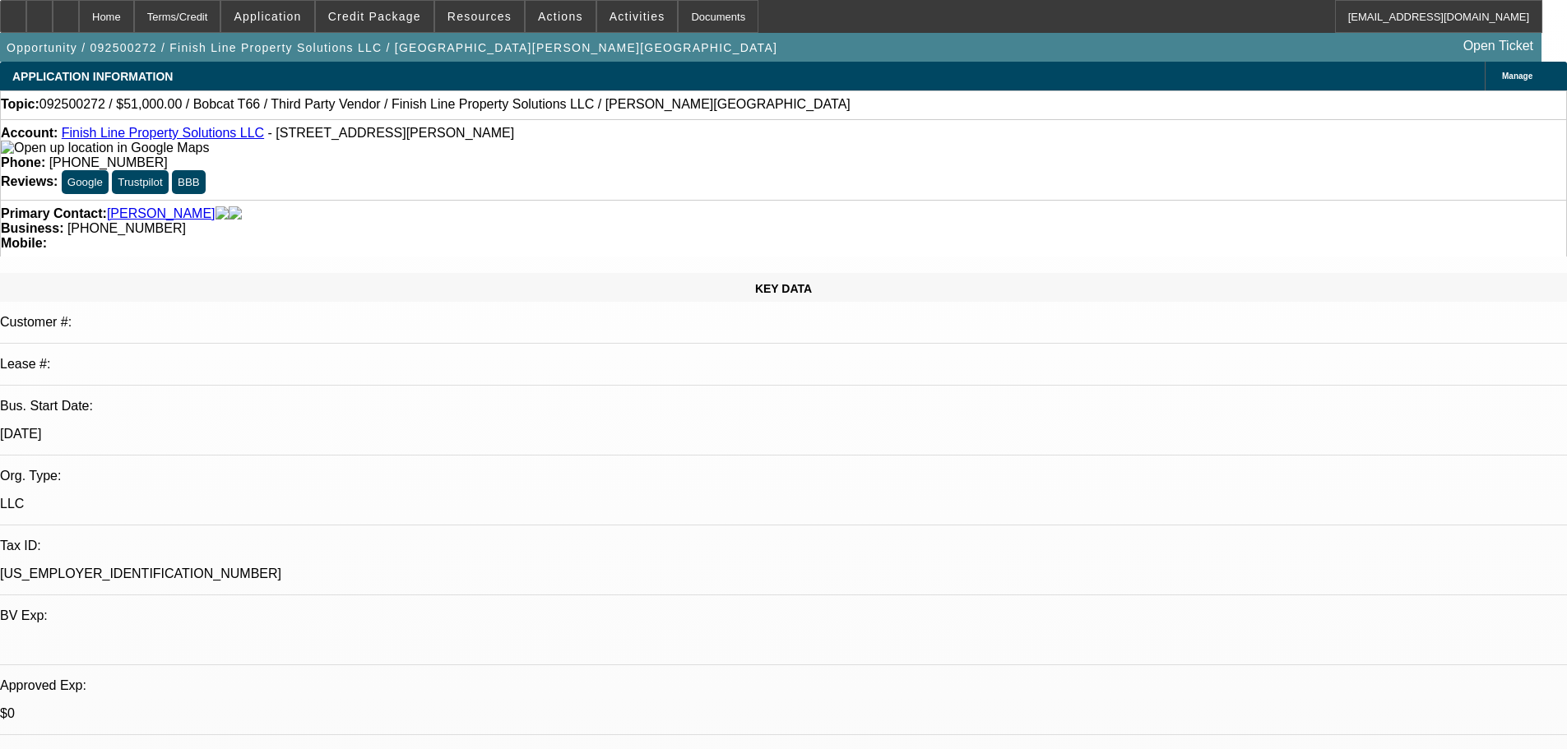
select select "6"
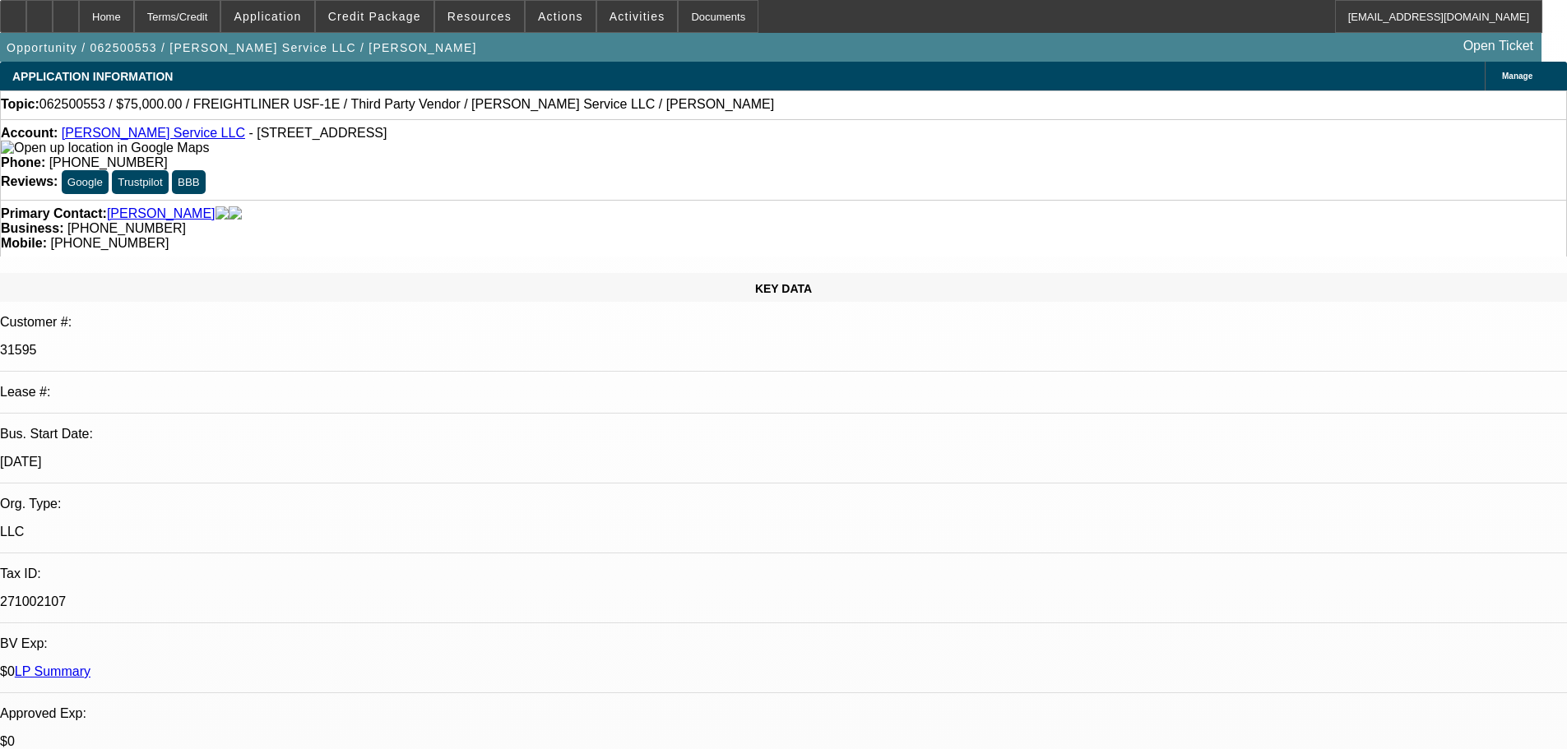
select select "0"
select select "3"
select select "0"
select select "6"
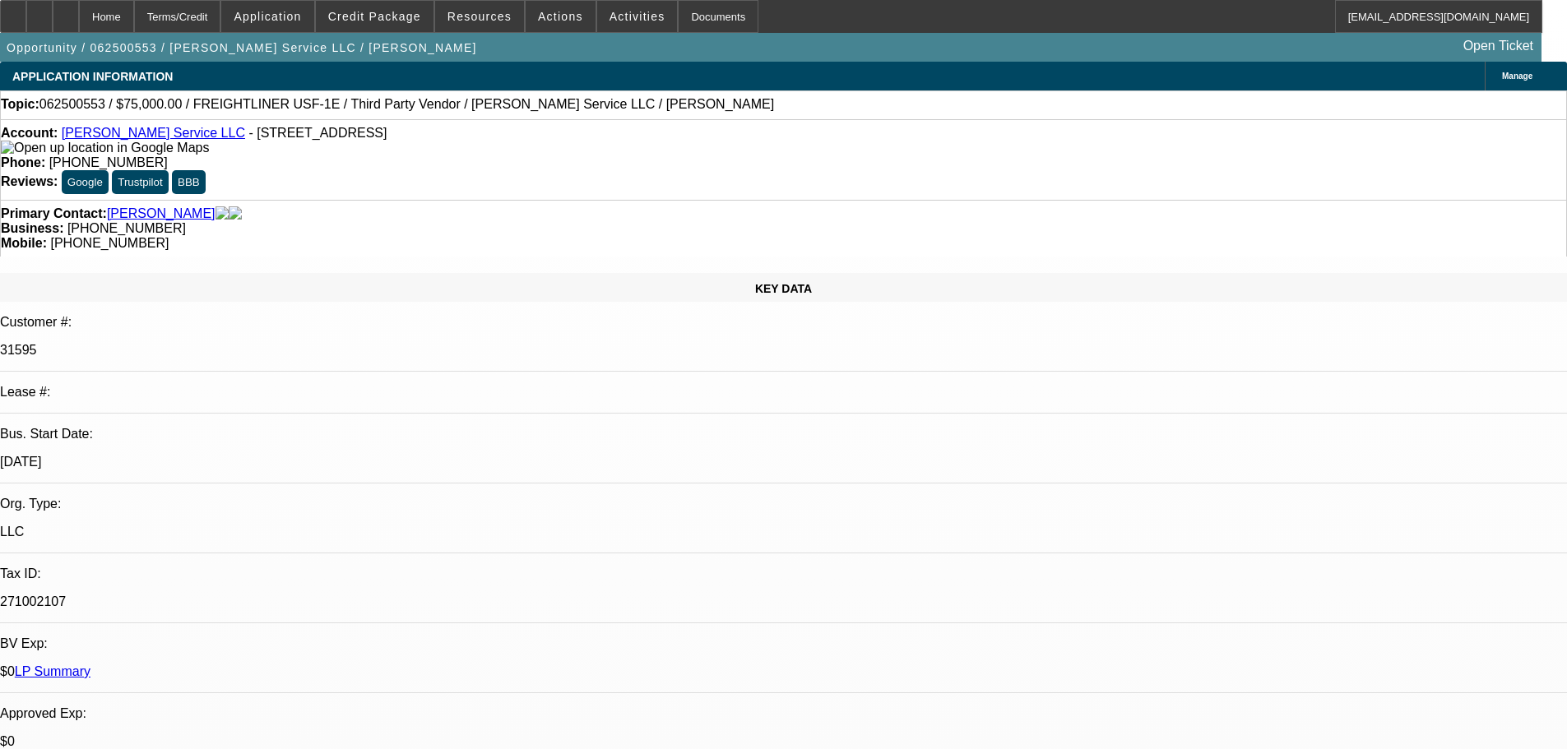
select select "0"
select select "3"
select select "0"
select select "6"
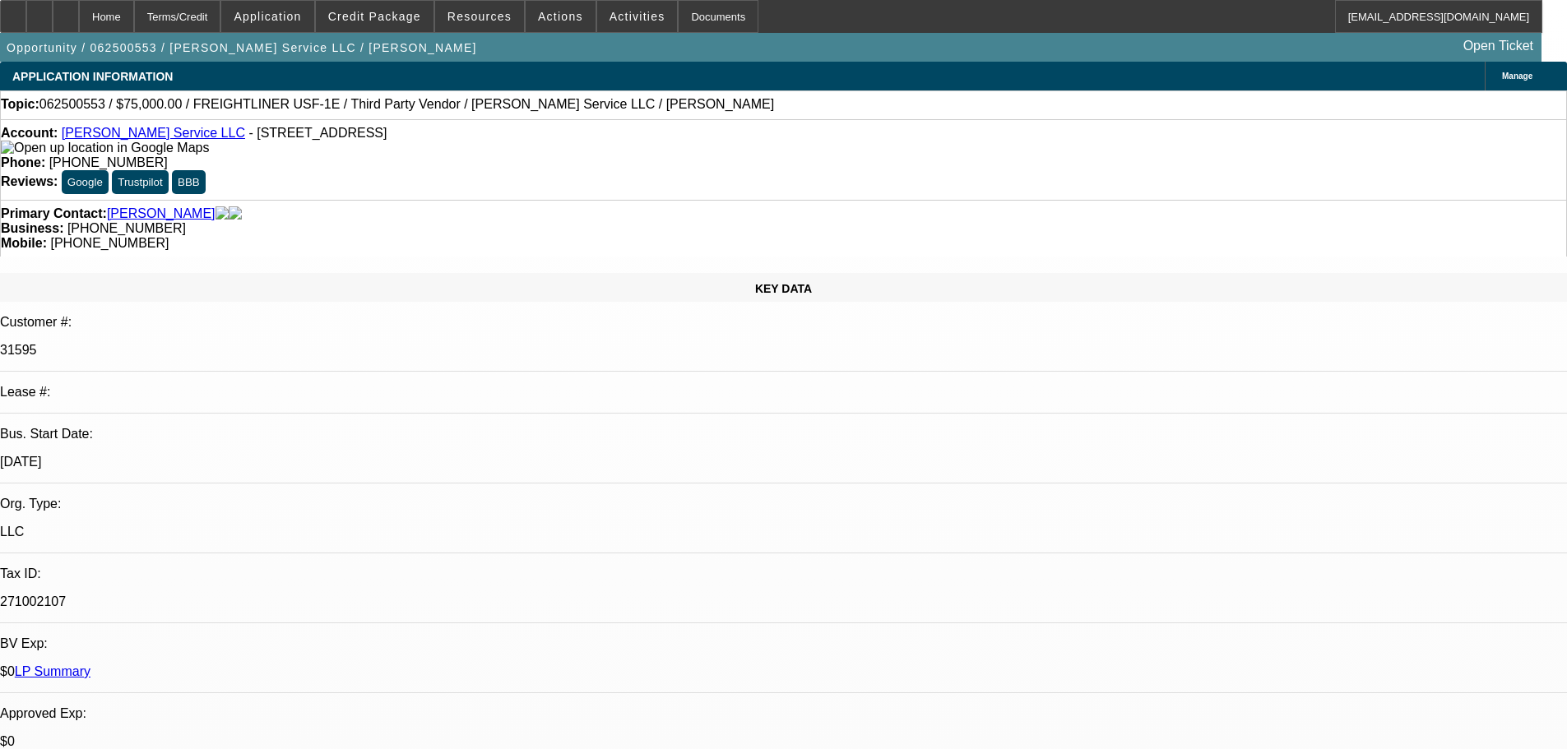
select select "0"
select select "3"
select select "0"
select select "6"
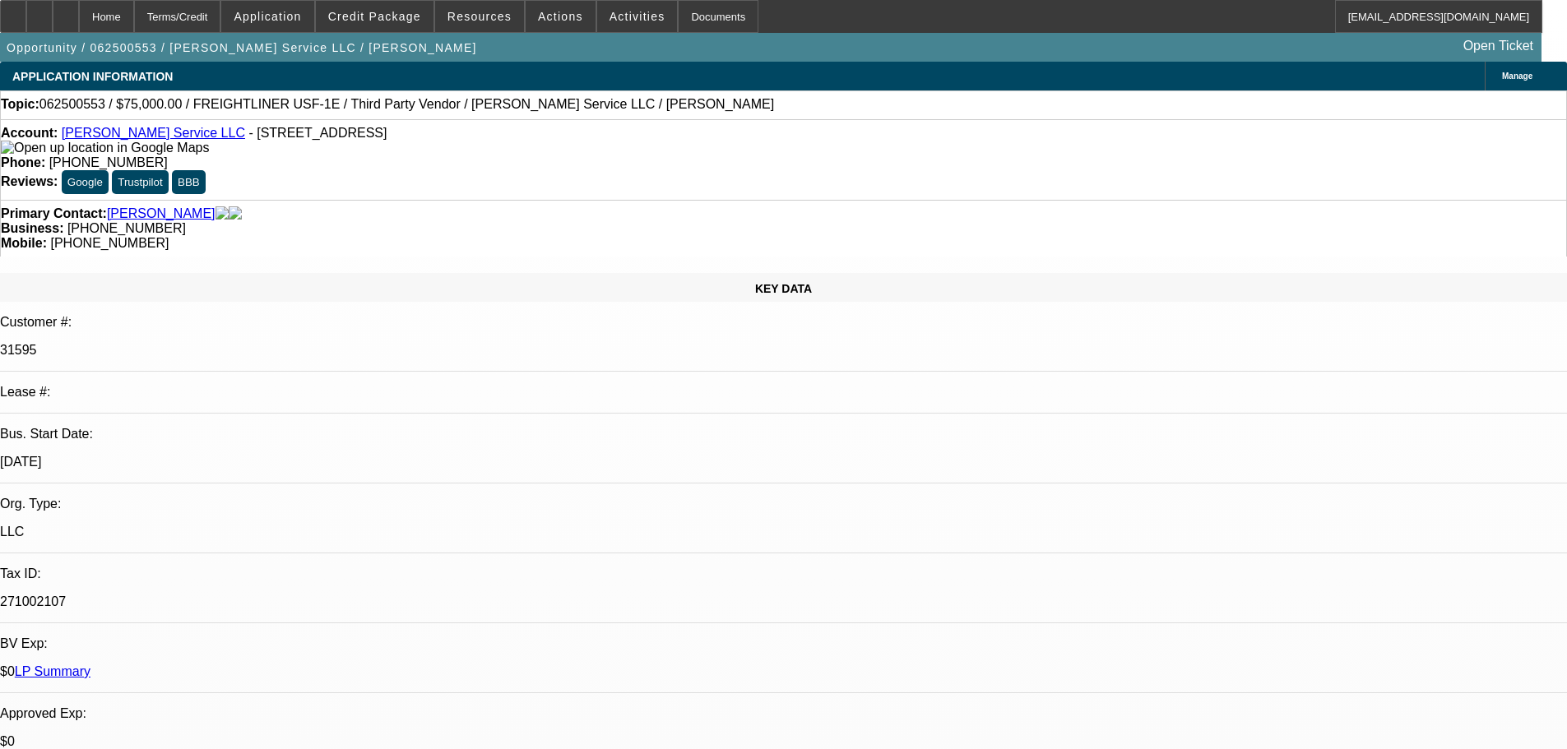
select select "0"
select select "3"
select select "0"
select select "6"
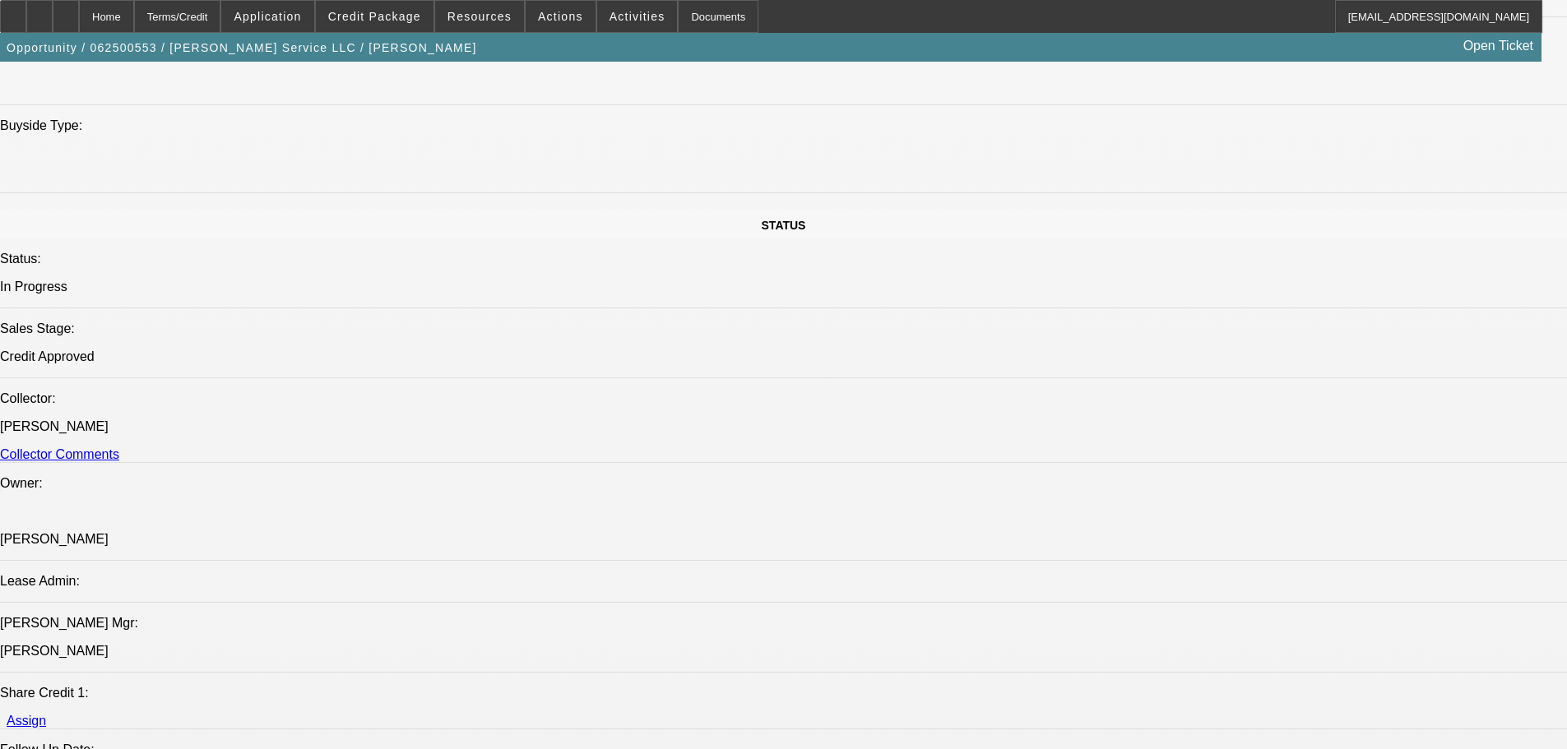
scroll to position [1657, 0]
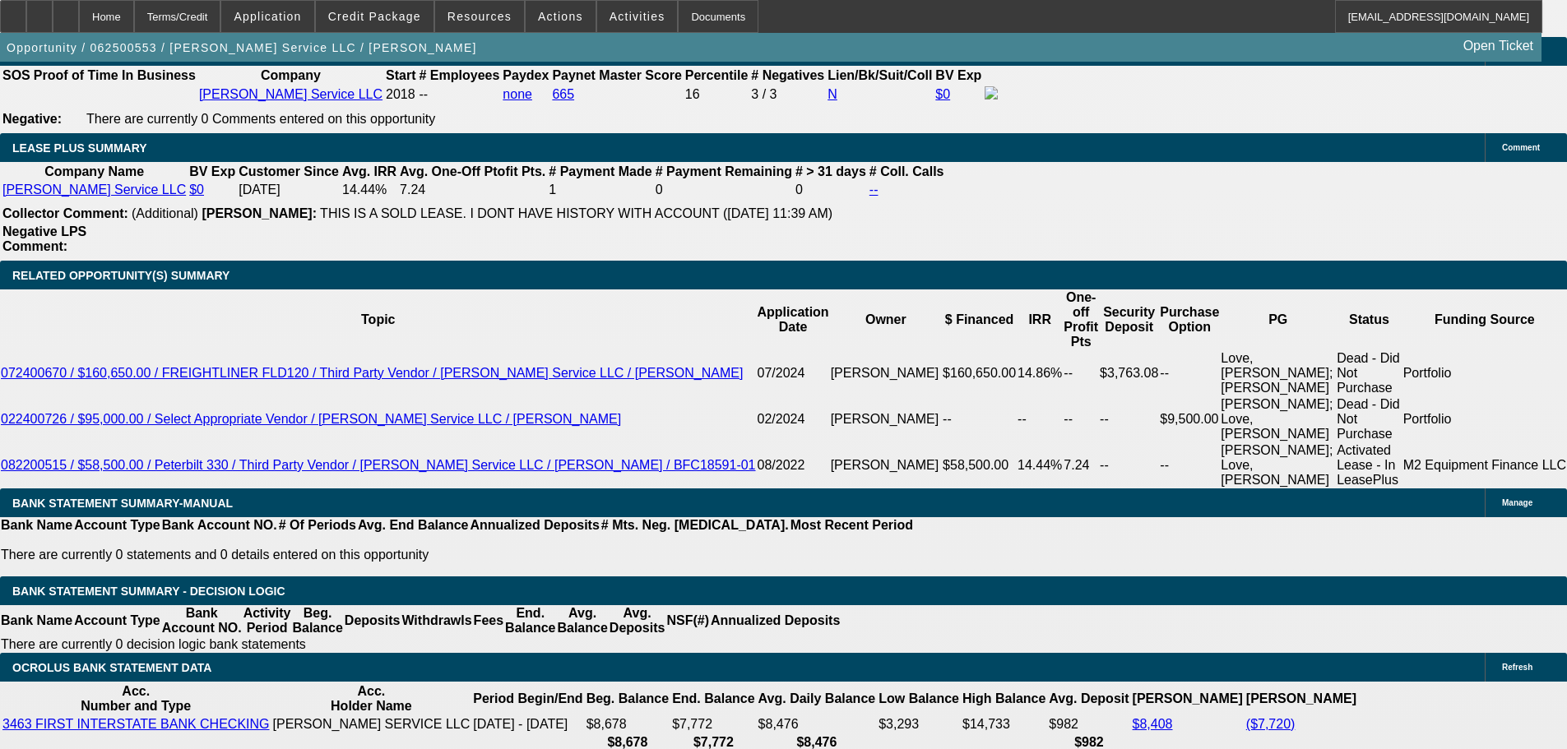
scroll to position [2727, 0]
